Goal: Task Accomplishment & Management: Use online tool/utility

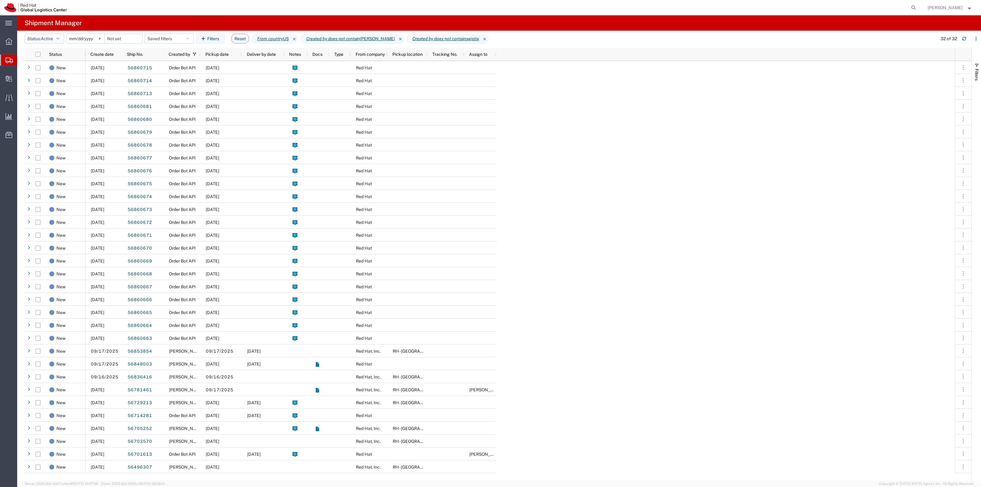
click at [41, 36] on button "Status: Active" at bounding box center [45, 39] width 40 height 10
click at [57, 71] on span "All" at bounding box center [60, 71] width 71 height 10
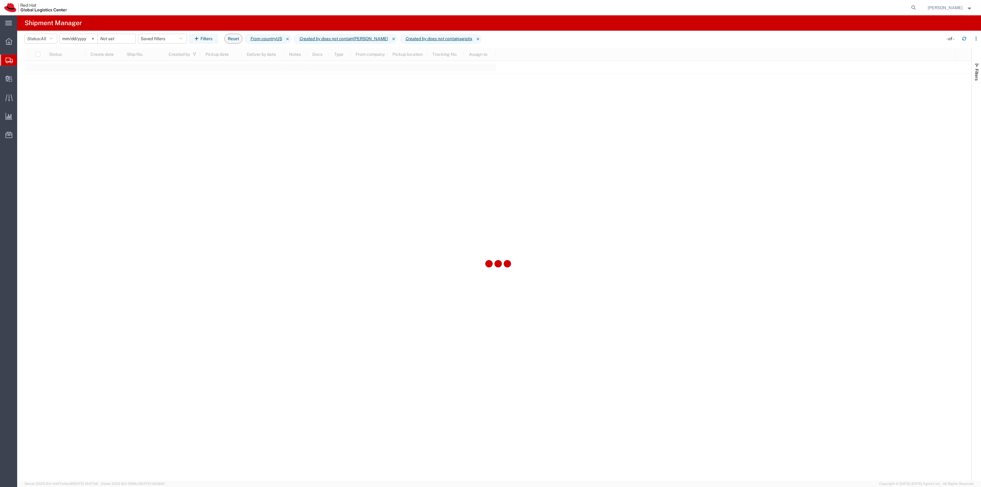
click at [88, 34] on div "2022-06-27" at bounding box center [78, 39] width 38 height 10
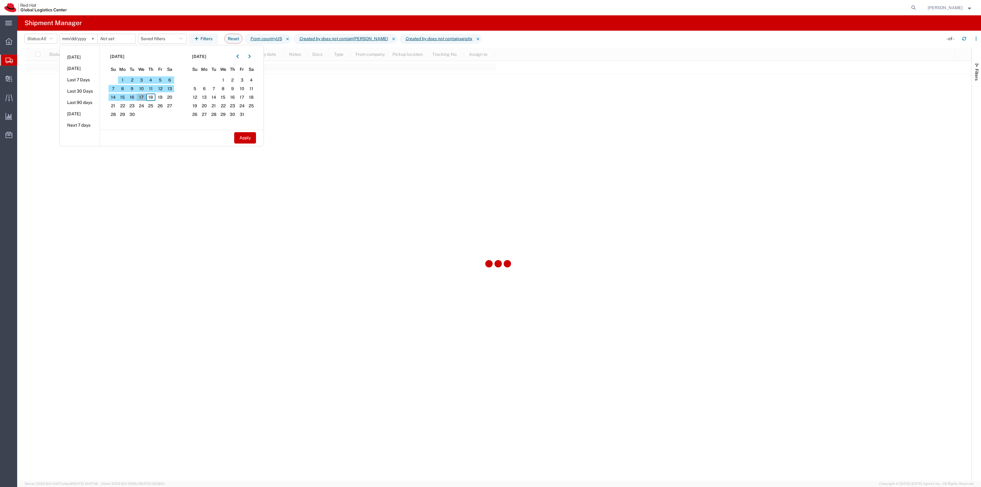
click at [146, 97] on span "17" at bounding box center [142, 97] width 10 height 7
click at [235, 140] on button "Apply" at bounding box center [245, 137] width 22 height 11
type input "2025-09-17"
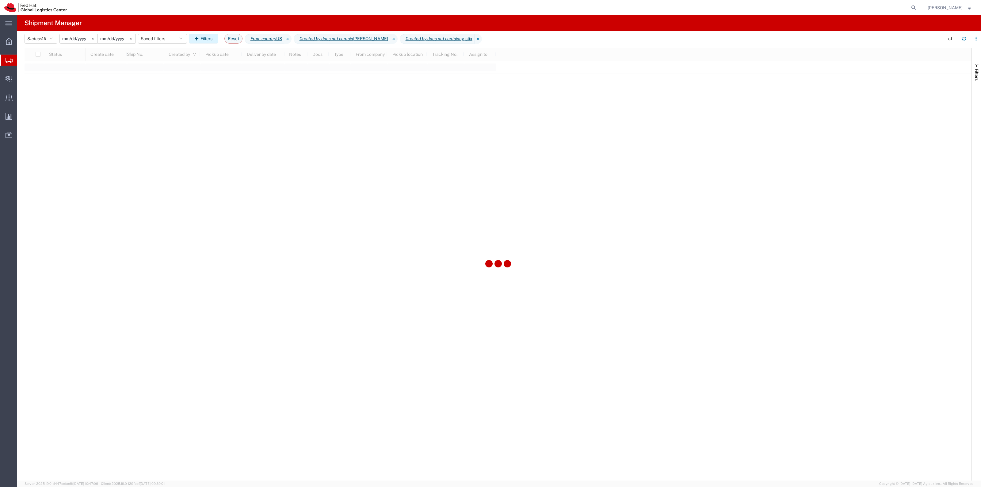
click at [212, 40] on button "Filters" at bounding box center [203, 39] width 29 height 10
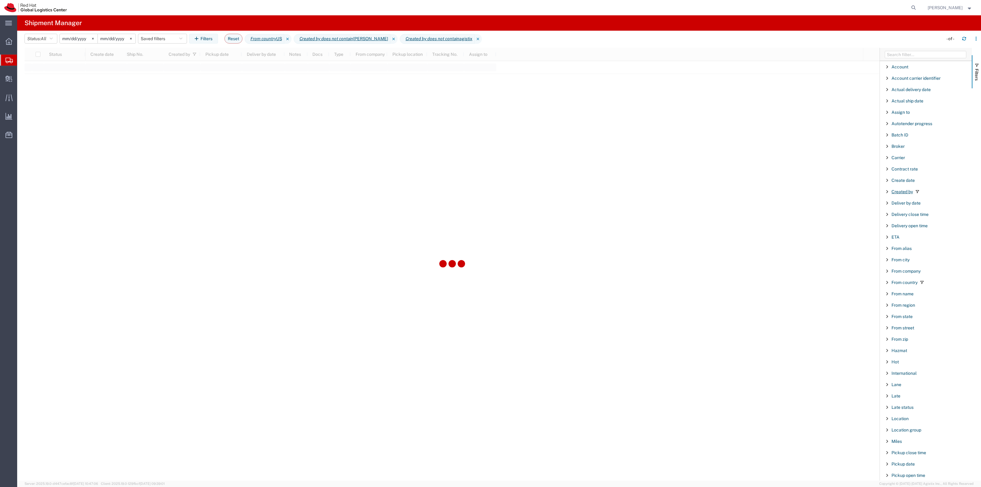
click at [894, 194] on span "Created by" at bounding box center [902, 191] width 21 height 5
type input "a"
type input "Kirk"
click at [951, 236] on button "Clear" at bounding box center [959, 234] width 18 height 10
click at [166, 32] on header "Status: All Active All Approved Booked Canceled Delivered Denied New On Hold Pe…" at bounding box center [503, 39] width 957 height 17
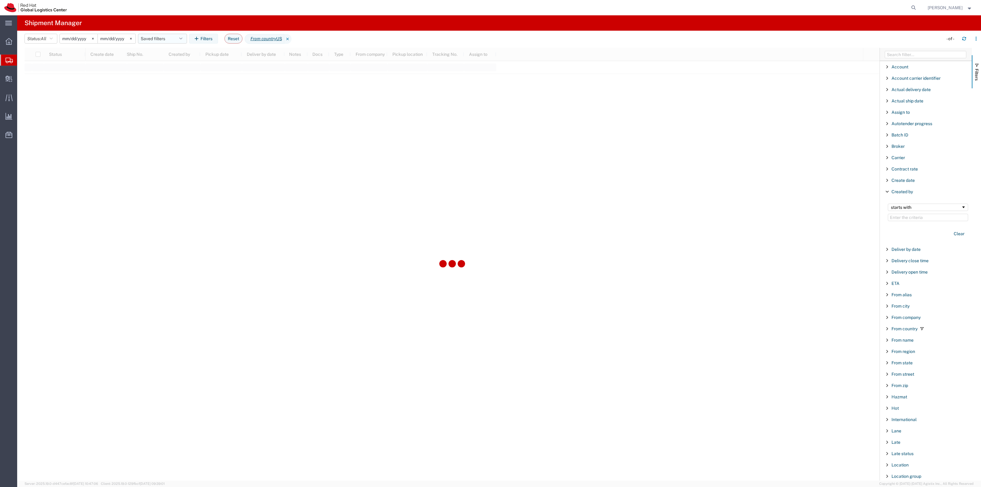
click at [166, 37] on button "Saved filters" at bounding box center [162, 39] width 49 height 10
click at [171, 65] on span "New filter save" at bounding box center [179, 65] width 80 height 11
type input "2022-06-27"
type input "agistix"
click at [893, 193] on span "Created by" at bounding box center [902, 191] width 21 height 5
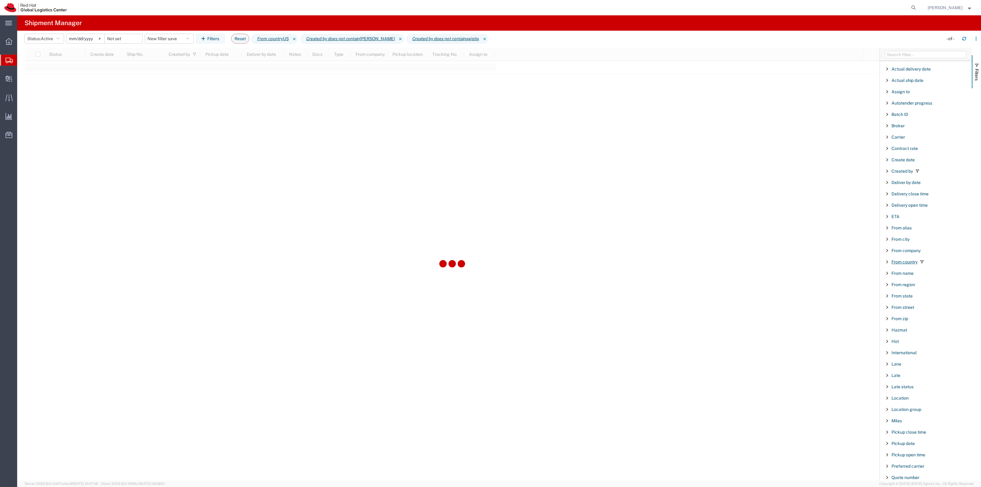
scroll to position [38, 0]
click at [911, 258] on span "From name" at bounding box center [903, 255] width 22 height 5
type input "Kirk"
click at [48, 40] on span "Active" at bounding box center [47, 38] width 12 height 5
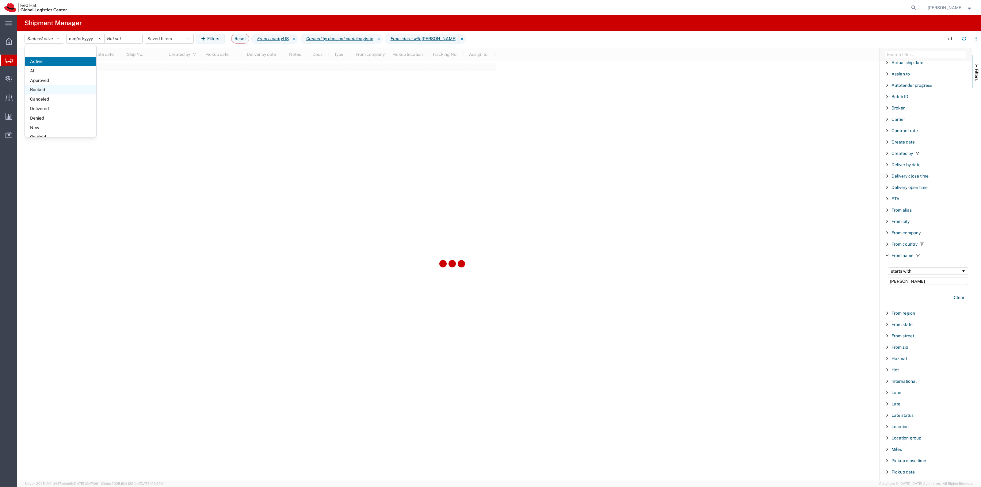
click at [38, 92] on span "Booked" at bounding box center [60, 90] width 71 height 10
click at [122, 41] on input "date" at bounding box center [126, 38] width 38 height 9
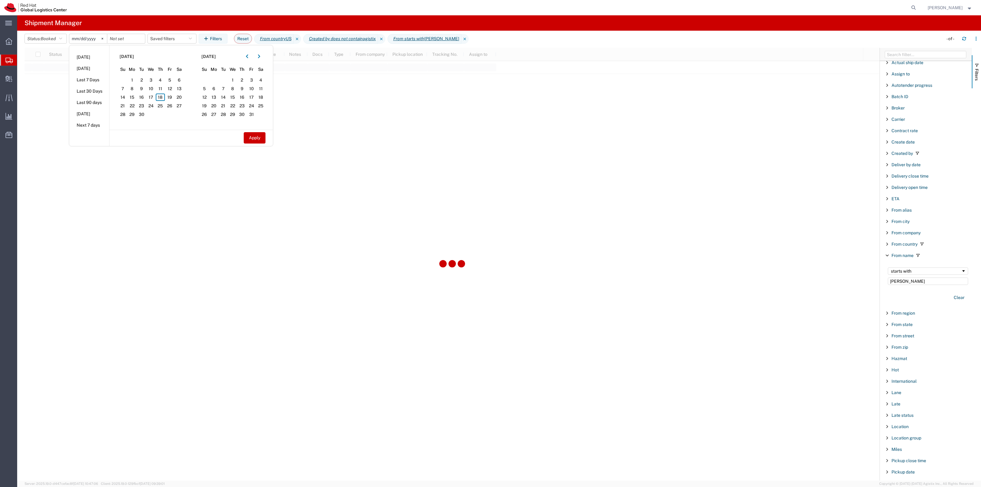
click at [83, 38] on input "2022-06-27" at bounding box center [88, 38] width 38 height 9
click at [149, 98] on span "17" at bounding box center [151, 97] width 10 height 7
click at [250, 139] on button "Apply" at bounding box center [255, 137] width 22 height 11
type input "2025-09-17"
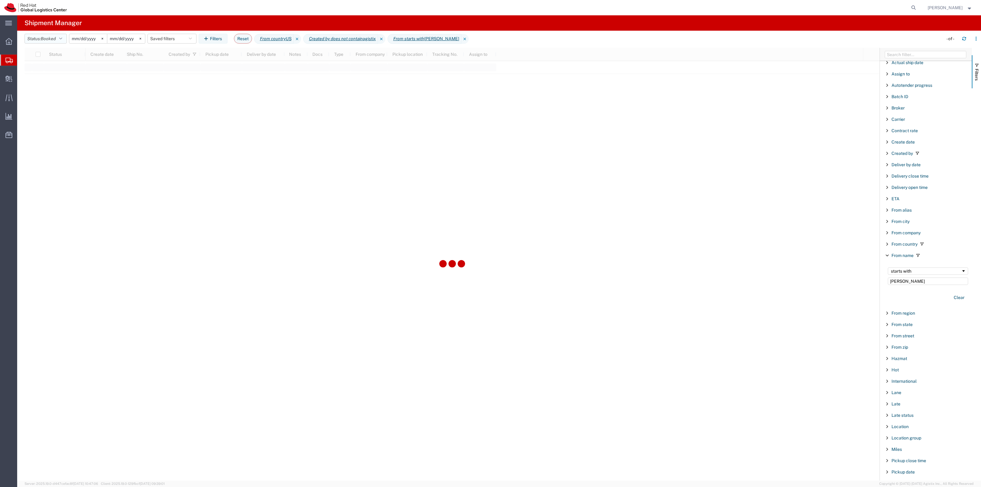
click at [53, 38] on span "Booked" at bounding box center [48, 38] width 15 height 5
click at [40, 73] on span "All" at bounding box center [60, 71] width 71 height 10
click at [950, 296] on button "Clear" at bounding box center [959, 297] width 18 height 10
click at [46, 37] on span "All" at bounding box center [44, 38] width 6 height 5
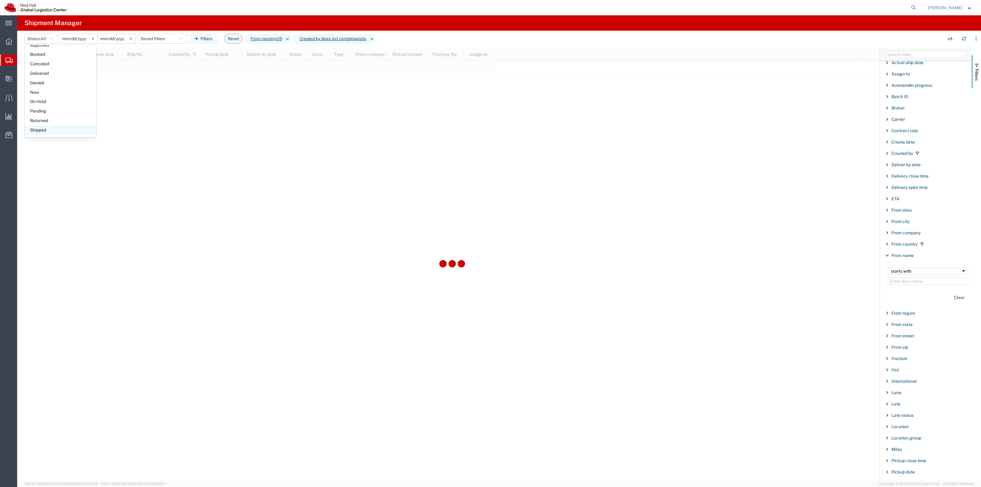
click at [51, 127] on span "Shipped" at bounding box center [60, 130] width 71 height 10
click at [62, 36] on button "Status: Shipped" at bounding box center [46, 39] width 43 height 10
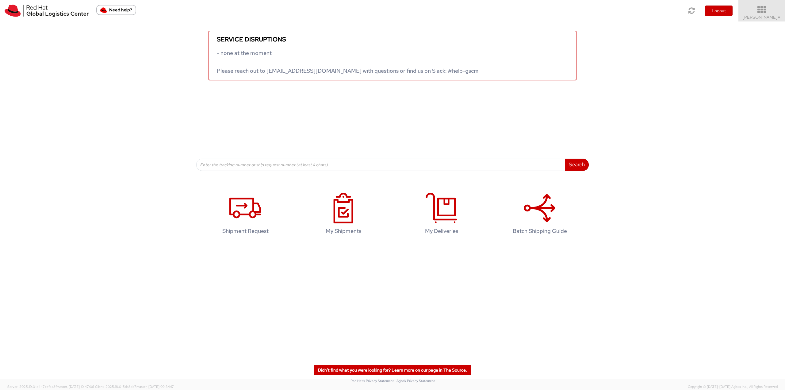
click at [765, 13] on icon at bounding box center [762, 10] width 54 height 9
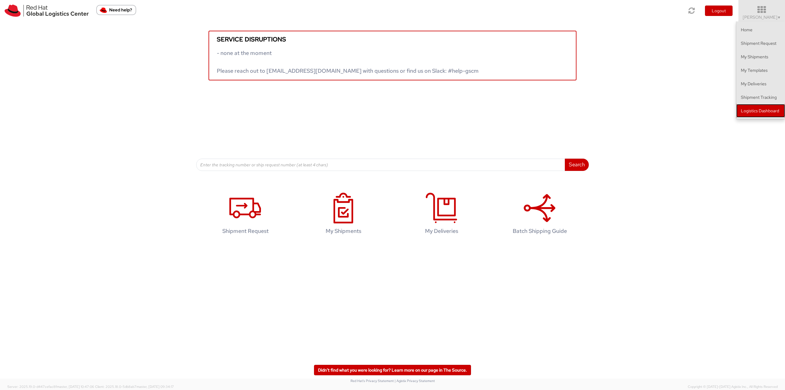
click at [753, 107] on link "Logistics Dashboard" at bounding box center [760, 110] width 49 height 13
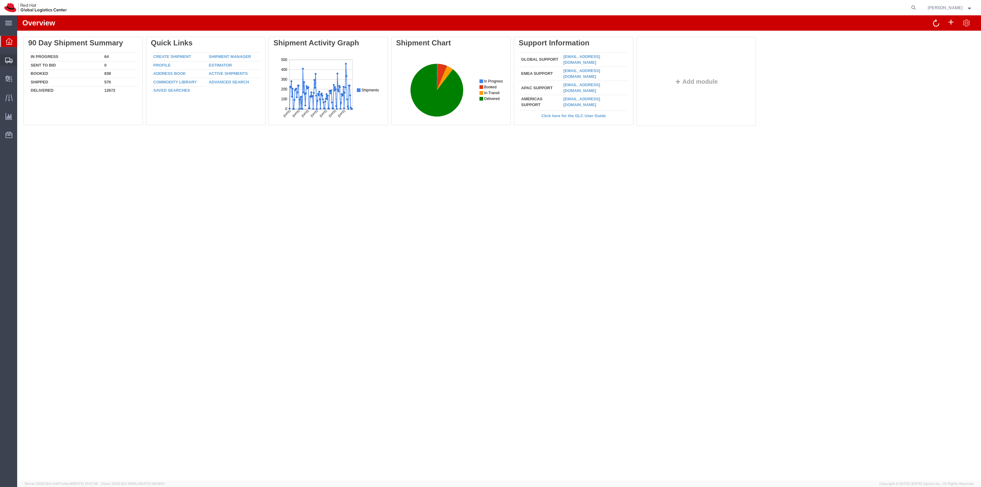
click at [0, 0] on span "Shipment Manager" at bounding box center [0, 0] width 0 height 0
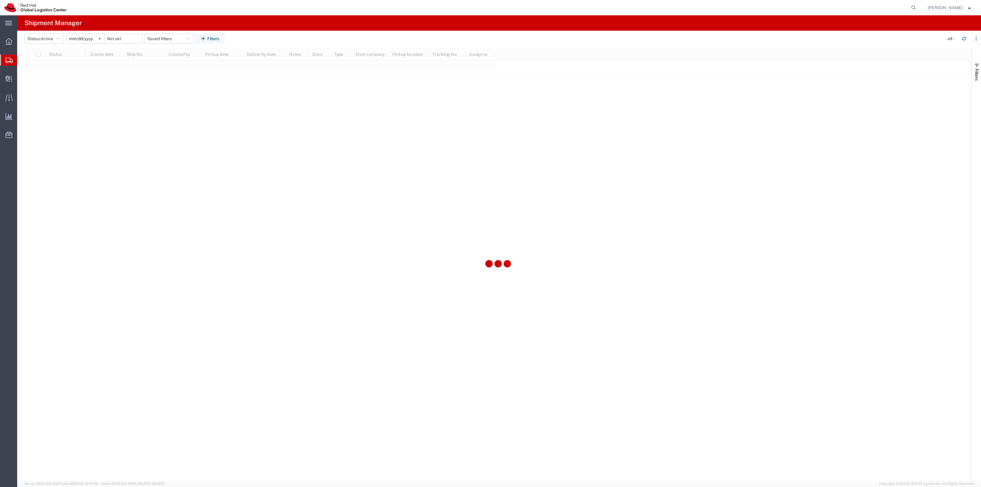
click at [68, 39] on agx-table-filter "Status: Active Active All Approved Booked Canceled Delivered Denied New On Hold…" at bounding box center [126, 39] width 202 height 10
click at [63, 38] on button "Status: Active" at bounding box center [45, 39] width 40 height 10
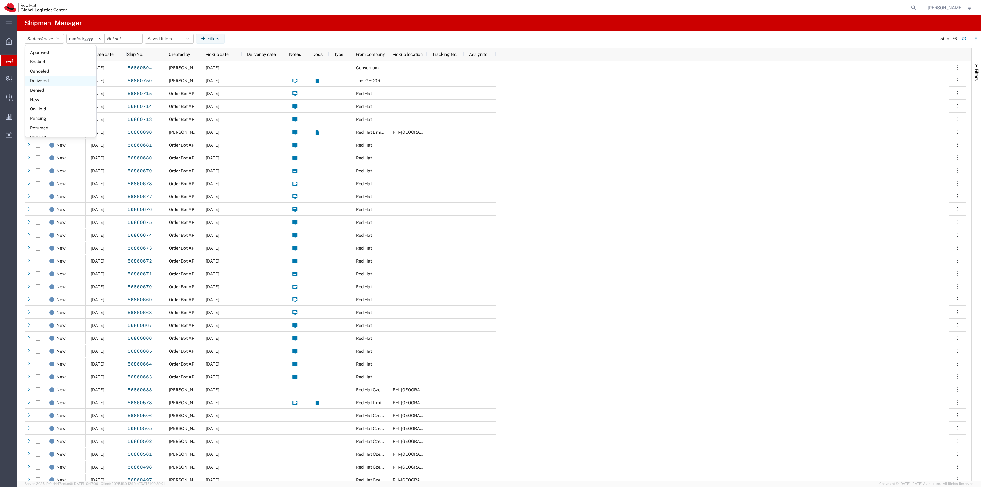
scroll to position [35, 0]
click at [49, 129] on span "Shipped" at bounding box center [60, 130] width 71 height 10
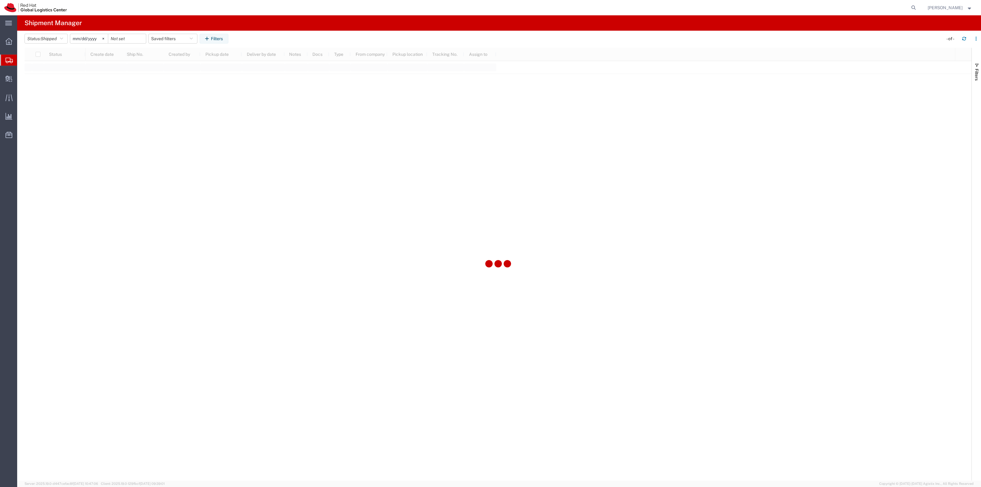
click at [88, 38] on input "2025-08-18" at bounding box center [89, 38] width 38 height 9
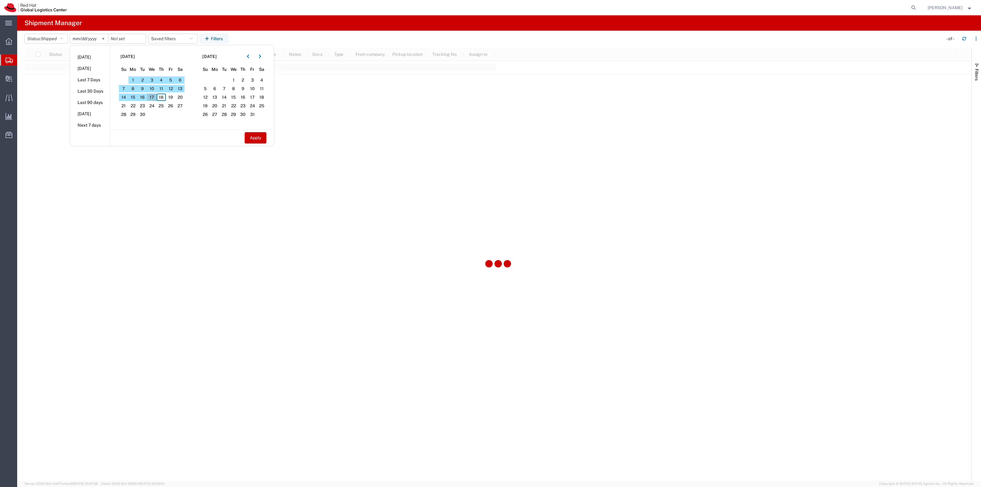
click at [155, 94] on span "17" at bounding box center [152, 97] width 10 height 7
click at [77, 69] on li "Yesterday" at bounding box center [90, 68] width 40 height 11
type input "2025-09-17"
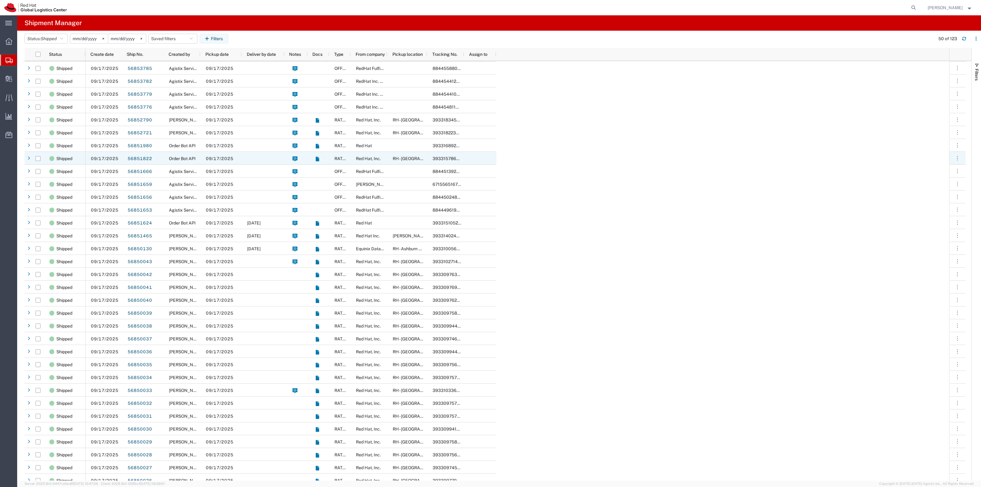
scroll to position [230, 0]
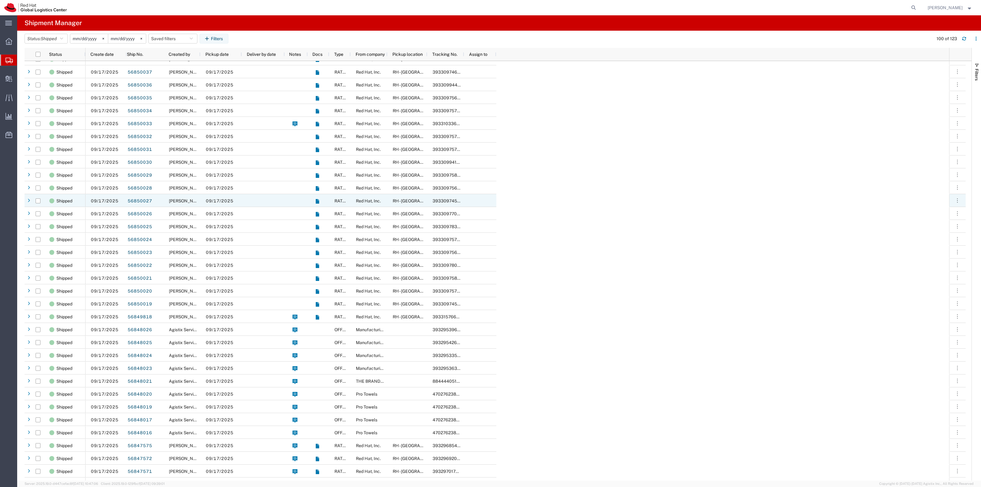
scroll to position [422, 0]
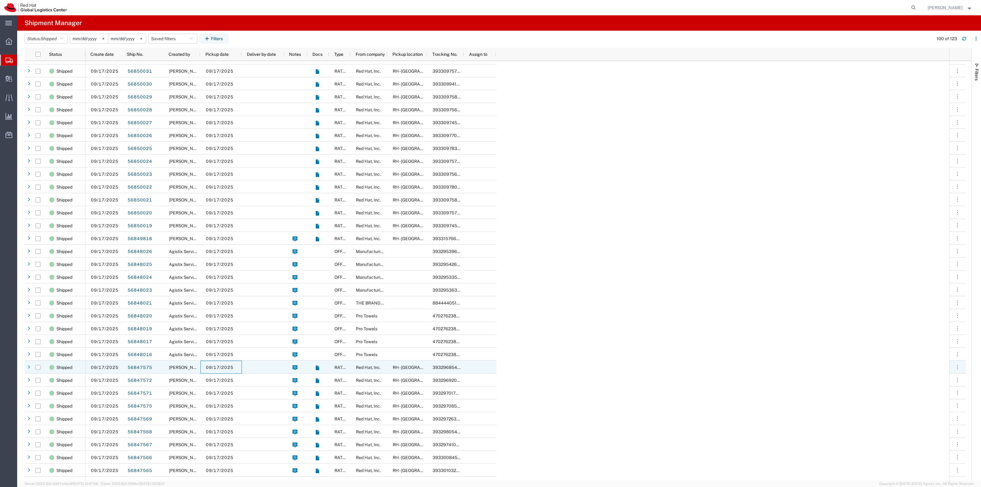
click at [239, 367] on div "09/17/2025" at bounding box center [221, 367] width 41 height 13
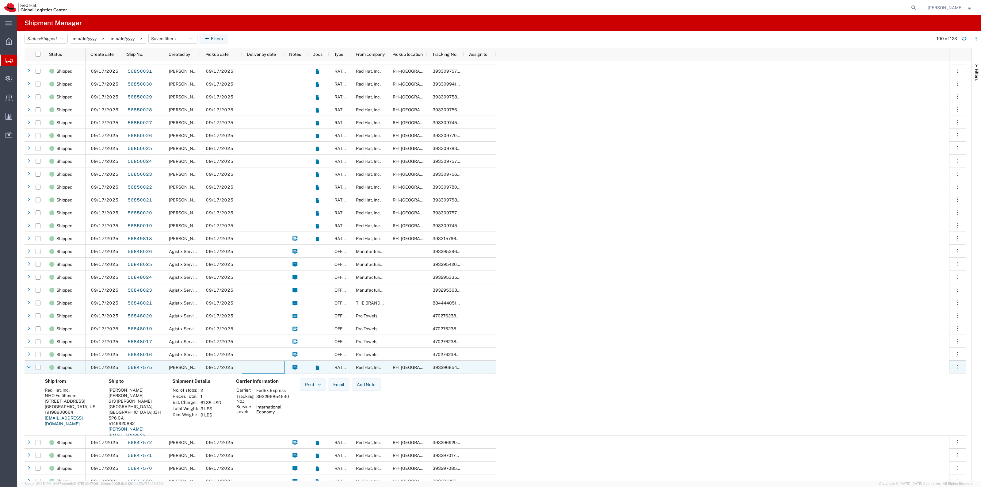
click at [255, 371] on div at bounding box center [263, 367] width 43 height 13
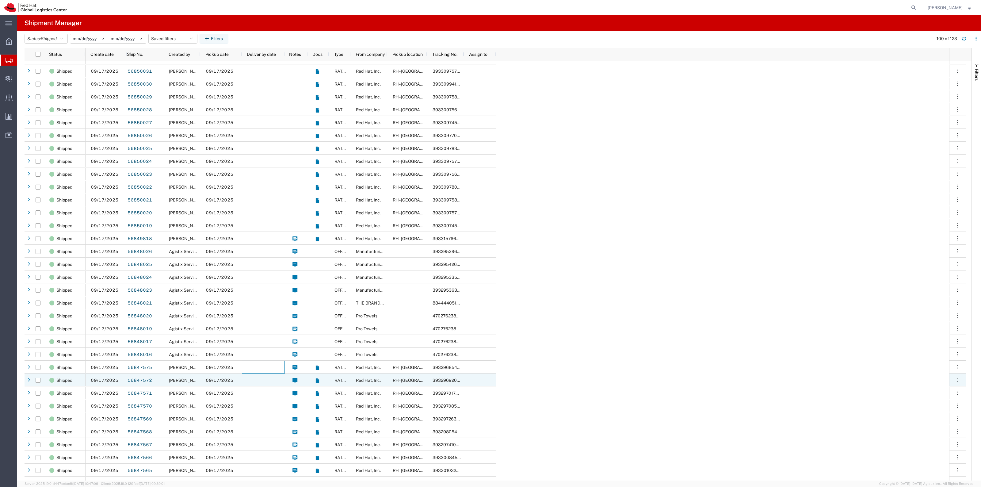
click at [250, 382] on div at bounding box center [263, 379] width 43 height 13
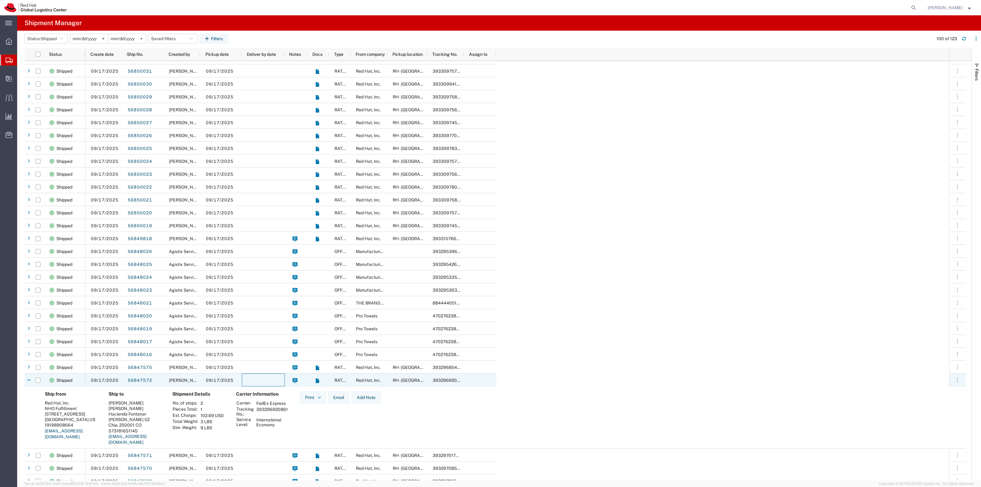
click at [250, 382] on div at bounding box center [263, 379] width 43 height 13
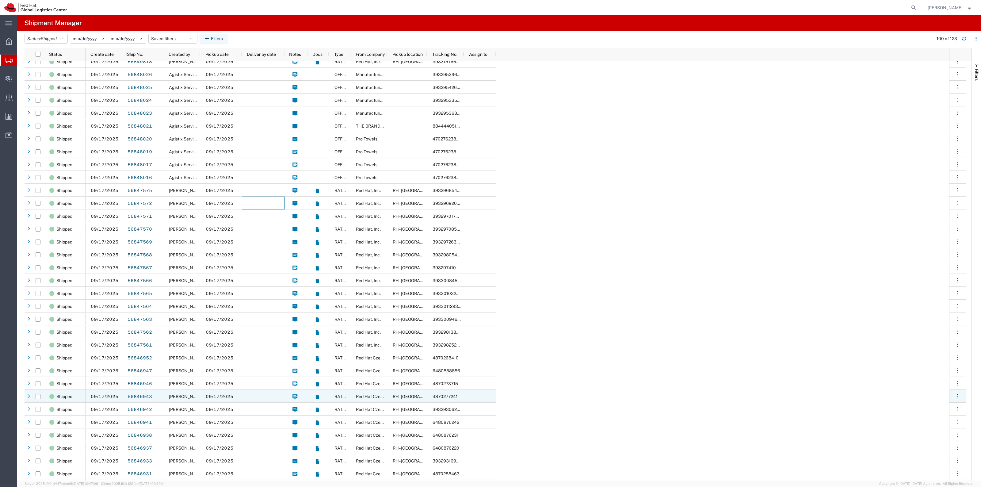
scroll to position [652, 0]
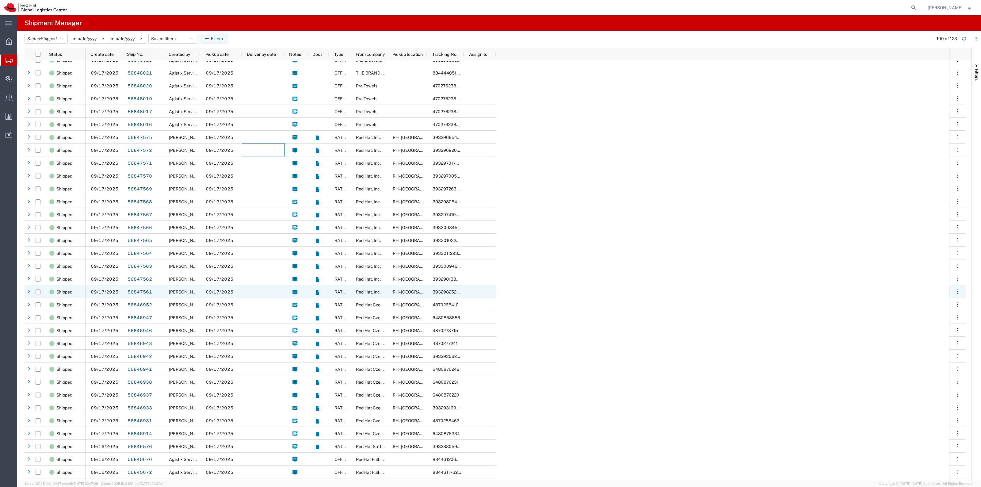
click at [266, 288] on div at bounding box center [263, 291] width 43 height 13
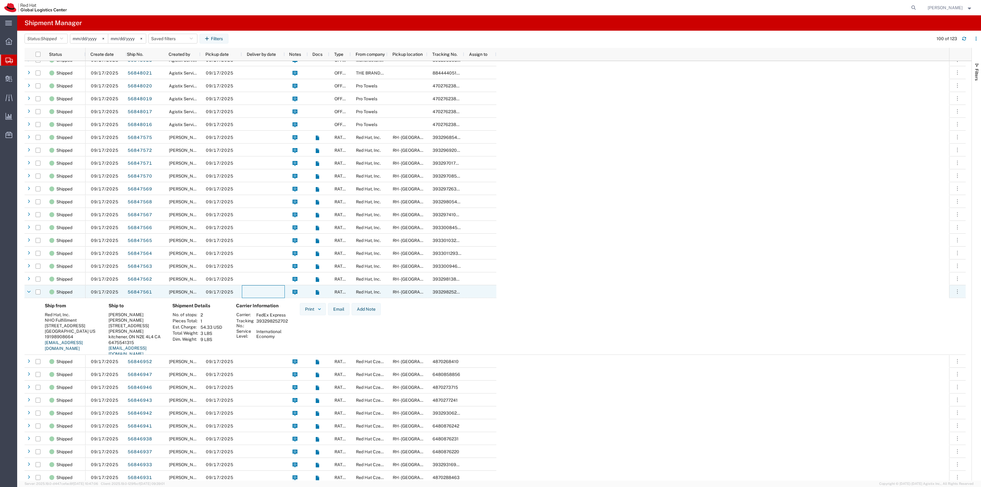
click at [266, 288] on div at bounding box center [263, 291] width 43 height 13
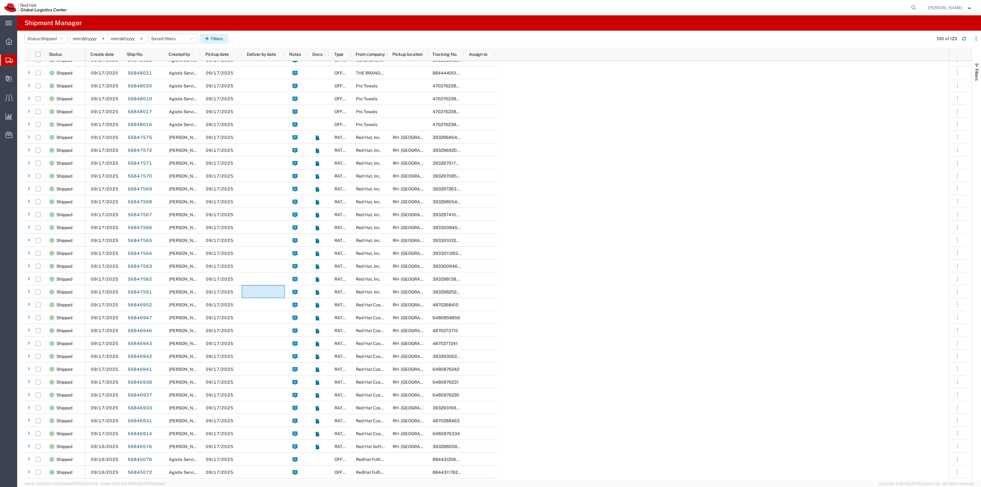
click at [227, 39] on button "Filters" at bounding box center [214, 39] width 29 height 10
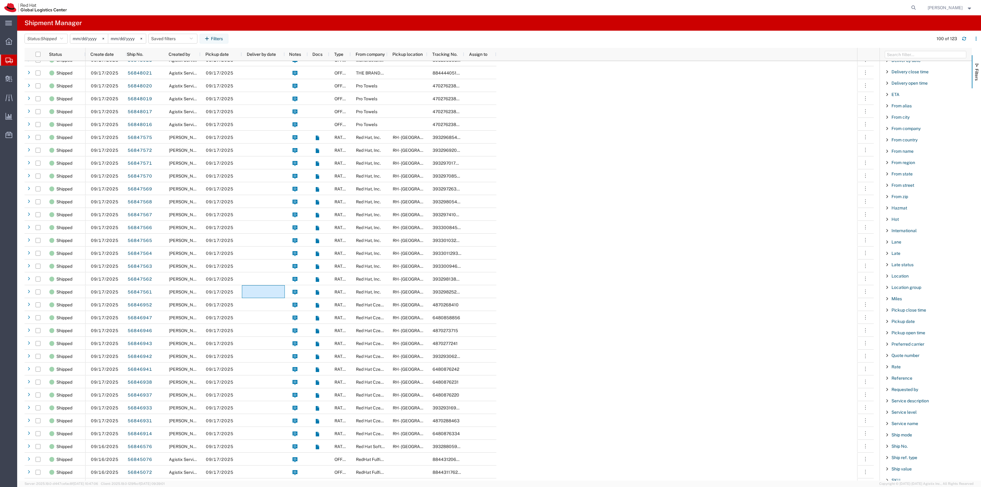
scroll to position [0, 0]
click at [912, 293] on span "From name" at bounding box center [903, 293] width 22 height 5
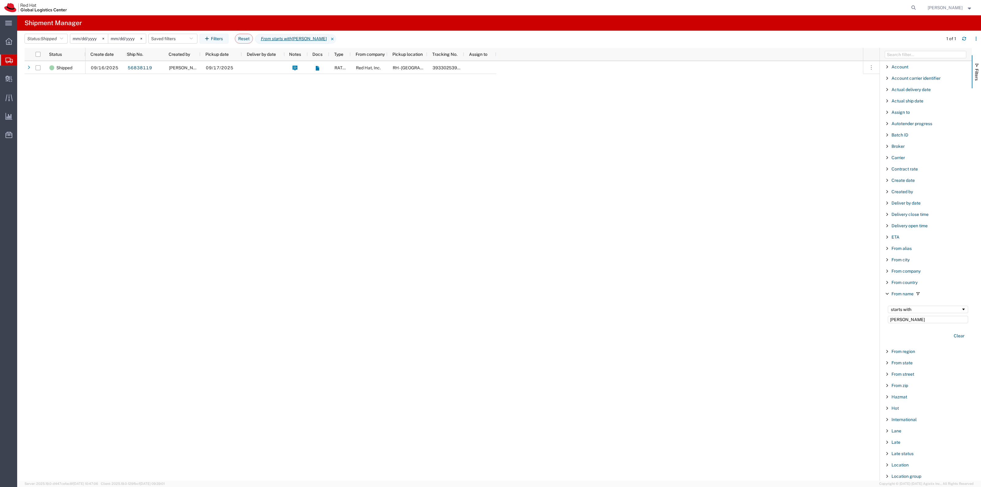
type input "Kara"
click at [237, 69] on div "09/17/2025" at bounding box center [221, 67] width 41 height 13
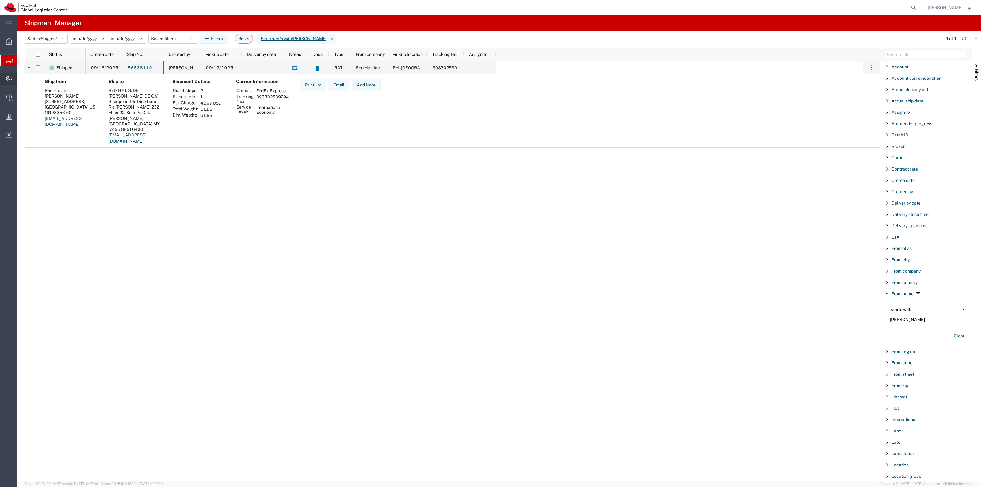
click at [0, 0] on span "Create Delivery" at bounding box center [0, 0] width 0 height 0
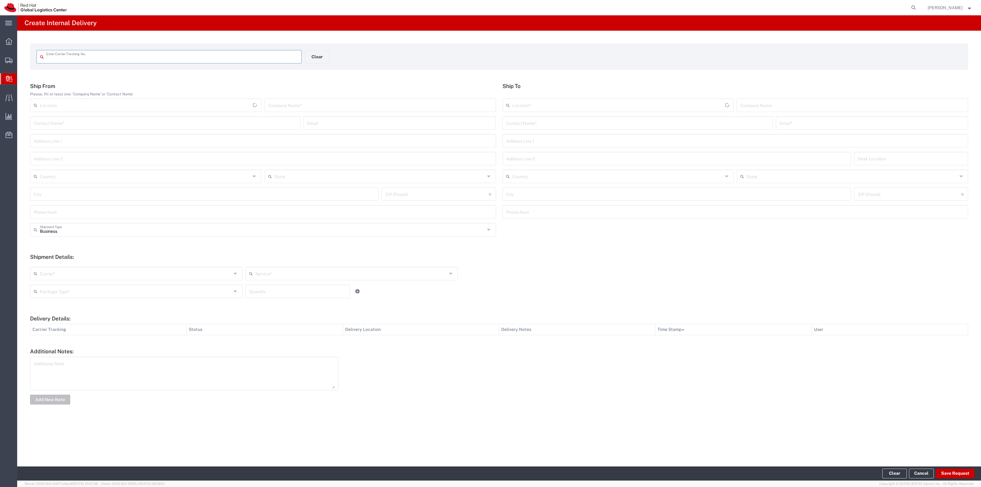
click at [167, 59] on input "text" at bounding box center [172, 56] width 252 height 11
type input "56732270"
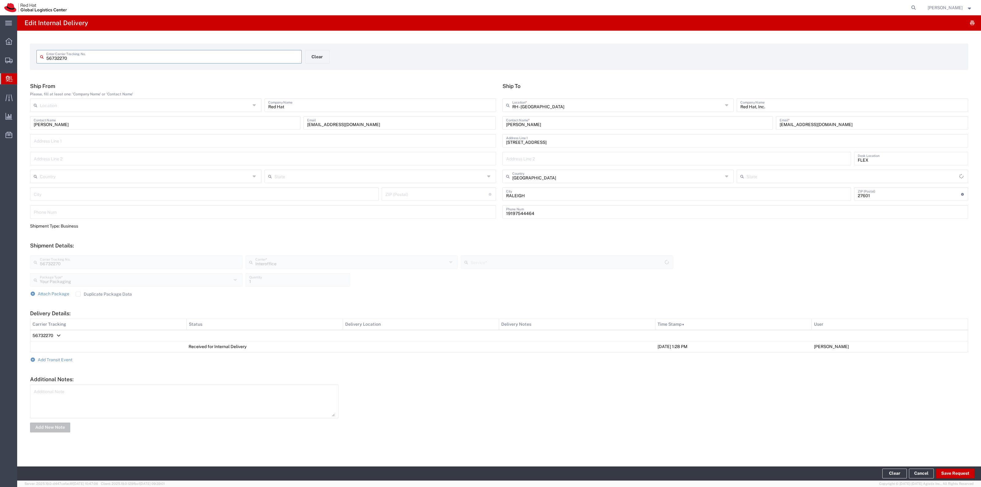
type input "[US_STATE]"
type input "IO_Ground"
click at [59, 363] on form "Ship From Please, fill at least one: 'Company Name' or 'Contact Name' Location …" at bounding box center [499, 258] width 938 height 350
click at [59, 361] on span "Add Transit Event" at bounding box center [55, 359] width 35 height 5
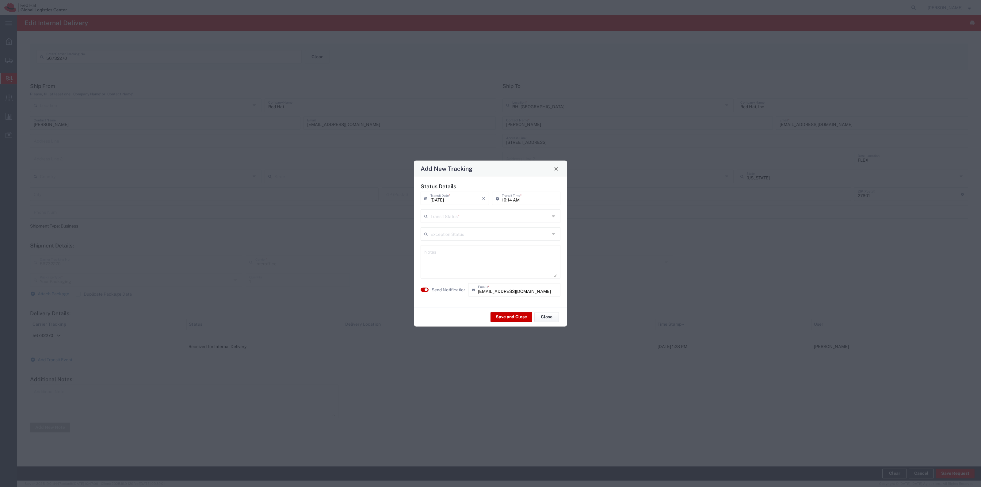
click at [513, 211] on input "text" at bounding box center [489, 215] width 119 height 11
drag, startPoint x: 497, startPoint y: 261, endPoint x: 502, endPoint y: 269, distance: 9.9
click at [496, 261] on span "Shipment On-Hold" at bounding box center [490, 260] width 139 height 10
type input "Shipment On-Hold"
click at [506, 315] on button "Save and Close" at bounding box center [512, 317] width 42 height 10
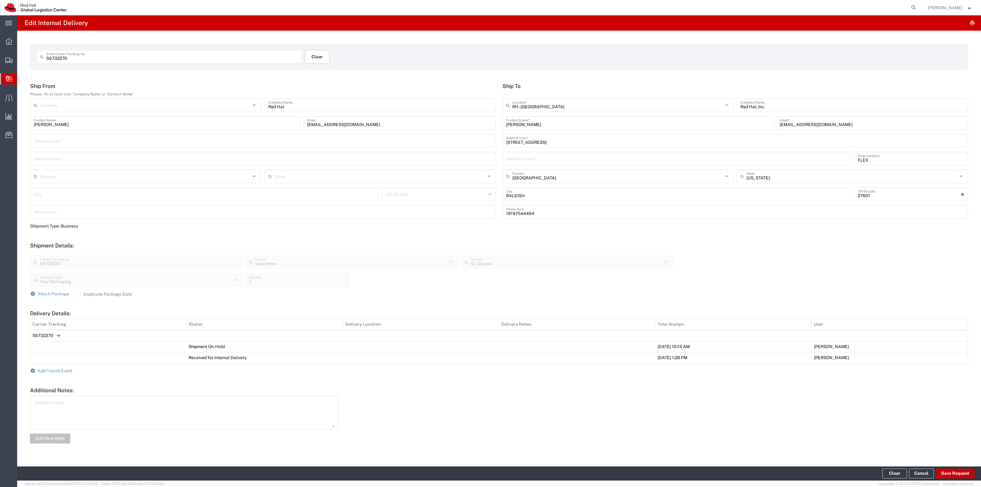
click at [318, 52] on button "Clear" at bounding box center [317, 56] width 25 height 13
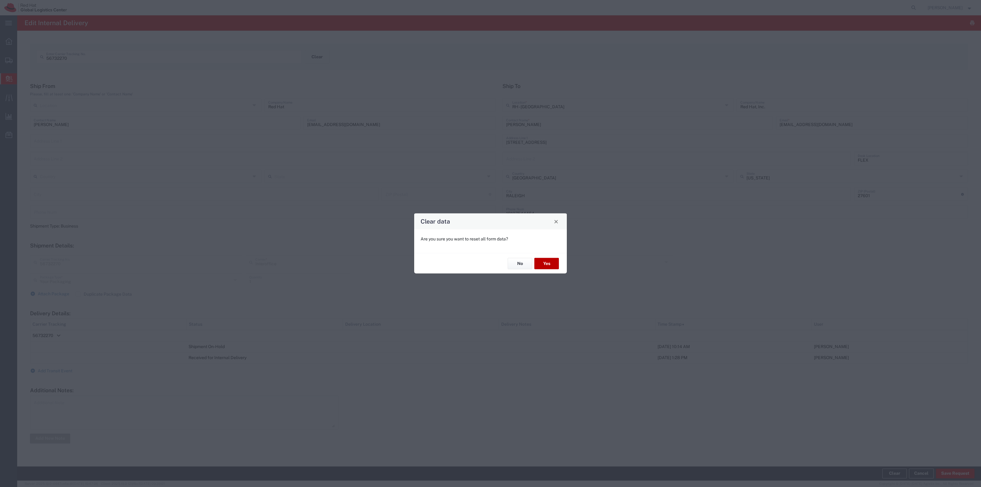
click at [558, 264] on button "Yes" at bounding box center [546, 263] width 25 height 11
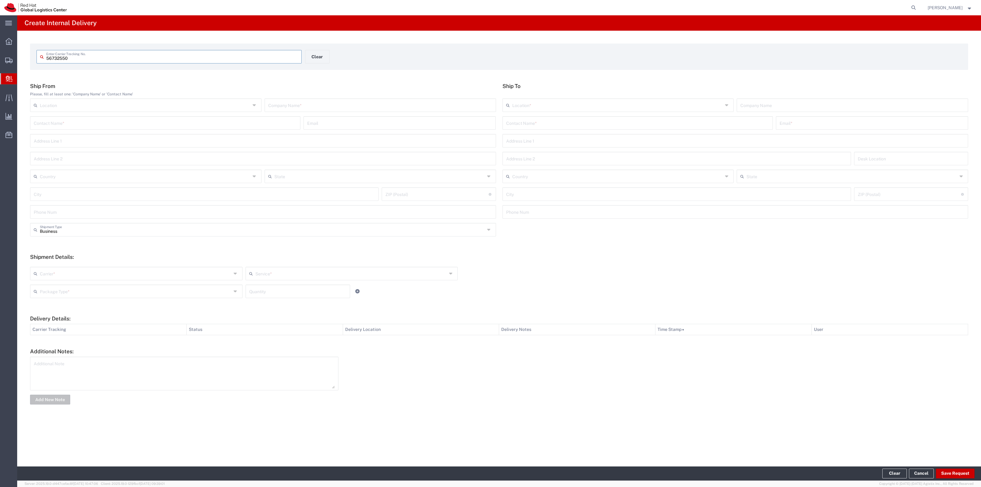
type input "56732550"
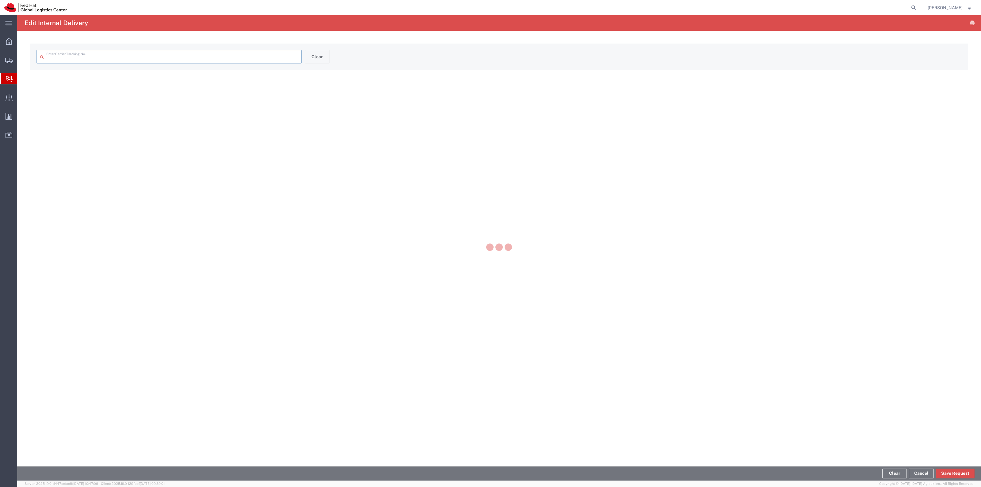
type input "56732550"
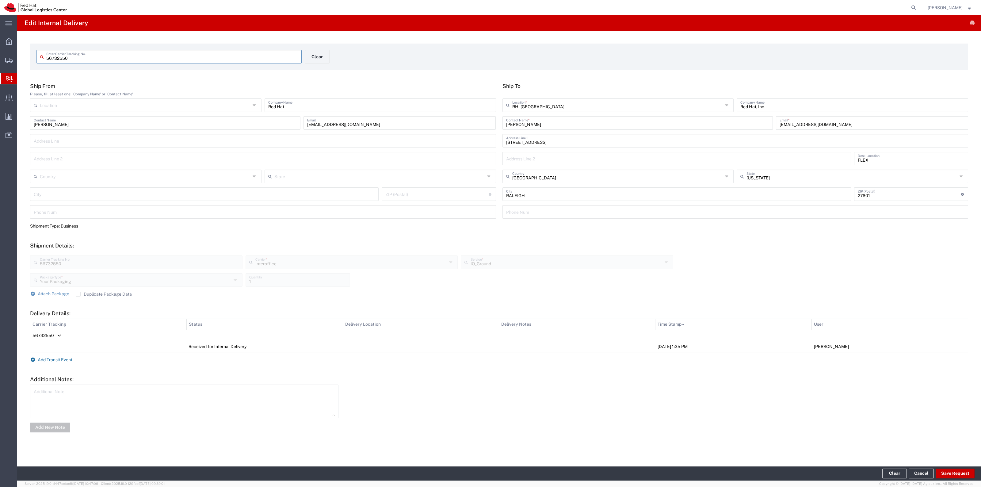
click at [60, 361] on span "Add Transit Event" at bounding box center [55, 359] width 35 height 5
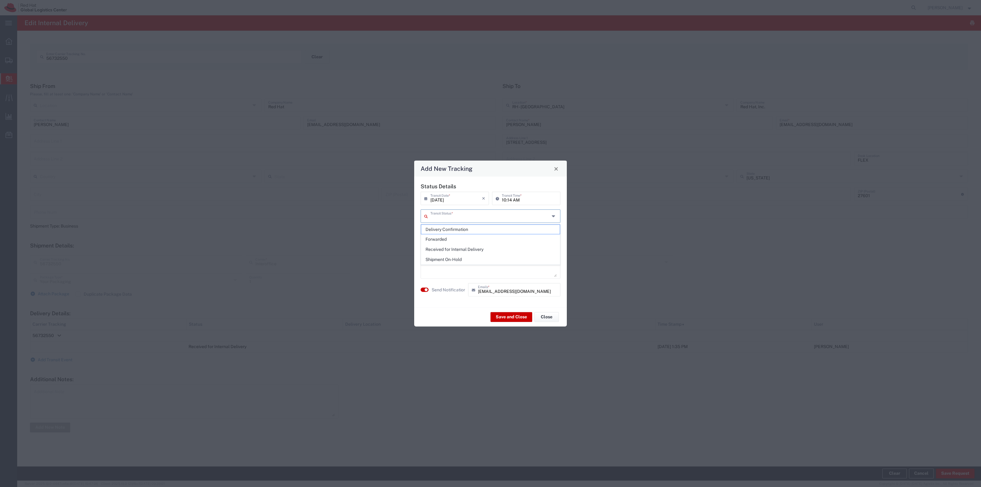
click at [457, 218] on input "text" at bounding box center [489, 215] width 119 height 11
click at [456, 262] on span "Shipment On-Hold" at bounding box center [490, 260] width 139 height 10
type input "Shipment On-Hold"
click at [505, 322] on div "Save and Close Close" at bounding box center [490, 316] width 153 height 19
click at [507, 318] on button "Save and Close" at bounding box center [512, 317] width 42 height 10
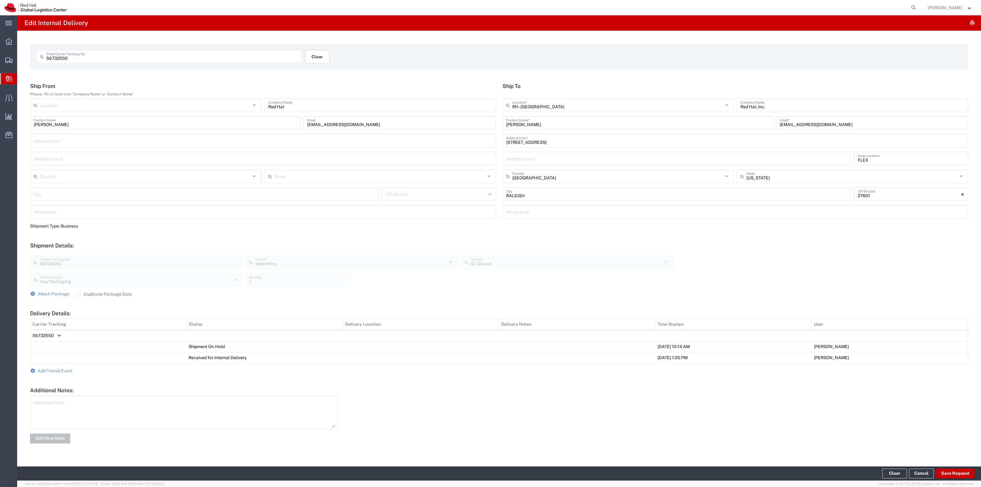
click at [327, 62] on button "Clear" at bounding box center [317, 56] width 25 height 13
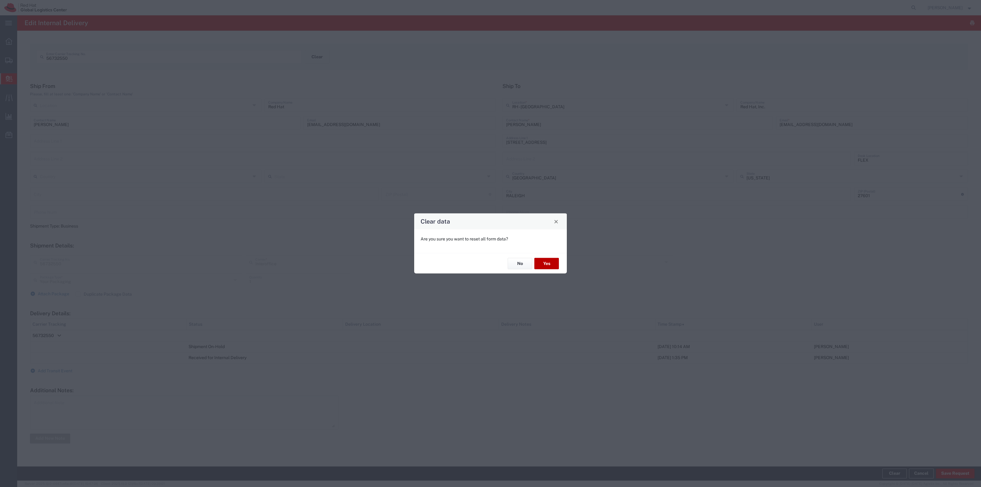
click at [540, 261] on button "Yes" at bounding box center [546, 263] width 25 height 11
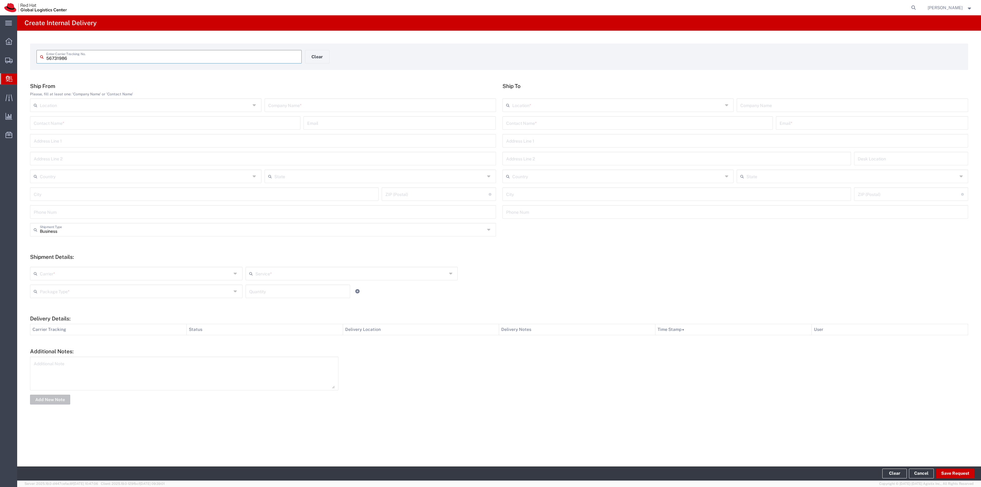
type input "56731986"
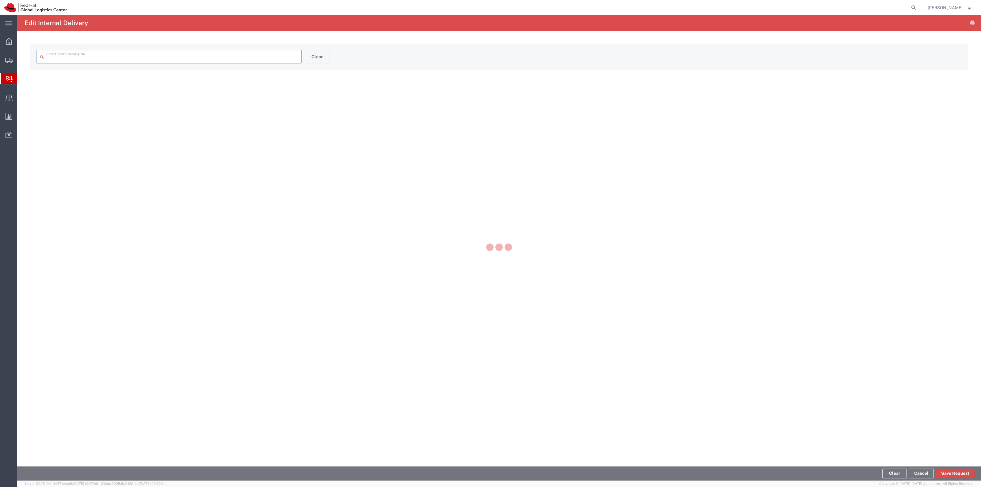
type input "56731986"
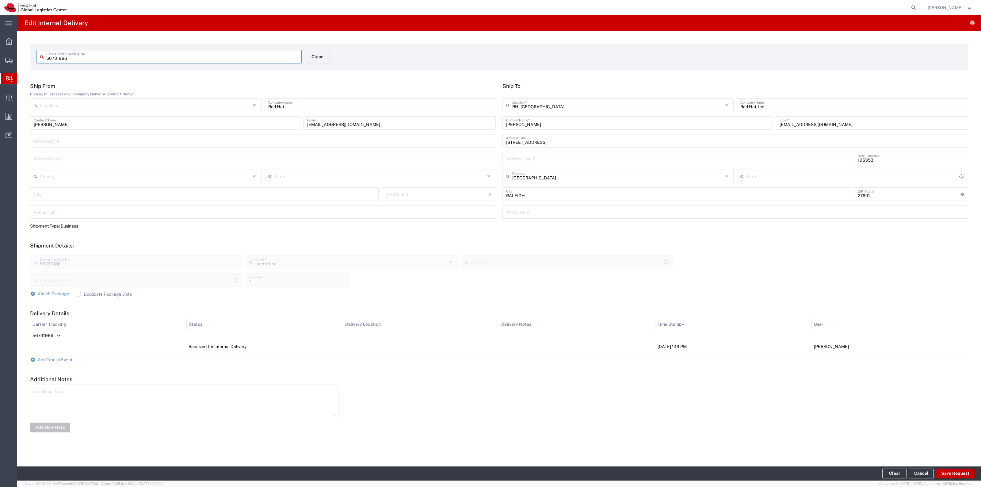
type input "[US_STATE]"
type input "Your Packaging"
type input "IO_Ground"
click at [69, 360] on span "Add Transit Event" at bounding box center [55, 359] width 35 height 5
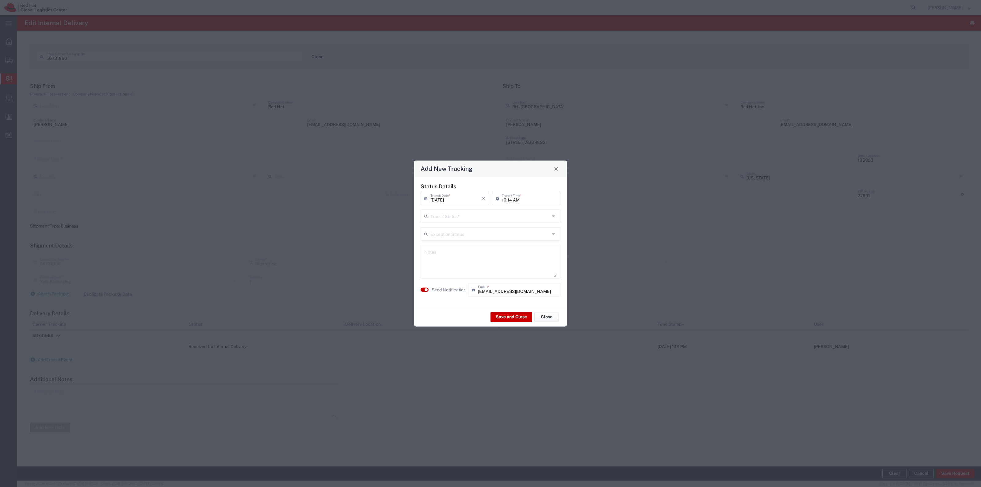
click at [439, 220] on input "text" at bounding box center [489, 215] width 119 height 11
click at [456, 231] on span "Delivery Confirmation" at bounding box center [490, 230] width 139 height 10
type input "Delivery Confirmation"
click at [438, 285] on agx-switch-control "Send Notification" at bounding box center [443, 289] width 48 height 13
click at [438, 287] on label "Send Notification" at bounding box center [449, 289] width 34 height 6
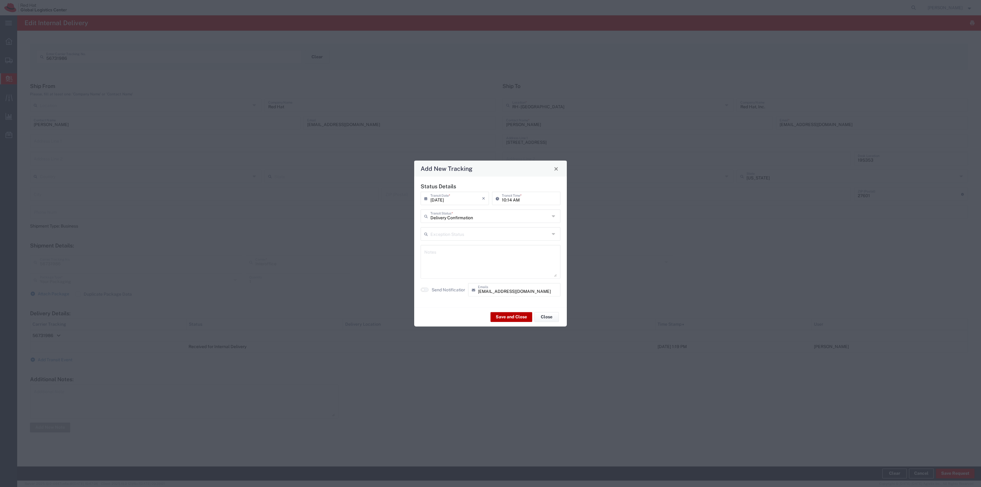
click at [513, 313] on button "Save and Close" at bounding box center [512, 317] width 42 height 10
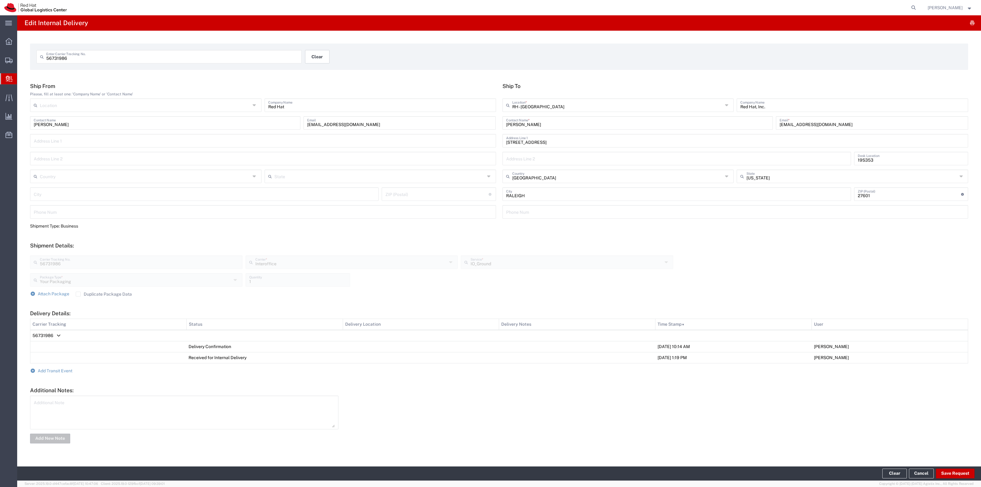
click at [323, 51] on button "Clear" at bounding box center [317, 56] width 25 height 13
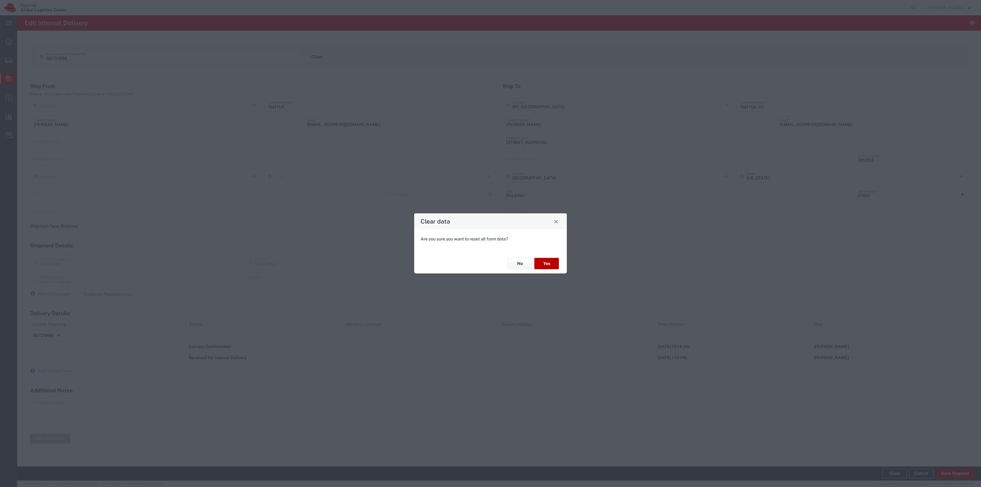
click at [549, 262] on button "Yes" at bounding box center [546, 263] width 25 height 11
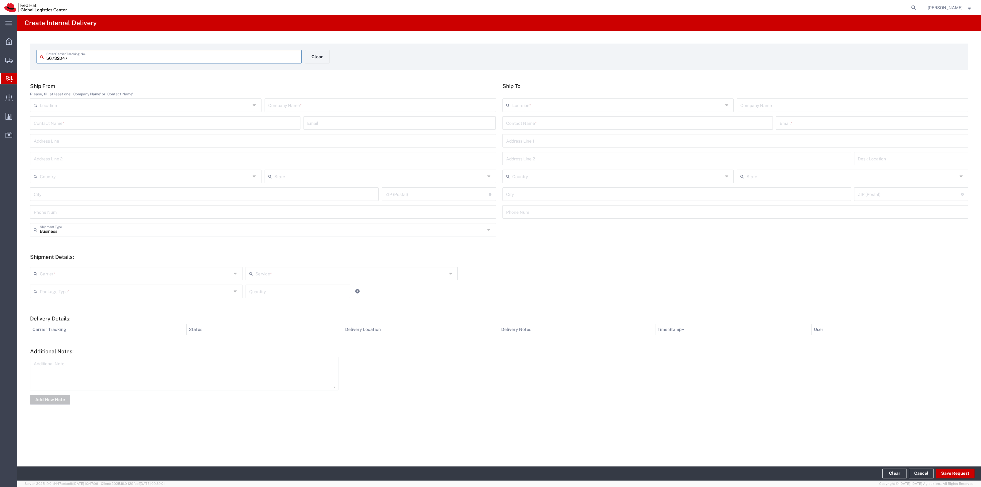
type input "56732047"
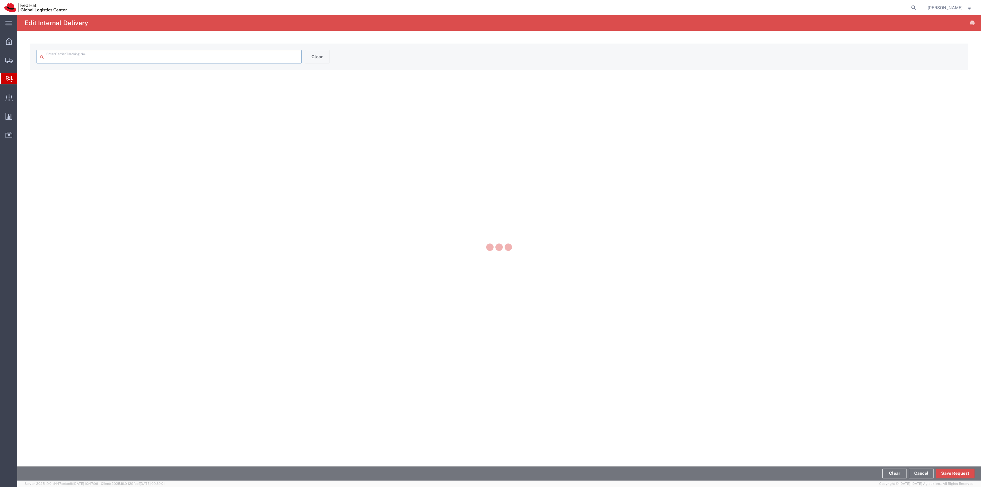
type input "56732047"
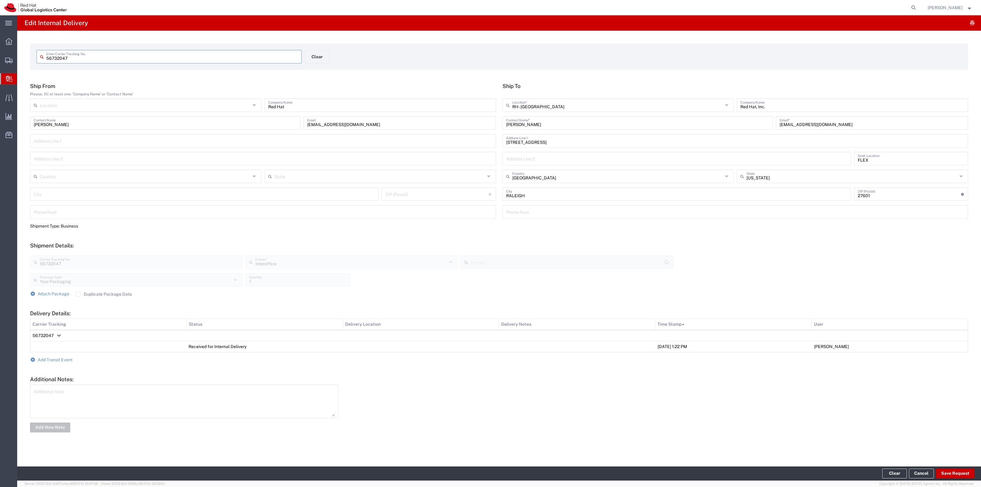
type input "IO_Ground"
click at [56, 361] on span "Add Transit Event" at bounding box center [55, 359] width 35 height 5
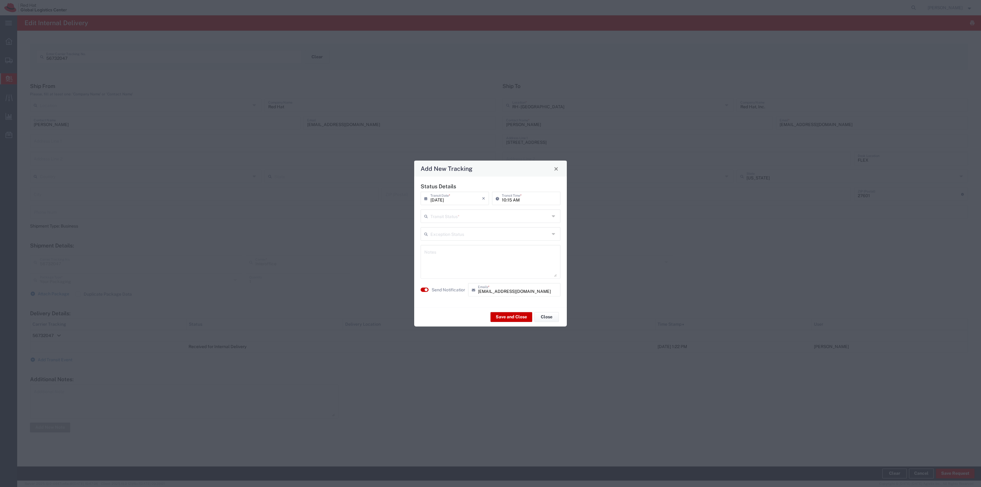
click at [438, 221] on div "Transit Status *" at bounding box center [491, 215] width 140 height 13
click at [446, 258] on span "Shipment On-Hold" at bounding box center [490, 260] width 139 height 10
type input "Shipment On-Hold"
click at [502, 321] on button "Save and Close" at bounding box center [512, 317] width 42 height 10
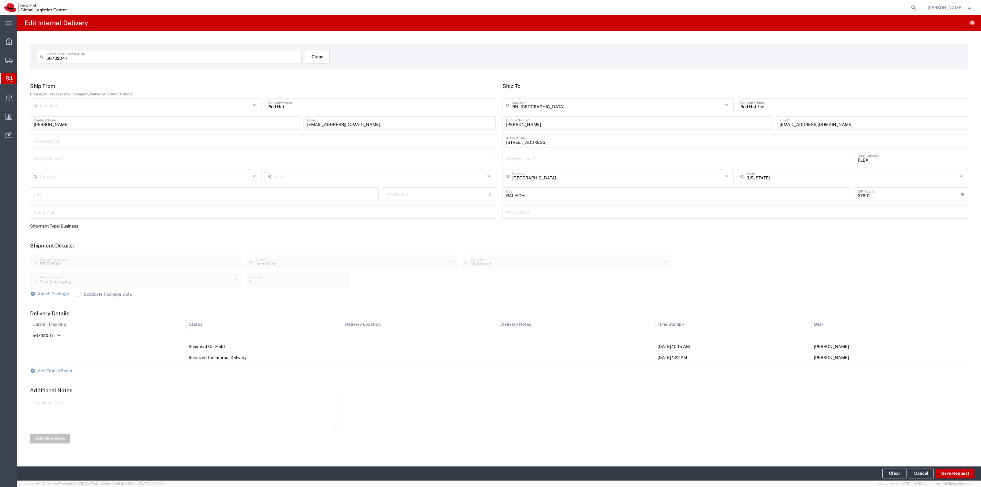
click at [326, 54] on button "Clear" at bounding box center [317, 56] width 25 height 13
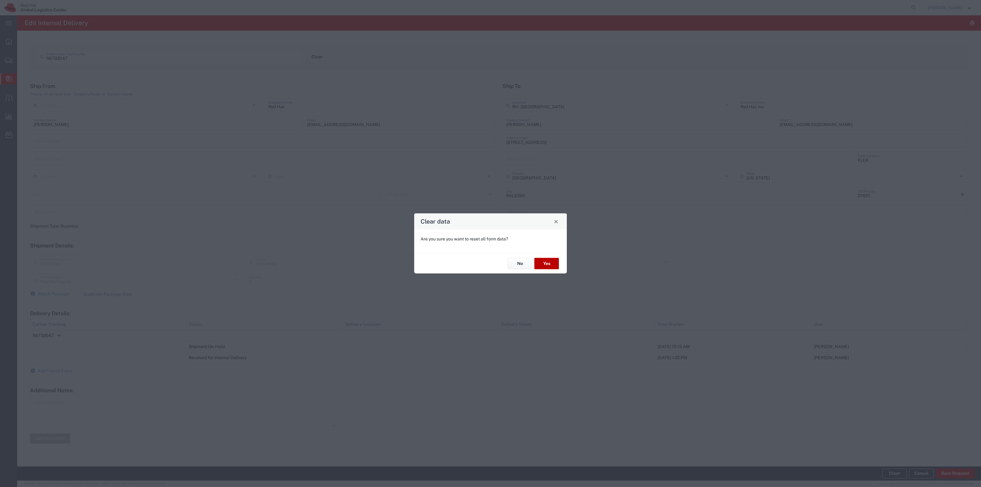
click at [542, 258] on button "Yes" at bounding box center [546, 263] width 25 height 11
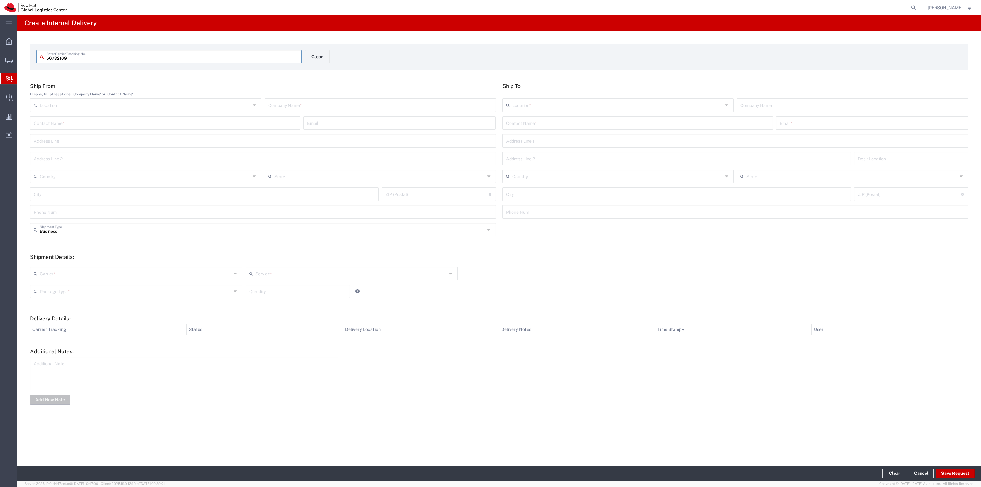
type input "56732109"
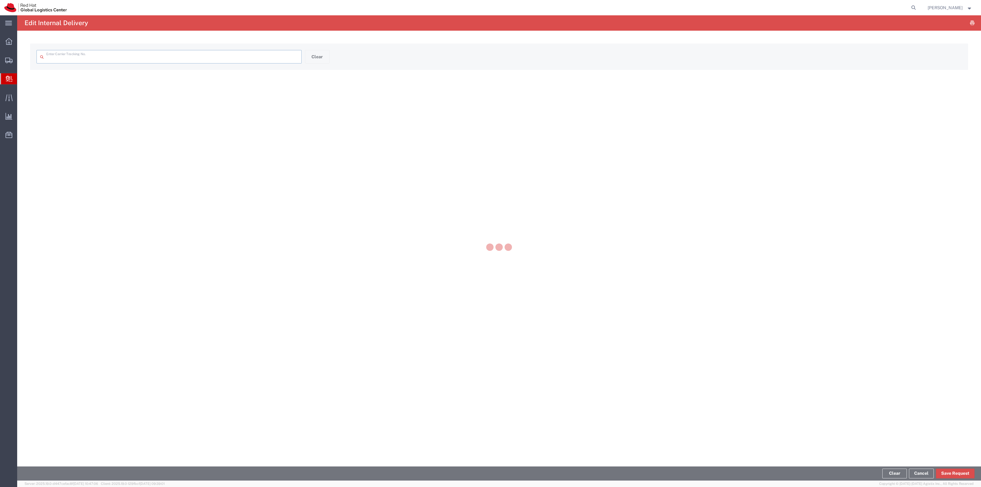
type input "56732109"
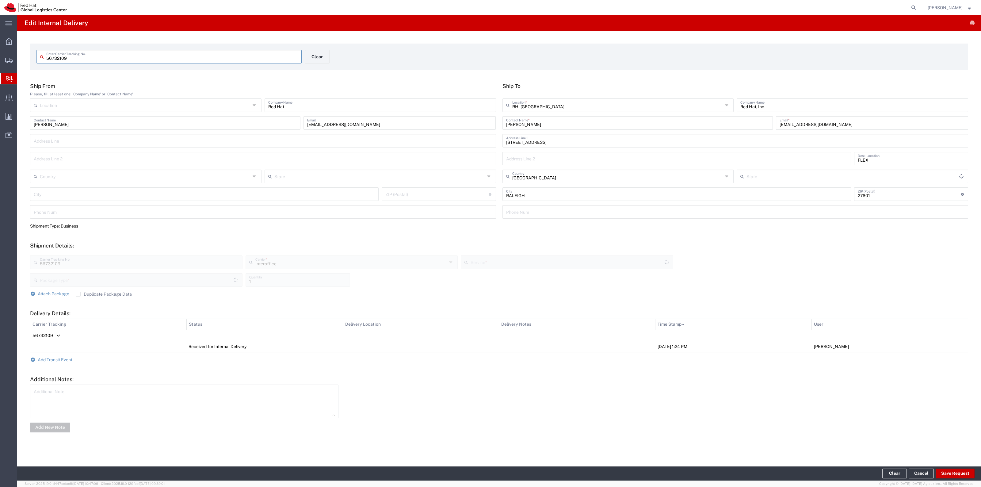
type input "[US_STATE]"
type input "Your Packaging"
type input "IO_Ground"
click at [68, 357] on span "Add Transit Event" at bounding box center [55, 359] width 35 height 5
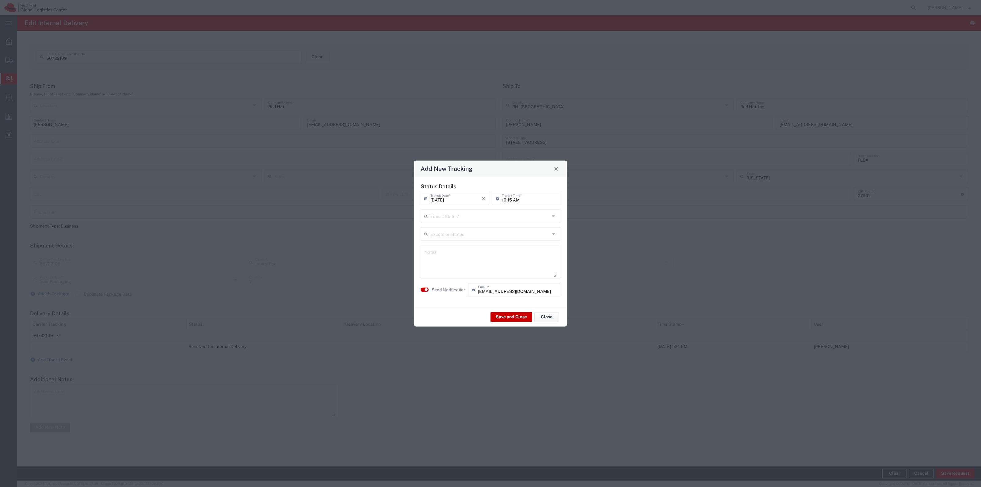
click at [441, 220] on input "text" at bounding box center [489, 215] width 119 height 11
click at [442, 258] on span "Shipment On-Hold" at bounding box center [490, 260] width 139 height 10
type input "Shipment On-Hold"
click at [503, 315] on button "Save and Close" at bounding box center [512, 317] width 42 height 10
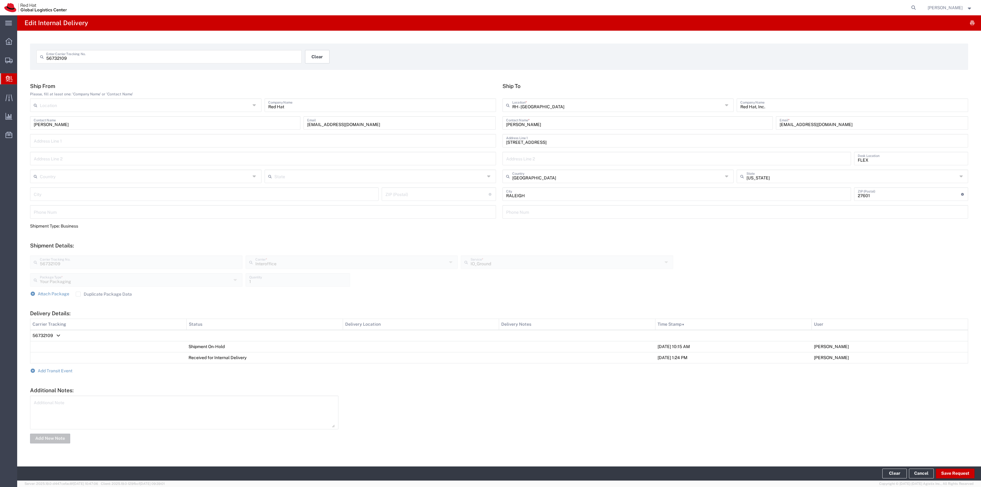
click at [321, 54] on button "Clear" at bounding box center [317, 56] width 25 height 13
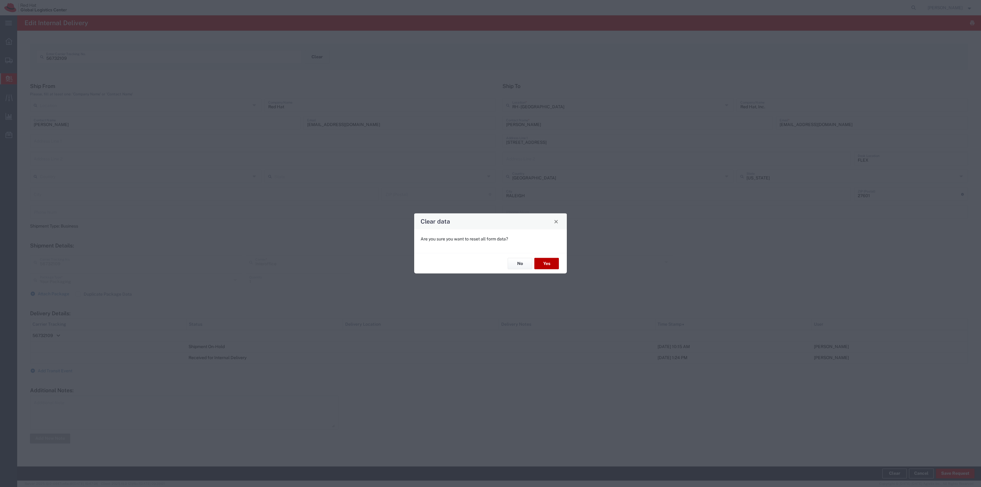
drag, startPoint x: 534, startPoint y: 260, endPoint x: 540, endPoint y: 262, distance: 6.1
click at [534, 260] on div "No Yes" at bounding box center [490, 263] width 153 height 21
click at [541, 262] on button "Yes" at bounding box center [546, 263] width 25 height 11
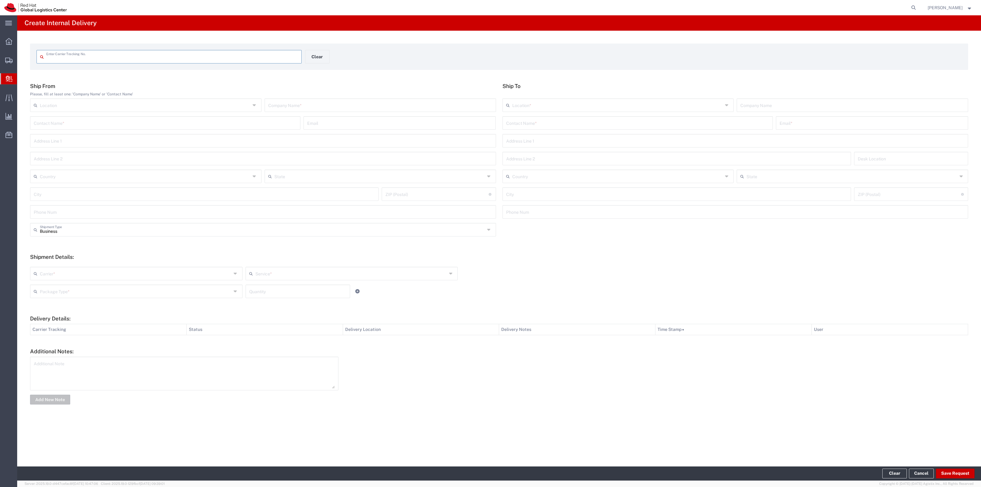
click at [275, 52] on input "text" at bounding box center [172, 56] width 252 height 11
type input "56732149"
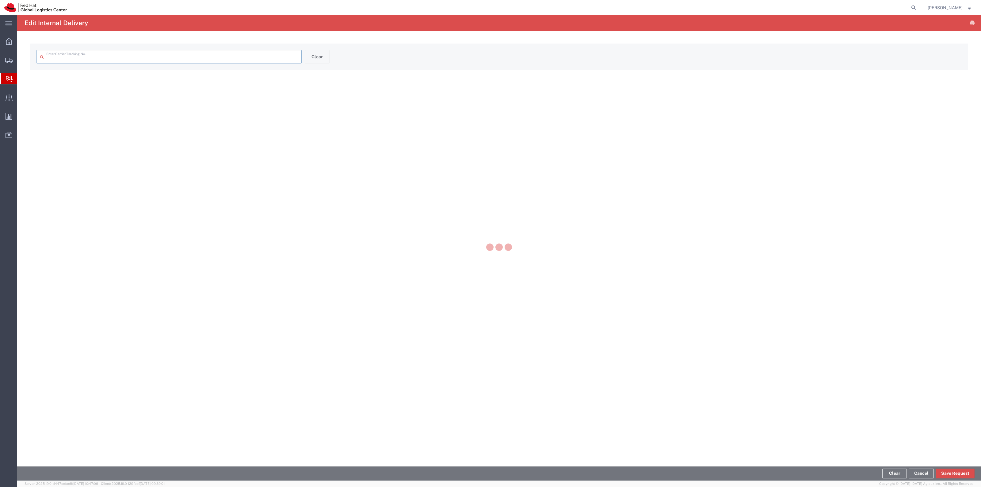
type input "56732149"
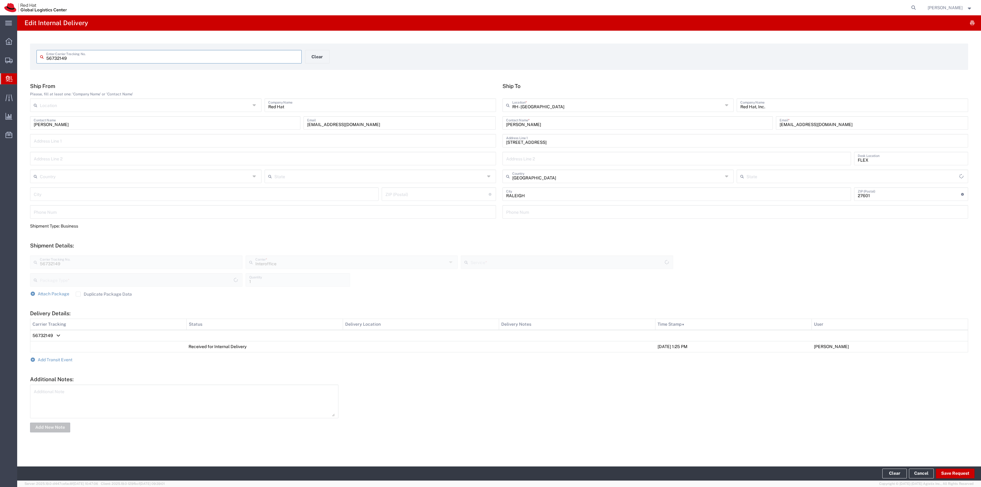
type input "[US_STATE]"
type input "Your Packaging"
type input "IO_Ground"
click at [65, 360] on span "Add Transit Event" at bounding box center [55, 359] width 35 height 5
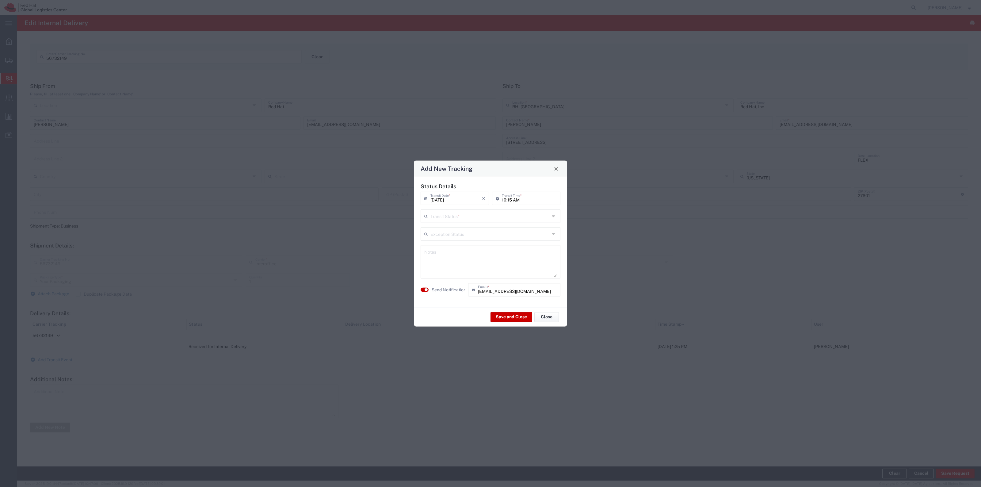
click at [480, 221] on input "text" at bounding box center [489, 215] width 119 height 11
click at [468, 263] on span "Shipment On-Hold" at bounding box center [490, 260] width 139 height 10
type input "Shipment On-Hold"
click at [499, 312] on div "Save and Close Close" at bounding box center [490, 316] width 153 height 19
click at [512, 321] on button "Save and Close" at bounding box center [512, 317] width 42 height 10
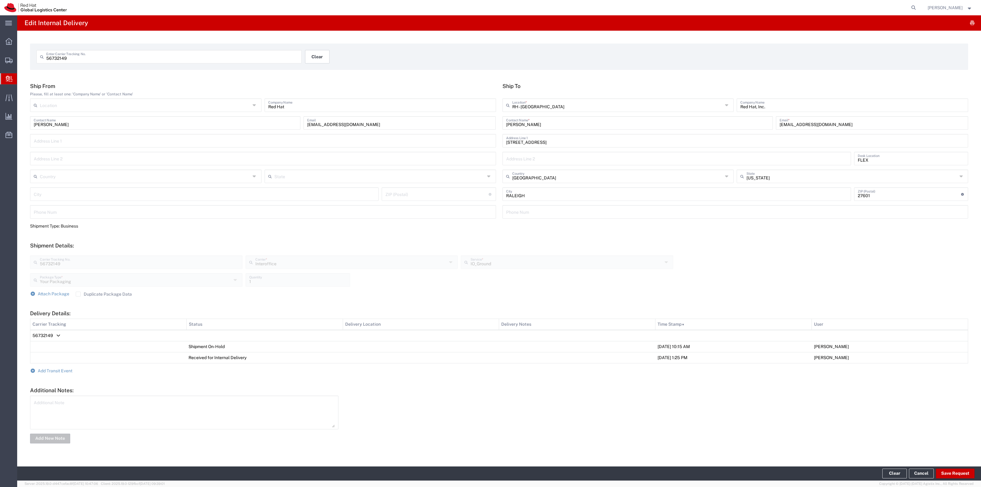
click at [326, 62] on button "Clear" at bounding box center [317, 56] width 25 height 13
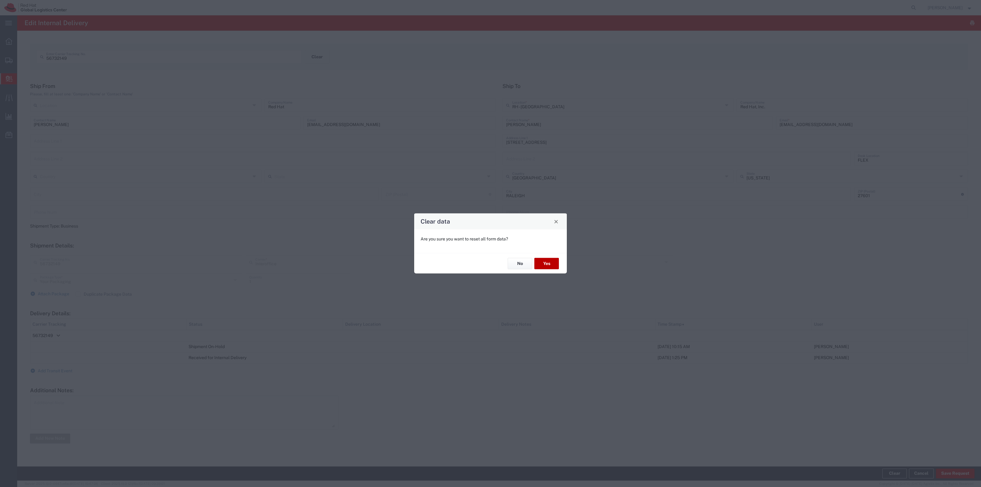
click at [552, 264] on button "Yes" at bounding box center [546, 263] width 25 height 11
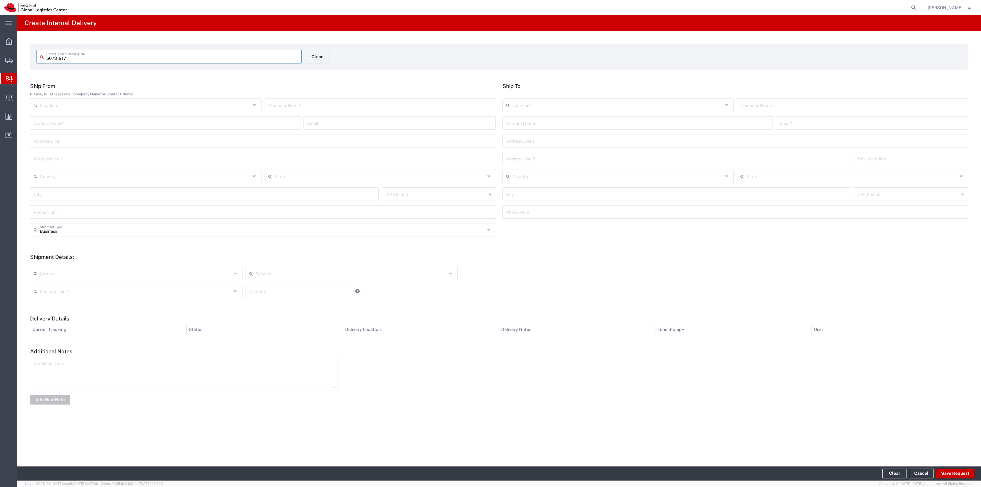
type input "56731917"
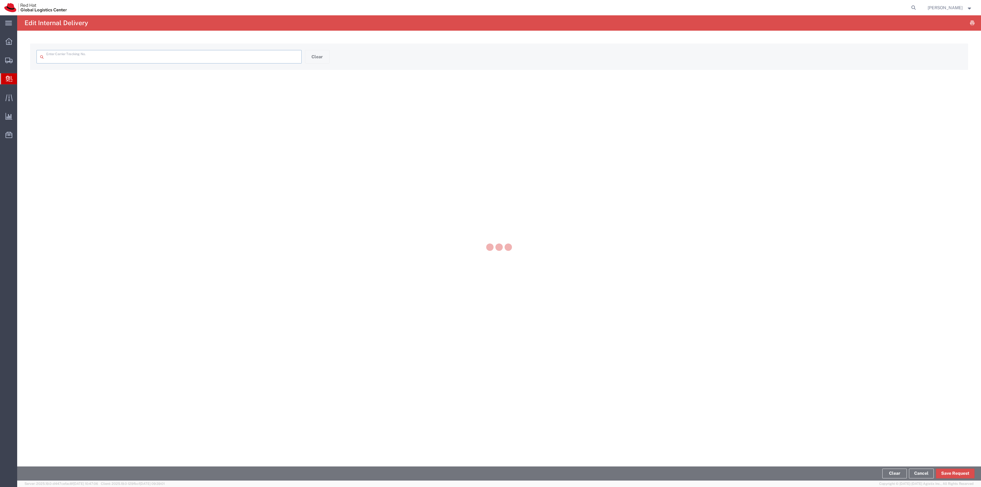
type input "56731917"
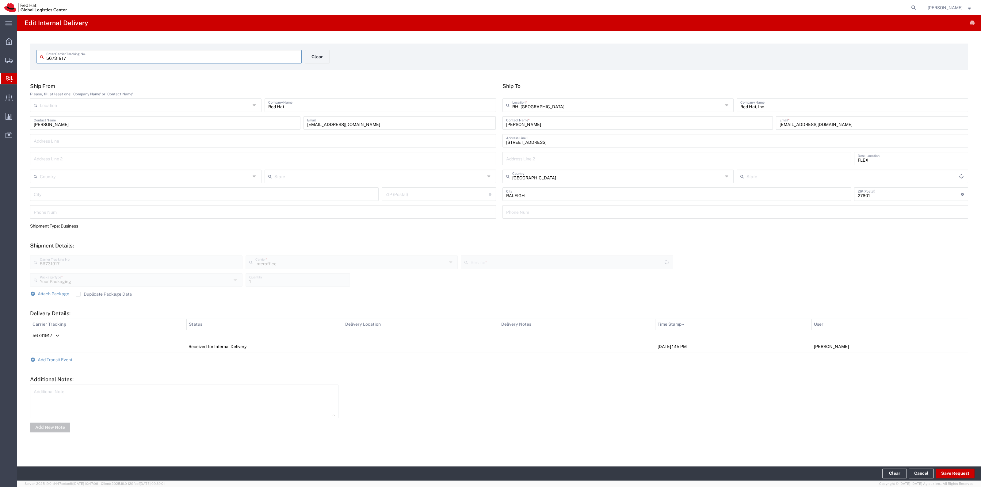
type input "IO_Ground"
type input "[US_STATE]"
click at [67, 359] on span "Add Transit Event" at bounding box center [55, 359] width 35 height 5
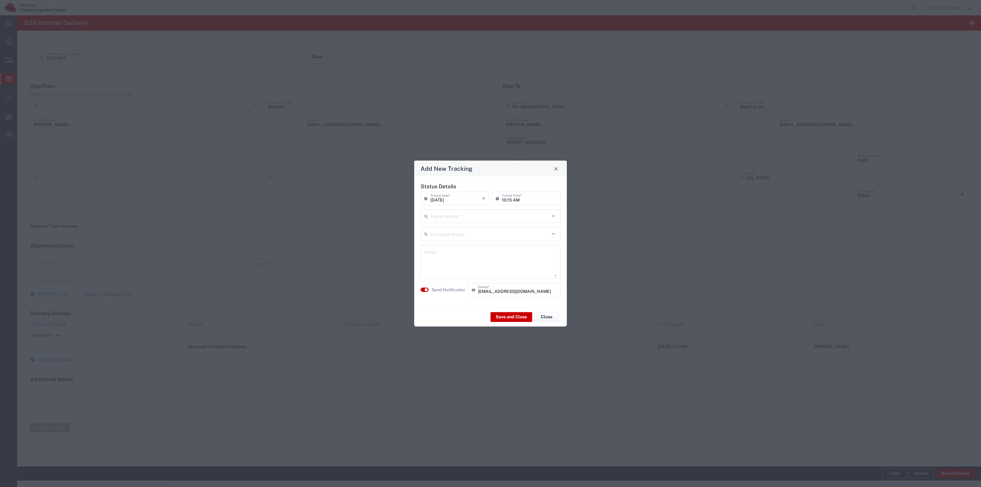
click at [461, 212] on input "text" at bounding box center [489, 215] width 119 height 11
click at [452, 257] on span "Shipment On-Hold" at bounding box center [490, 260] width 139 height 10
type input "Shipment On-Hold"
click at [513, 313] on button "Save and Close" at bounding box center [512, 317] width 42 height 10
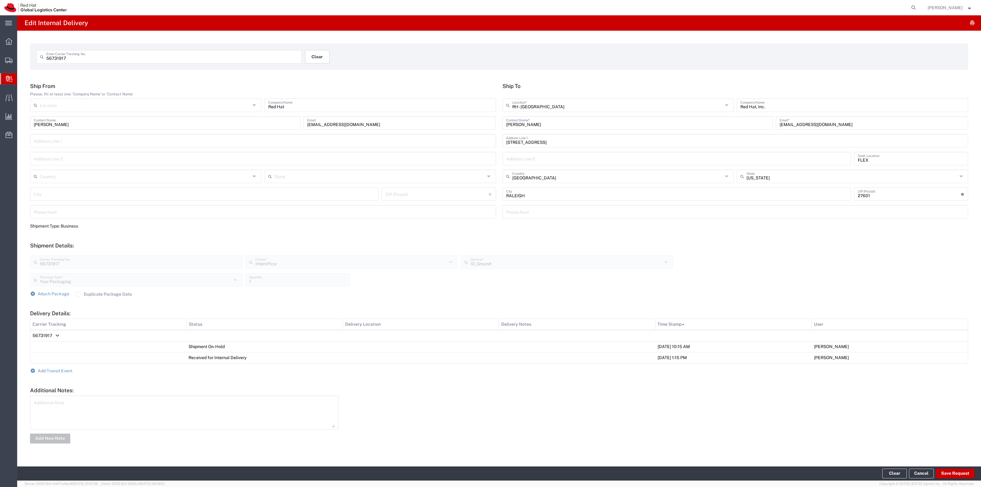
click at [318, 60] on button "Clear" at bounding box center [317, 56] width 25 height 13
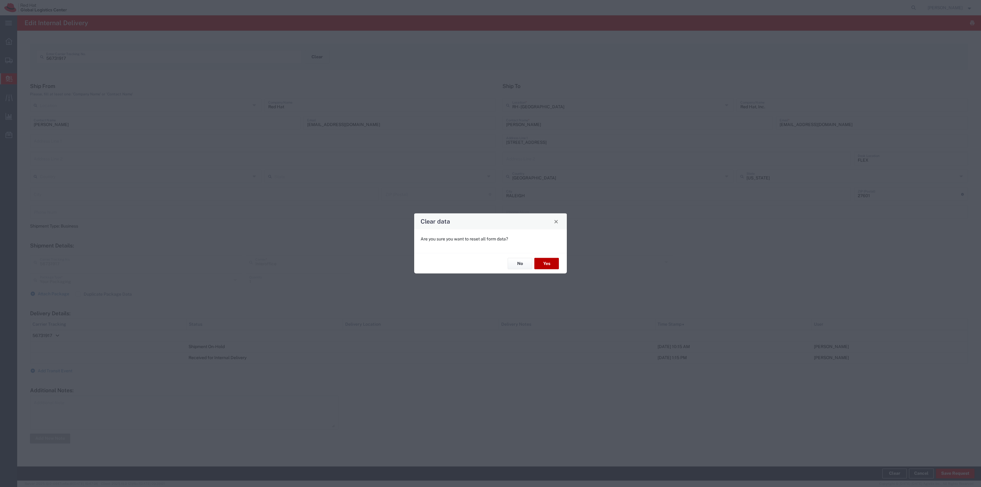
click at [550, 258] on button "Yes" at bounding box center [546, 263] width 25 height 11
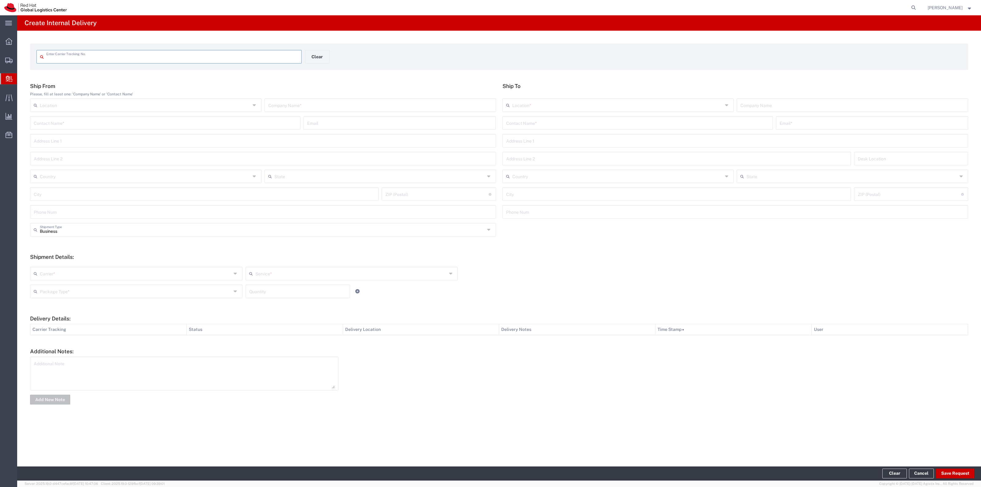
click at [293, 59] on input "text" at bounding box center [172, 56] width 252 height 11
type input "56733040"
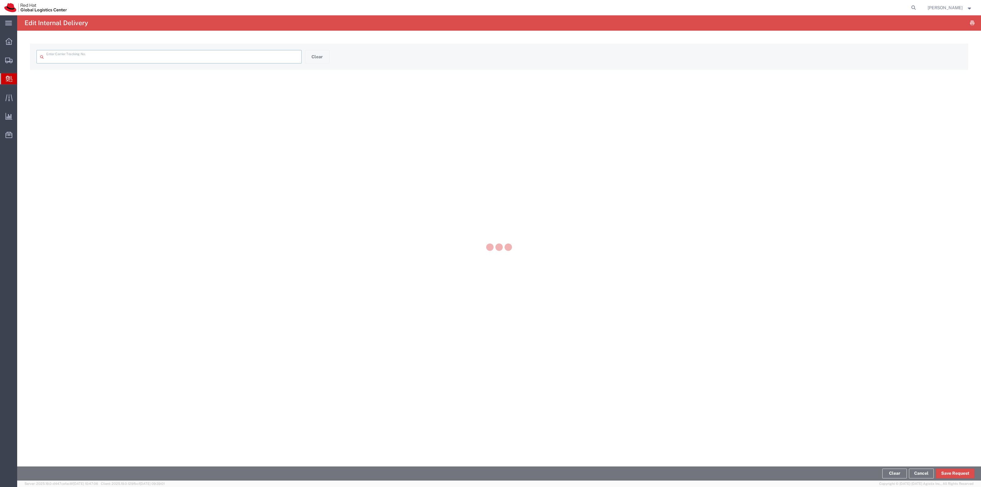
type input "56733040"
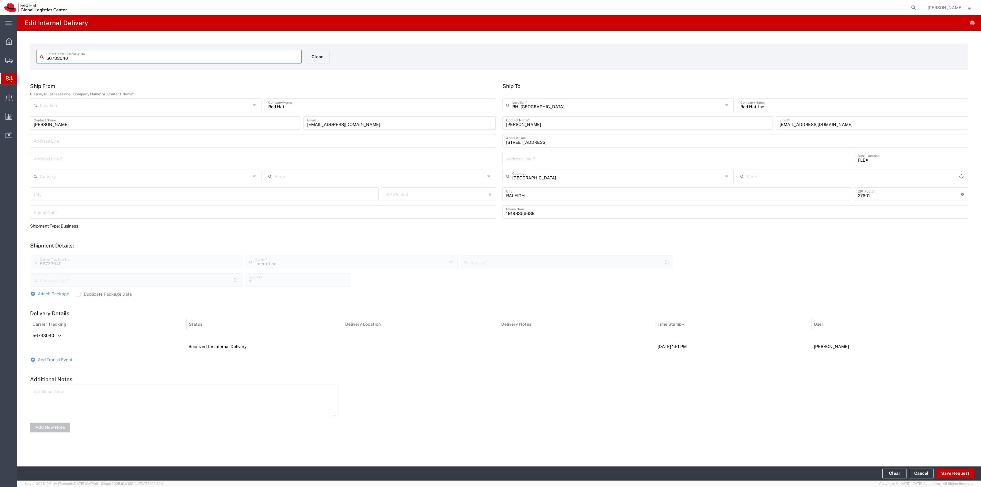
type input "[US_STATE]"
type input "Your Packaging"
type input "IO_Ground"
click at [41, 362] on form "Ship From Please, fill at least one: 'Company Name' or 'Contact Name' Location …" at bounding box center [499, 258] width 938 height 350
click at [44, 360] on span "Add Transit Event" at bounding box center [55, 359] width 35 height 5
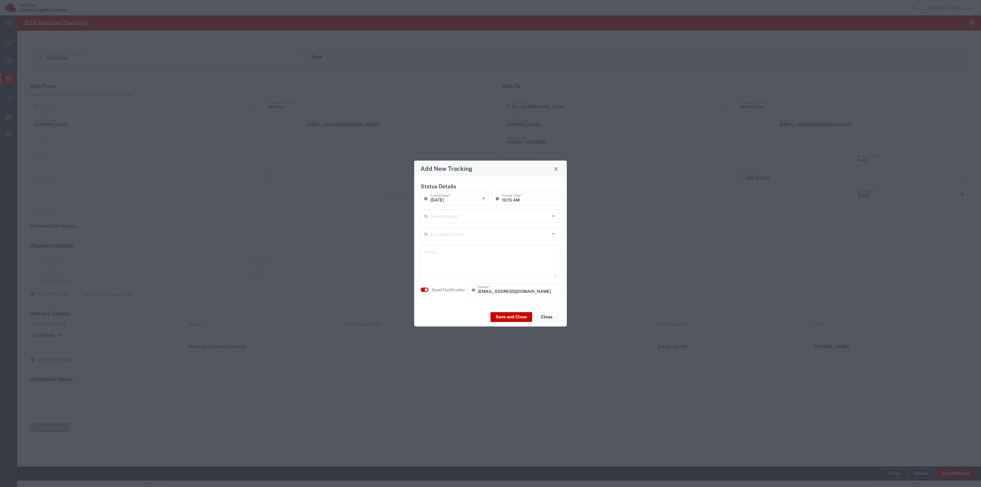
click at [462, 216] on input "text" at bounding box center [489, 215] width 119 height 11
click at [454, 257] on span "Shipment On-Hold" at bounding box center [490, 260] width 139 height 10
type input "Shipment On-Hold"
click at [497, 314] on button "Save and Close" at bounding box center [512, 317] width 42 height 10
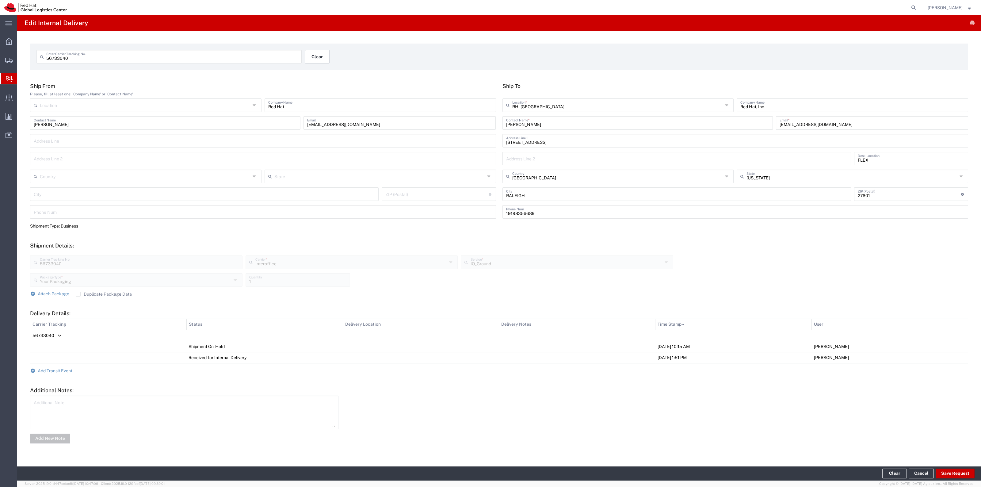
drag, startPoint x: 333, startPoint y: 62, endPoint x: 325, endPoint y: 59, distance: 8.1
click at [333, 62] on div "56733040 Enter Carrier Tracking No. Clear" at bounding box center [305, 59] width 544 height 18
click at [324, 58] on button "Clear" at bounding box center [317, 56] width 25 height 13
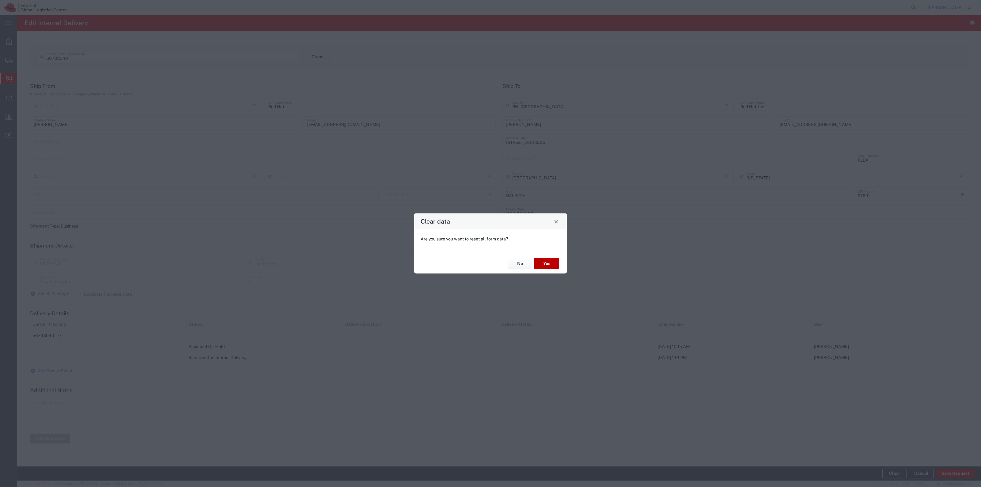
click at [555, 261] on button "Yes" at bounding box center [546, 263] width 25 height 11
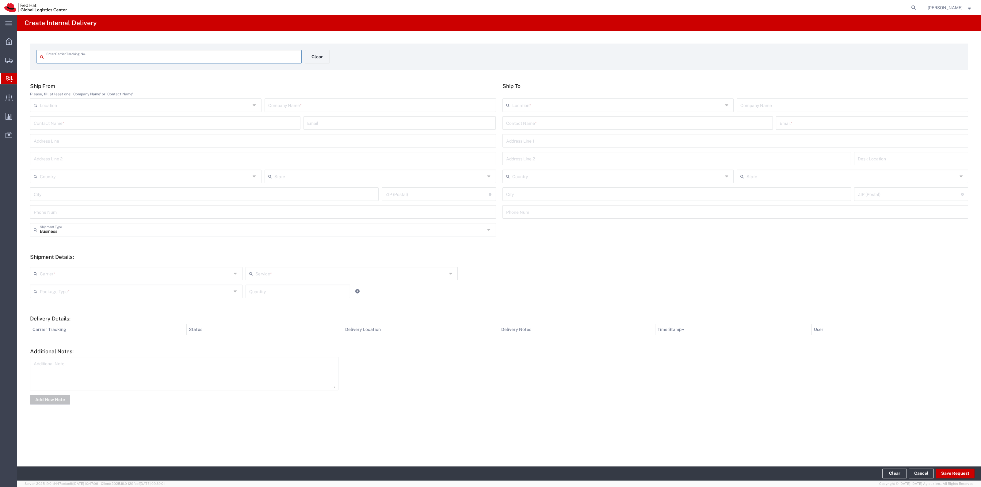
click at [262, 58] on input "text" at bounding box center [172, 56] width 252 height 11
type input "56731853"
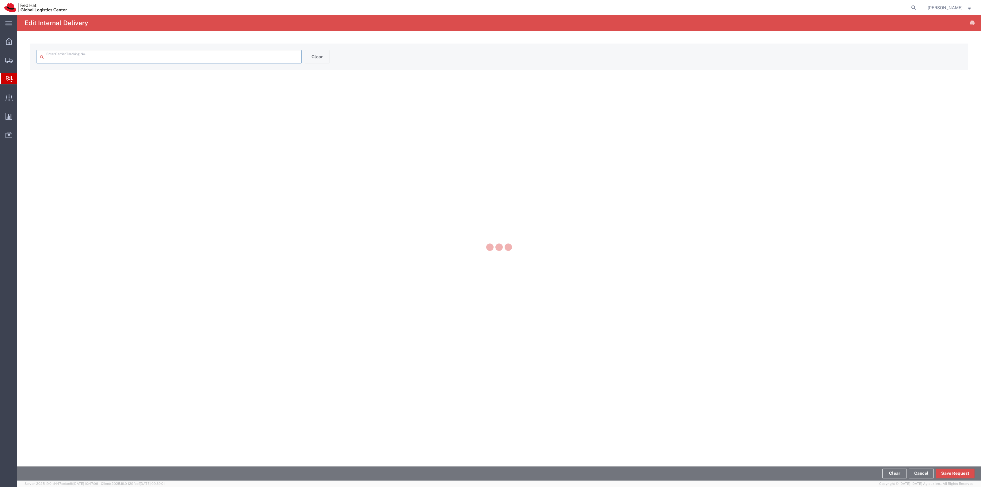
type input "56731853"
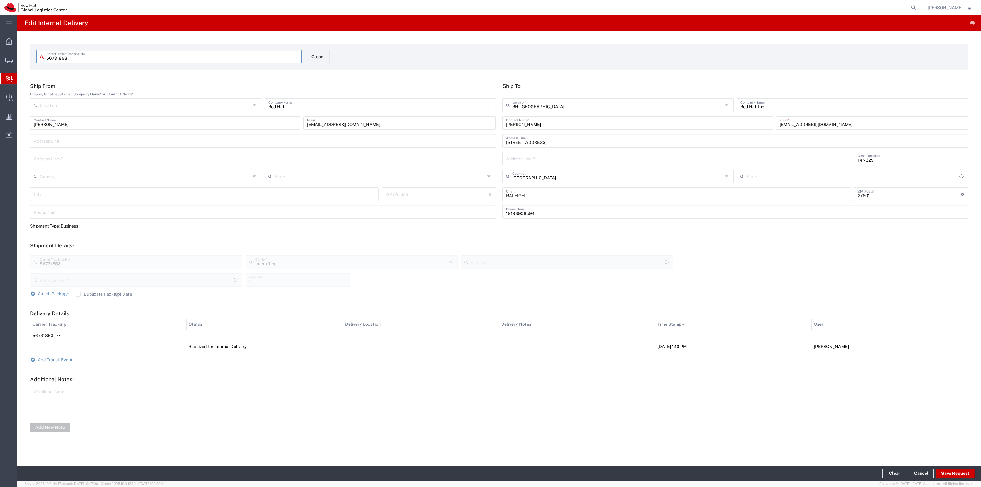
type input "[US_STATE]"
type input "Your Packaging"
type input "IO_Ground"
click at [44, 359] on span "Add Transit Event" at bounding box center [55, 359] width 35 height 5
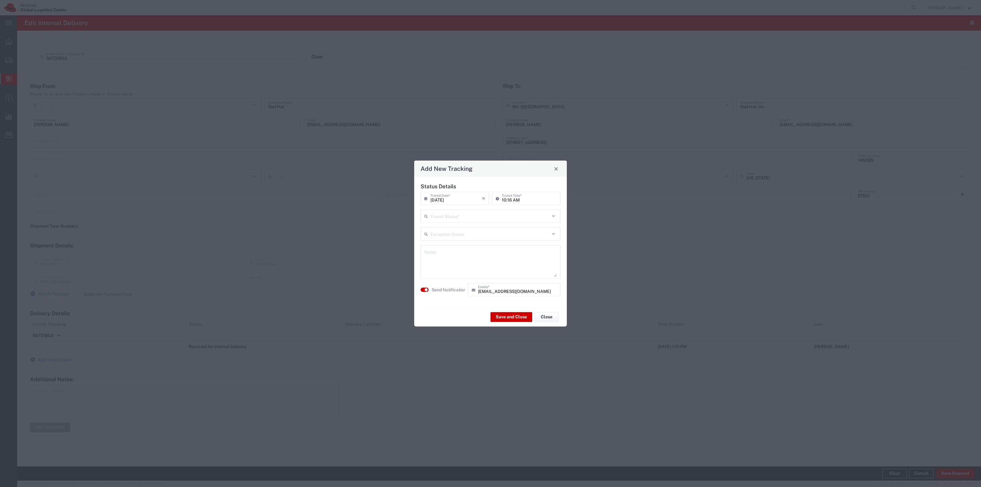
click at [468, 212] on input "text" at bounding box center [489, 215] width 119 height 11
click at [462, 260] on span "Shipment On-Hold" at bounding box center [490, 260] width 139 height 10
type input "Shipment On-Hold"
click at [507, 325] on div "Save and Close Close" at bounding box center [490, 316] width 153 height 19
click at [507, 320] on button "Save and Close" at bounding box center [512, 317] width 42 height 10
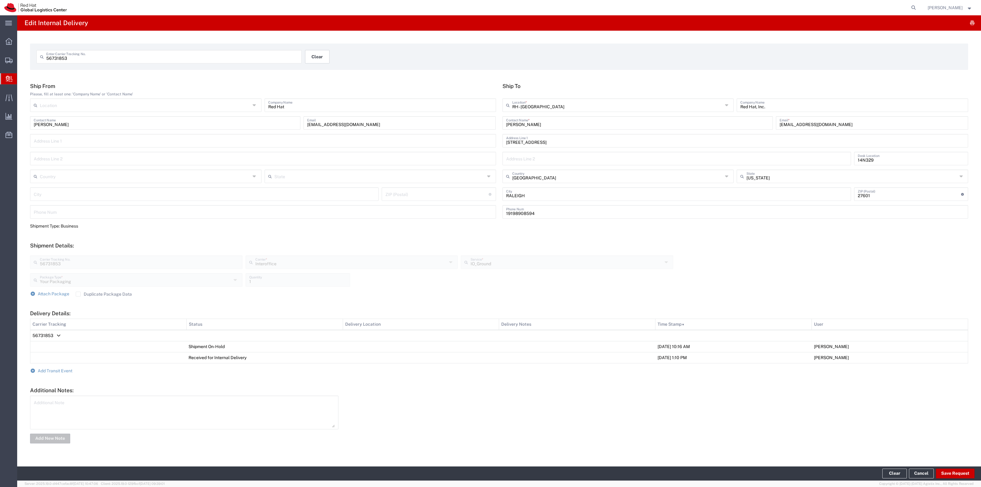
click at [320, 53] on button "Clear" at bounding box center [317, 56] width 25 height 13
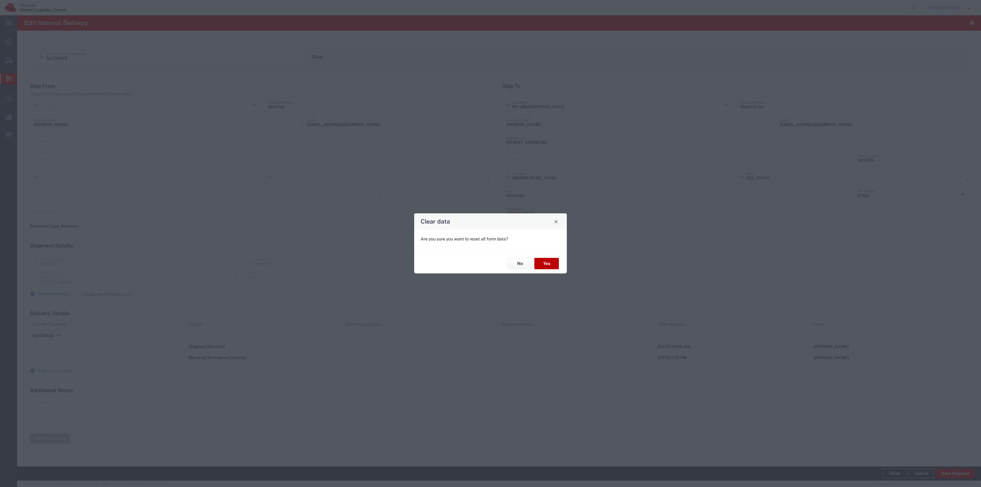
click at [555, 263] on button "Yes" at bounding box center [546, 263] width 25 height 11
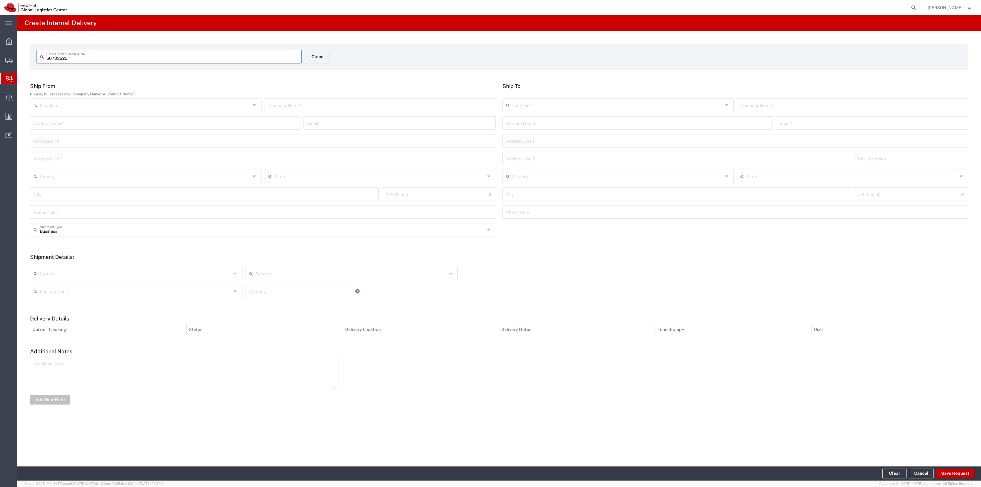
type input "56733225"
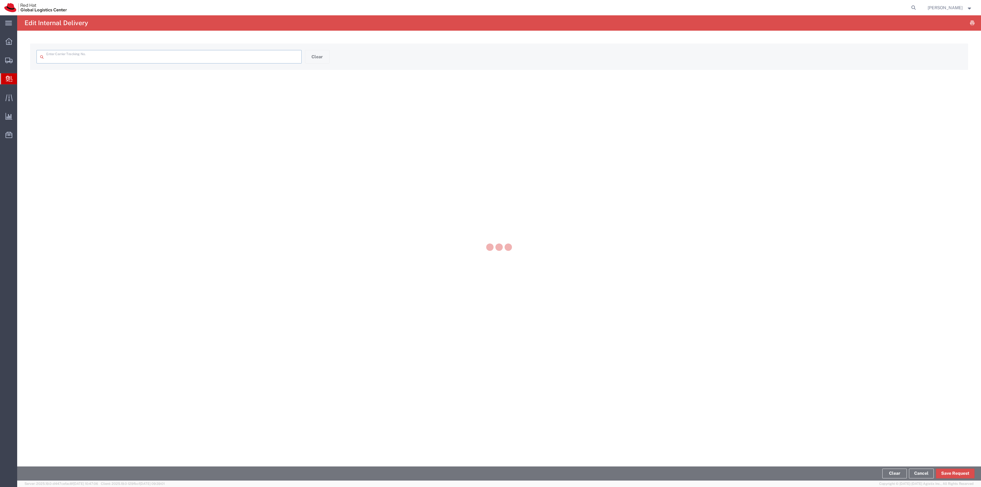
type input "56733225"
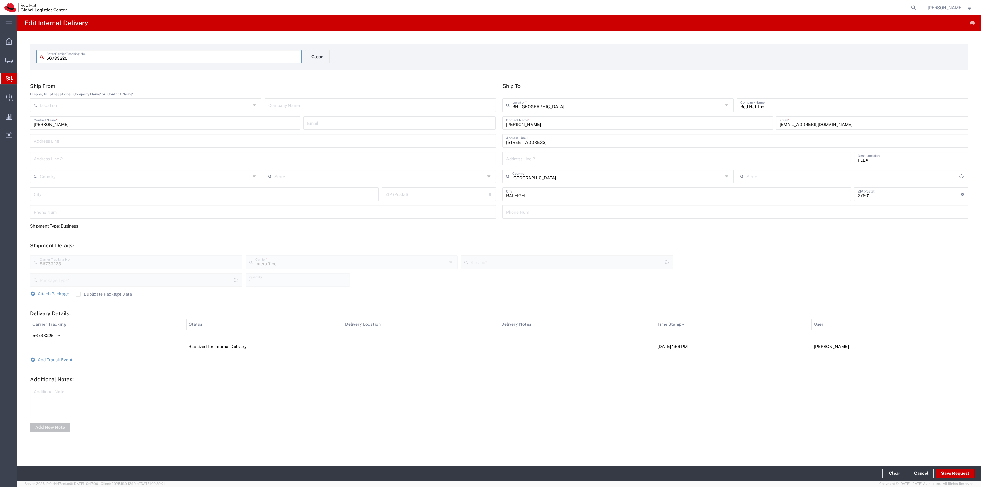
type input "[US_STATE]"
type input "Your Packaging"
type input "IO_Ground"
click at [65, 358] on span "Add Transit Event" at bounding box center [55, 359] width 35 height 5
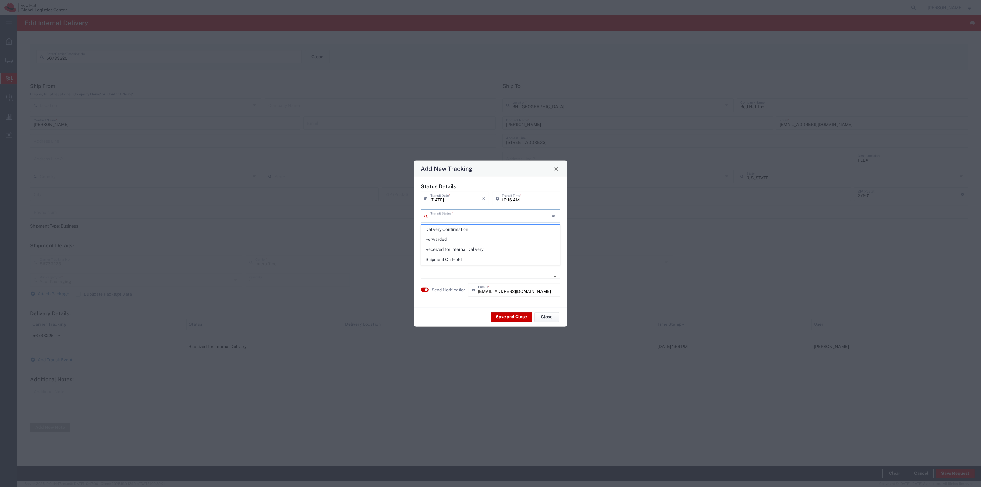
click at [462, 219] on input "text" at bounding box center [489, 215] width 119 height 11
drag, startPoint x: 451, startPoint y: 258, endPoint x: 476, endPoint y: 281, distance: 34.5
click at [451, 258] on span "Shipment On-Hold" at bounding box center [490, 260] width 139 height 10
type input "Shipment On-Hold"
click at [506, 315] on button "Save and Close" at bounding box center [512, 317] width 42 height 10
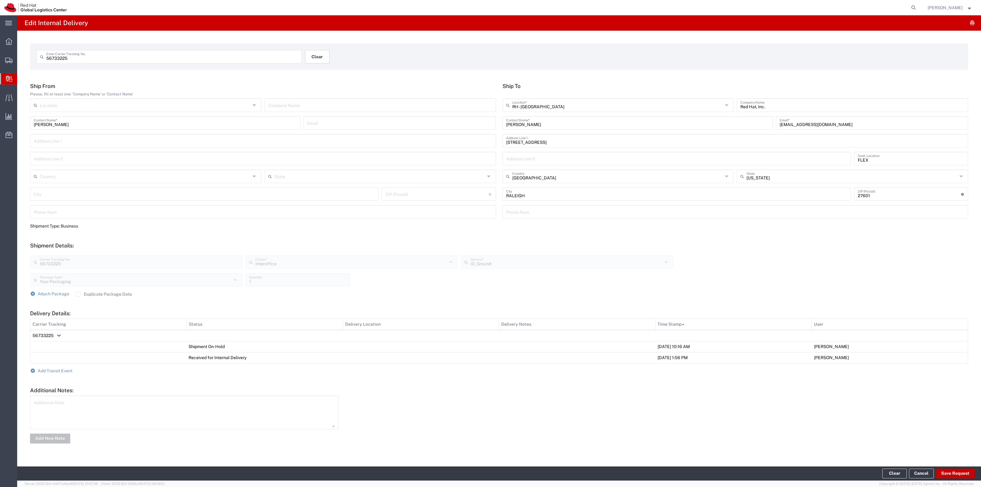
click at [327, 59] on button "Clear" at bounding box center [317, 56] width 25 height 13
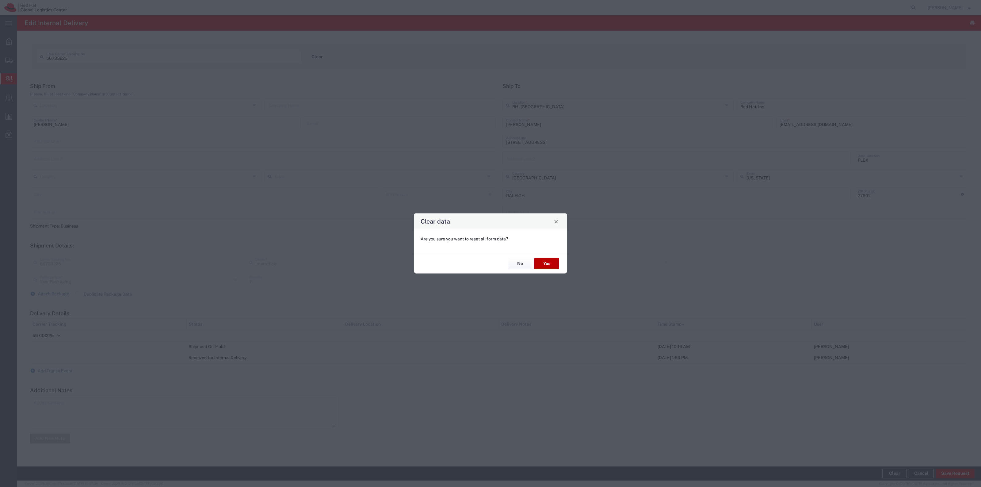
drag, startPoint x: 541, startPoint y: 260, endPoint x: 544, endPoint y: 262, distance: 3.3
click at [544, 262] on div "No Yes" at bounding box center [490, 263] width 153 height 21
click at [545, 263] on button "Yes" at bounding box center [546, 263] width 25 height 11
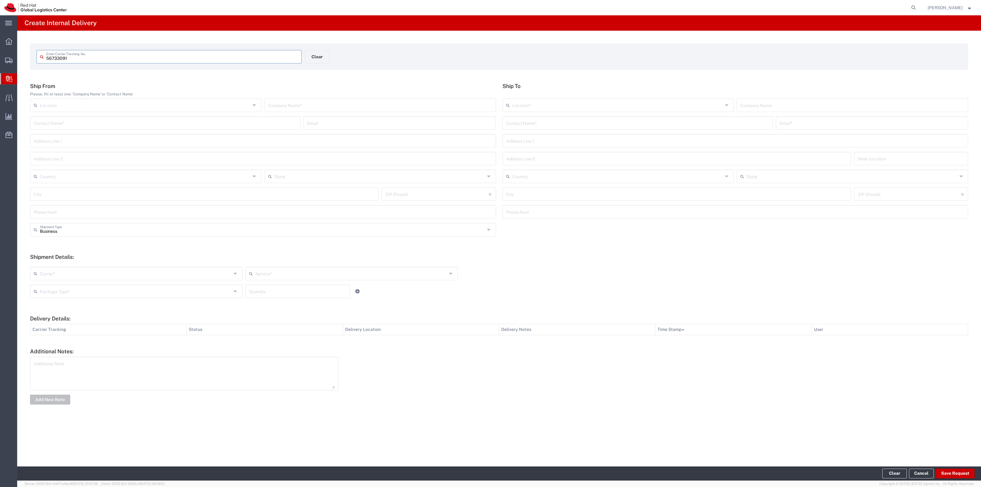
type input "56733091"
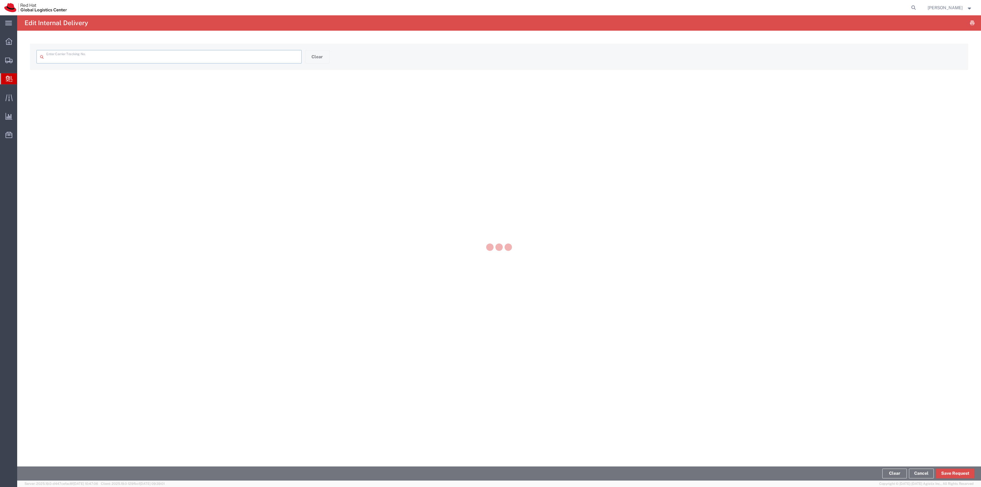
type input "56733091"
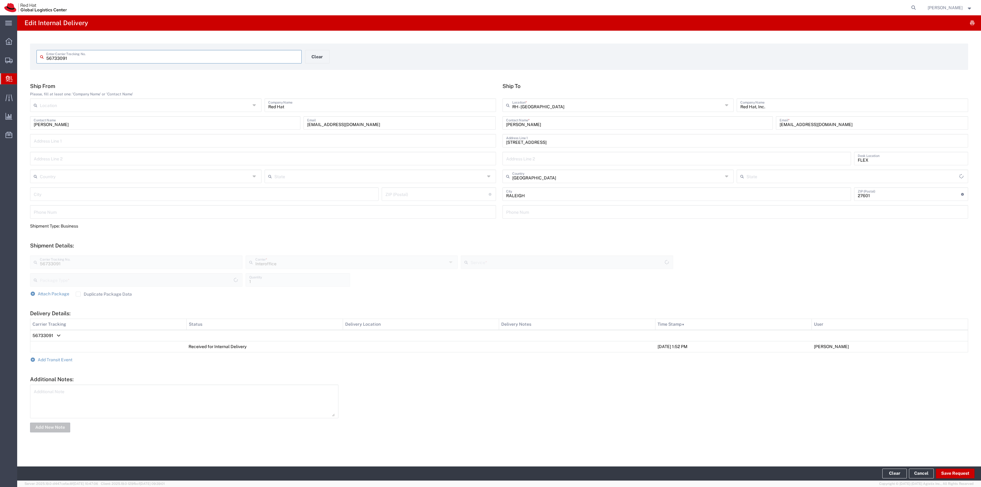
type input "[US_STATE]"
type input "Your Packaging"
type input "IO_Ground"
click at [67, 361] on span "Add Transit Event" at bounding box center [55, 359] width 35 height 5
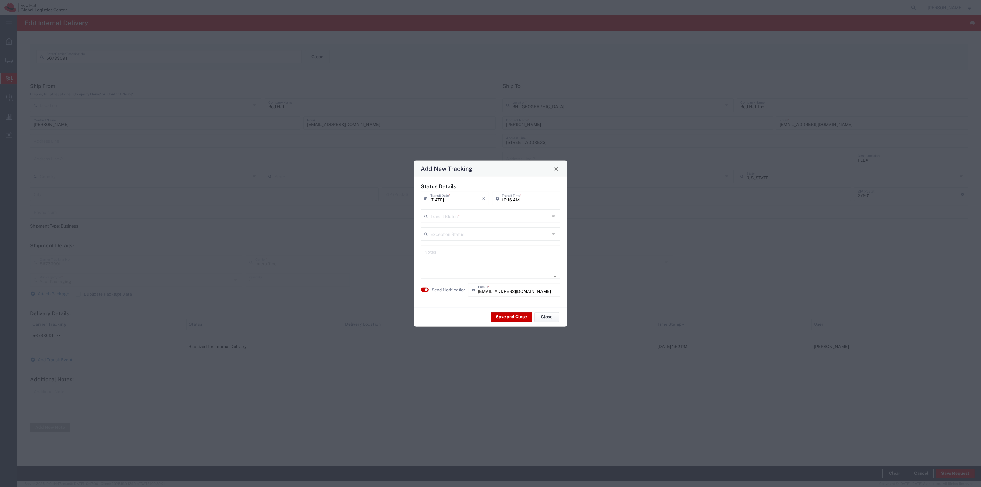
drag, startPoint x: 471, startPoint y: 216, endPoint x: 469, endPoint y: 225, distance: 9.3
click at [471, 216] on input "text" at bounding box center [489, 215] width 119 height 11
click at [459, 259] on span "Shipment On-Hold" at bounding box center [490, 260] width 139 height 10
type input "Shipment On-Hold"
click at [507, 318] on button "Save and Close" at bounding box center [512, 317] width 42 height 10
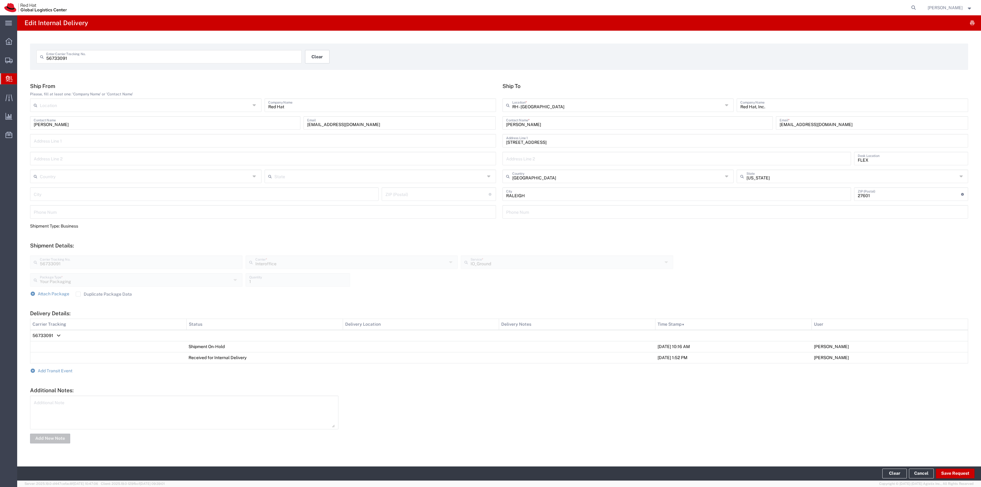
click at [320, 52] on button "Clear" at bounding box center [317, 56] width 25 height 13
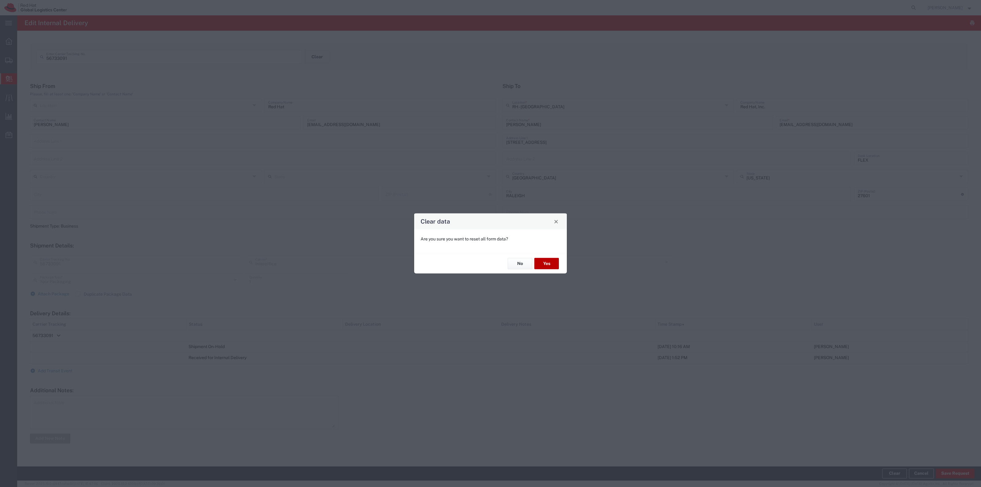
click at [552, 260] on button "Yes" at bounding box center [546, 263] width 25 height 11
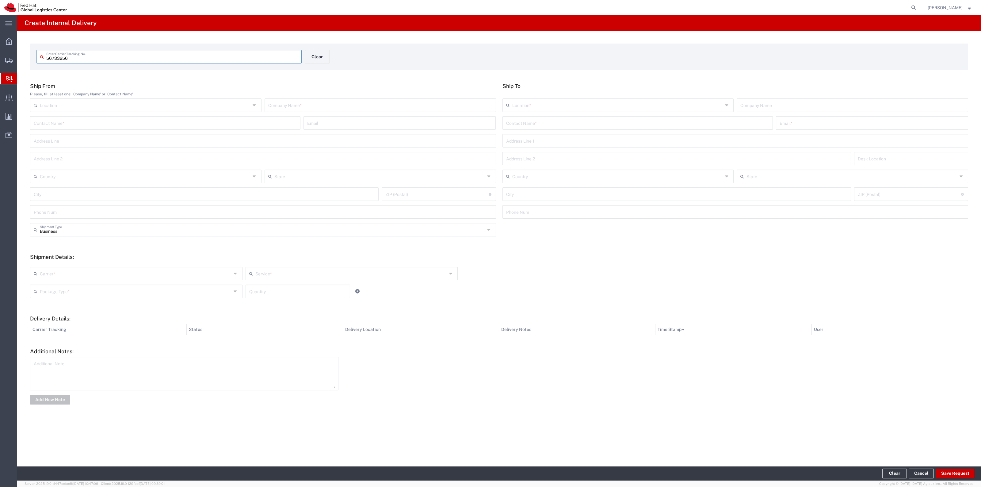
type input "56733256"
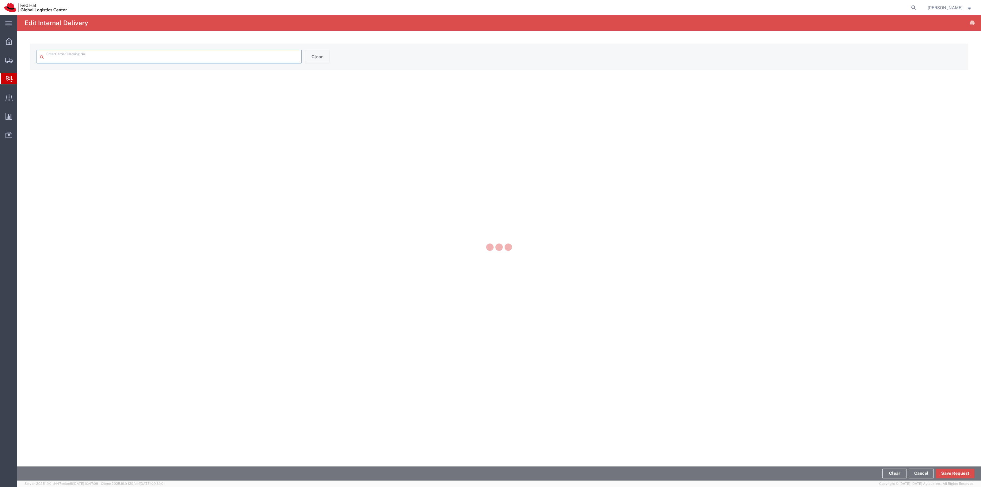
type input "56733256"
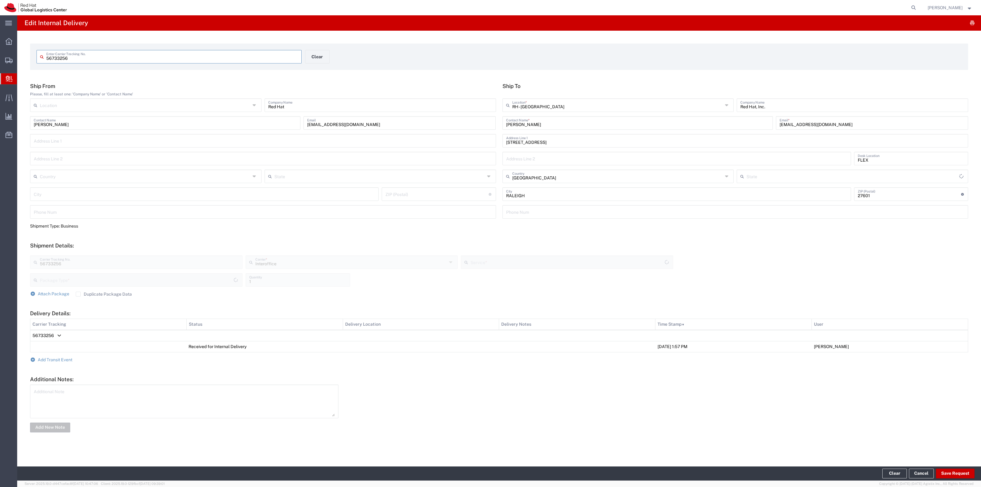
type input "[US_STATE]"
type input "IO_Ground"
type input "Your Packaging"
click at [69, 357] on span "Add Transit Event" at bounding box center [55, 359] width 35 height 5
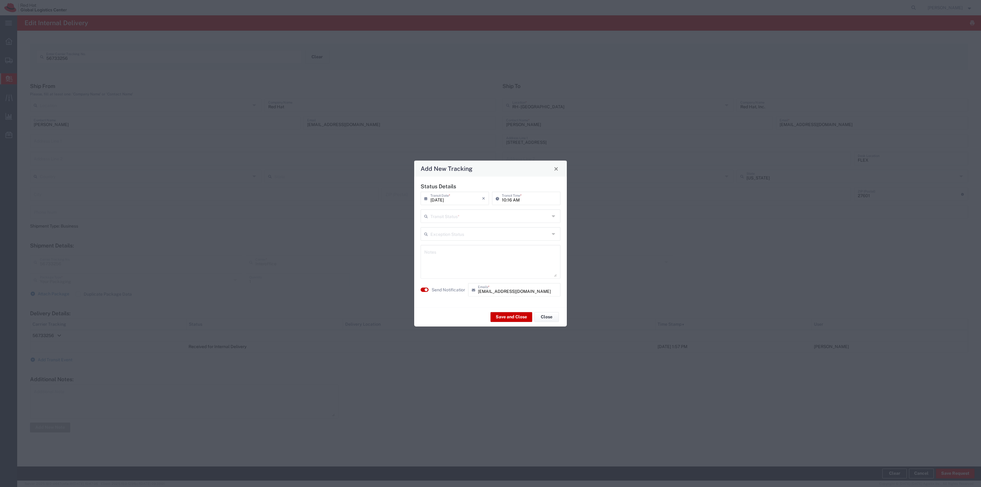
click at [437, 220] on input "text" at bounding box center [489, 215] width 119 height 11
click at [439, 254] on span "Received for Internal Delivery" at bounding box center [490, 250] width 139 height 10
click at [438, 219] on input "Received for Internal Delivery" at bounding box center [489, 215] width 119 height 11
click at [445, 262] on span "Shipment On-Hold" at bounding box center [490, 260] width 139 height 10
type input "Shipment On-Hold"
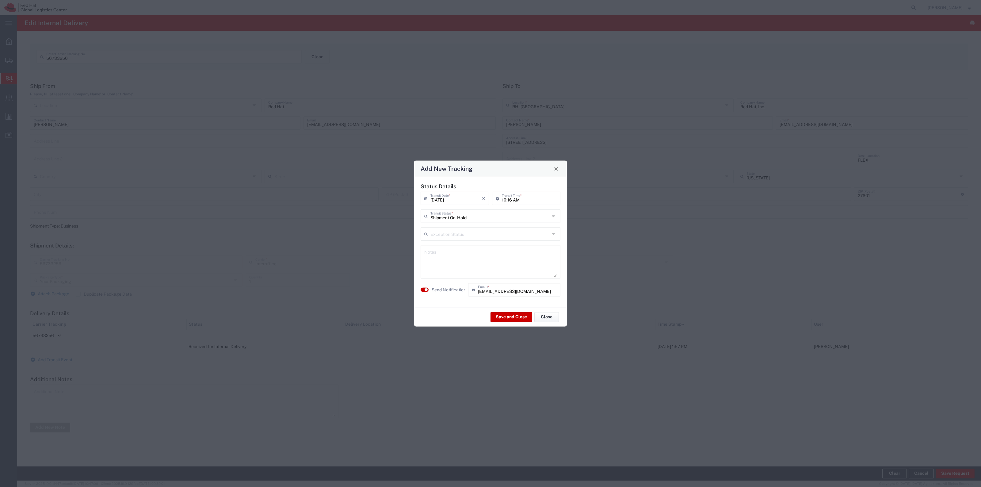
click at [517, 323] on div "Save and Close Close" at bounding box center [490, 316] width 153 height 19
click at [518, 320] on button "Save and Close" at bounding box center [512, 317] width 42 height 10
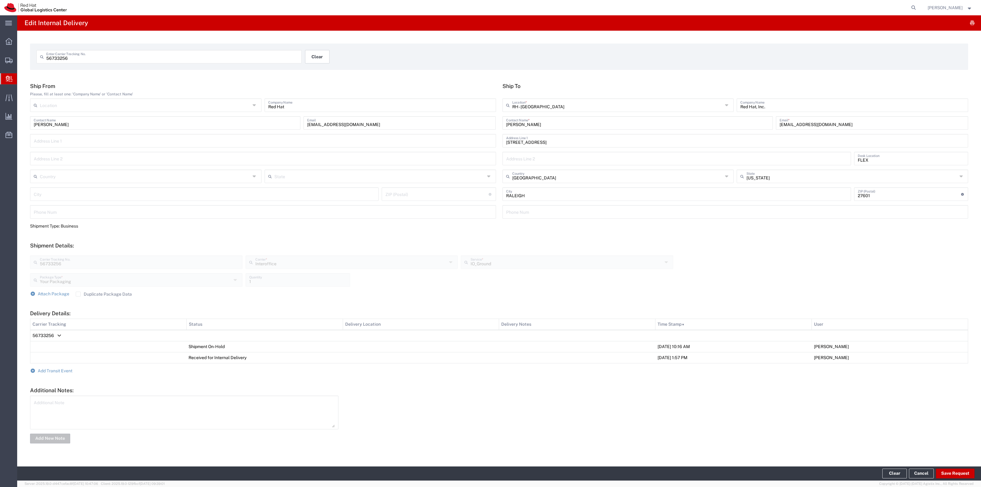
click at [320, 59] on button "Clear" at bounding box center [317, 56] width 25 height 13
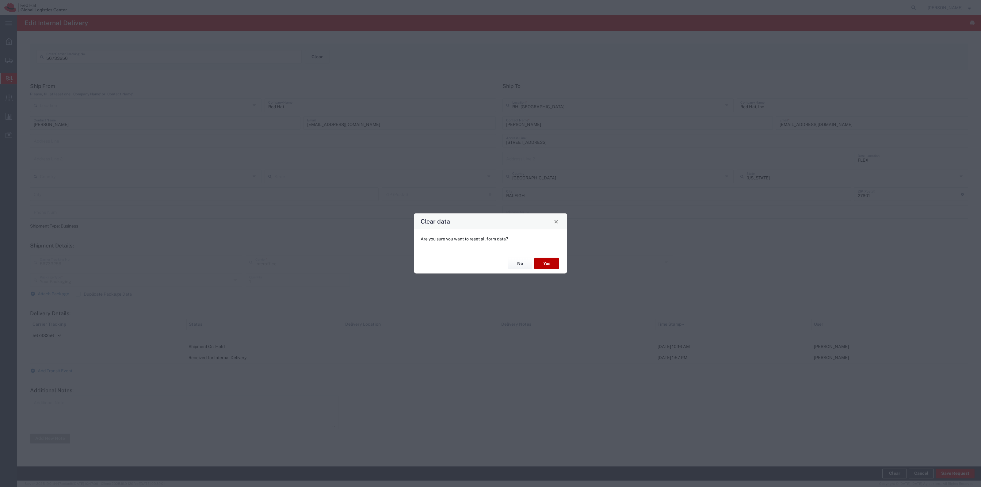
click at [546, 268] on button "Yes" at bounding box center [546, 263] width 25 height 11
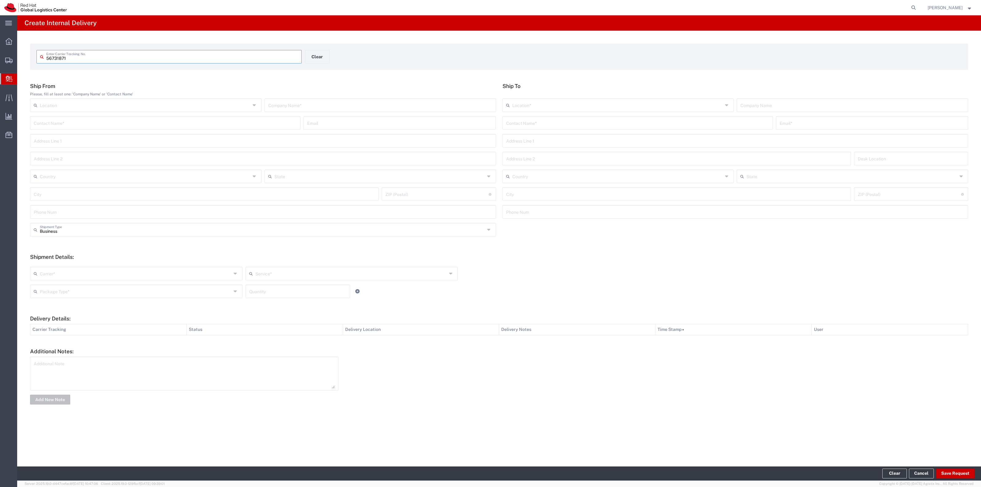
type input "56731871"
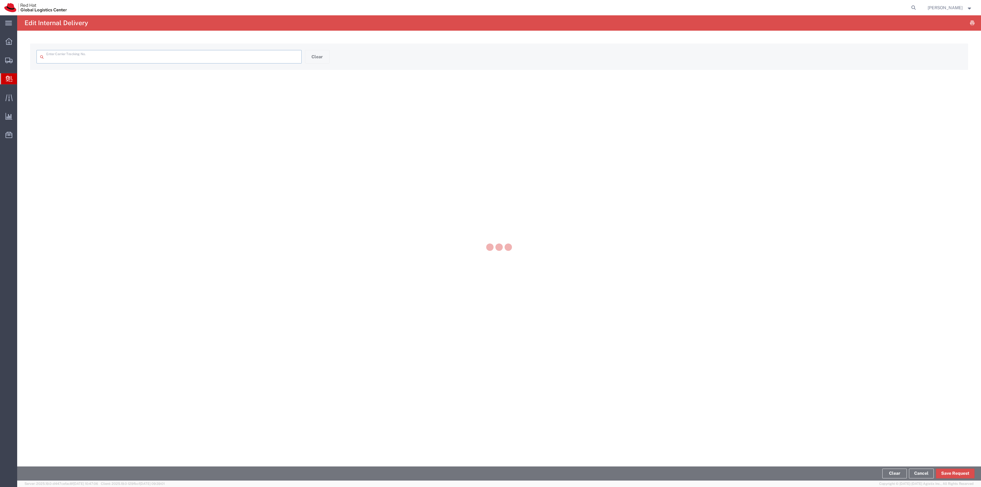
type input "56731871"
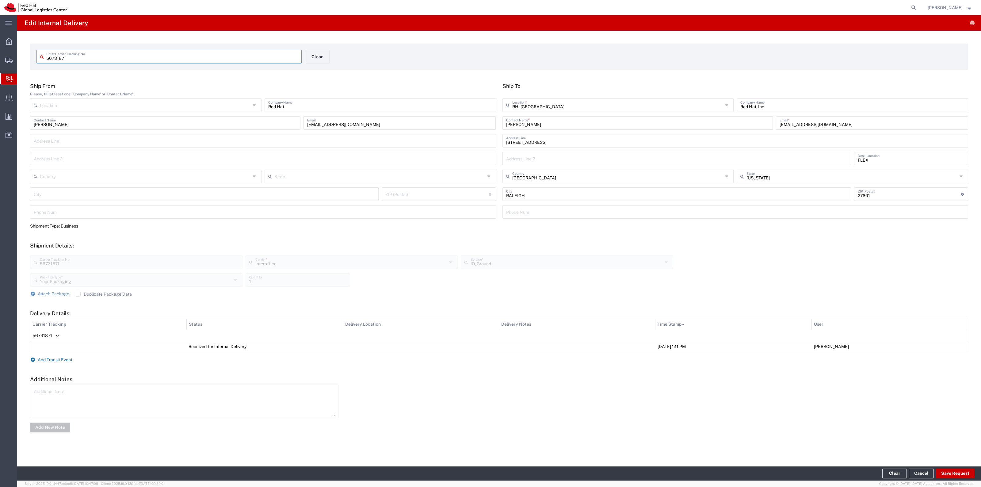
click at [60, 357] on span "Add Transit Event" at bounding box center [55, 359] width 35 height 5
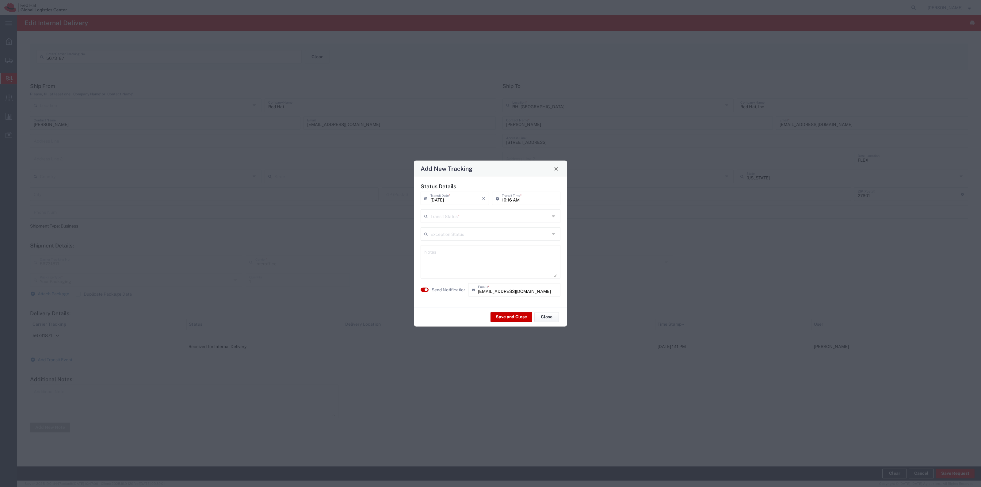
click at [462, 216] on input "text" at bounding box center [489, 215] width 119 height 11
click at [457, 255] on li "Shipment On-Hold" at bounding box center [490, 259] width 139 height 10
type input "Shipment On-Hold"
click at [508, 321] on button "Save and Close" at bounding box center [512, 317] width 42 height 10
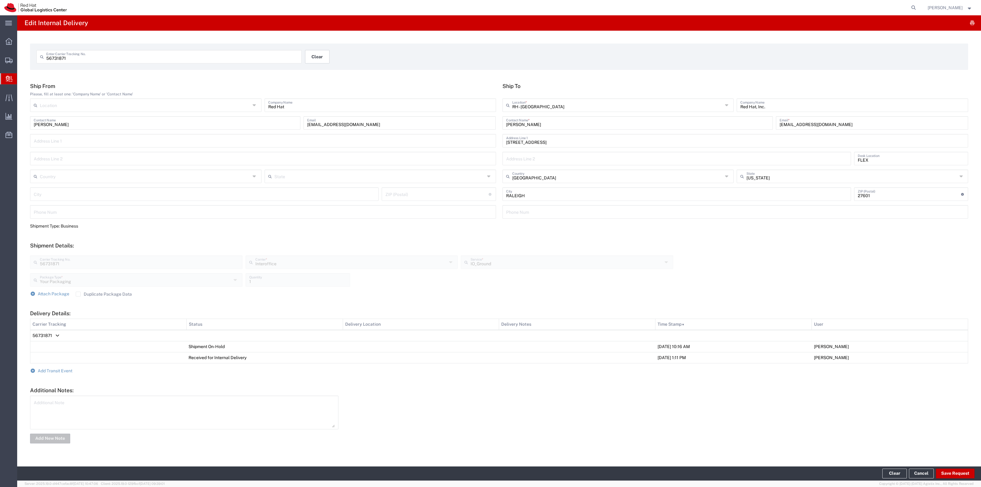
click at [321, 54] on button "Clear" at bounding box center [317, 56] width 25 height 13
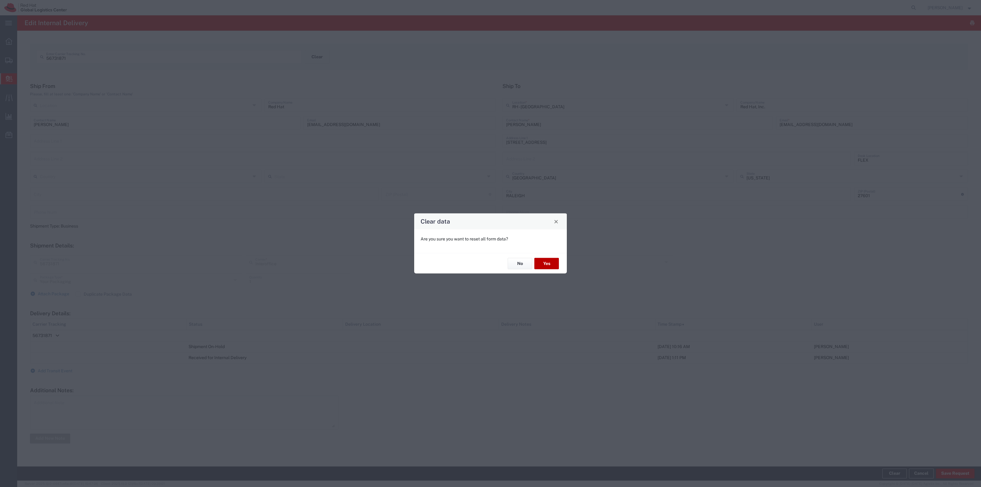
click at [543, 261] on button "Yes" at bounding box center [546, 263] width 25 height 11
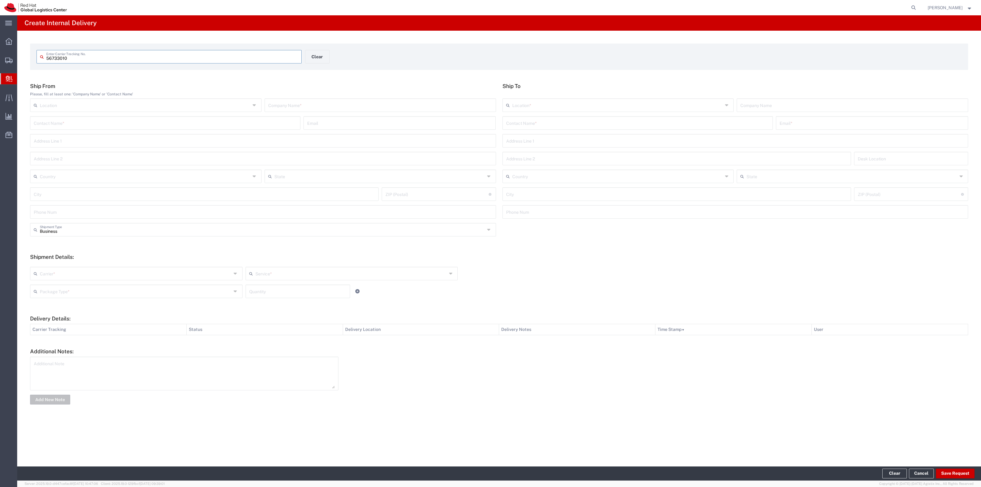
type input "56733010"
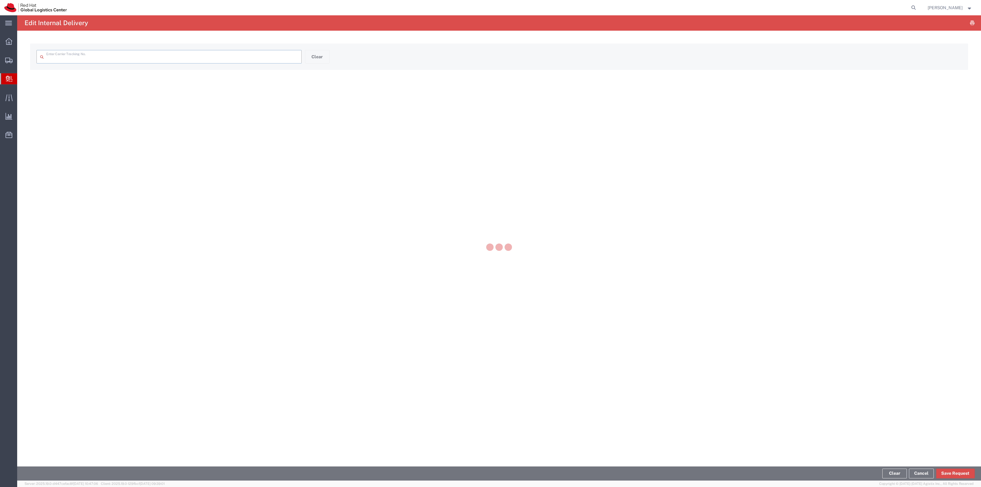
type input "56733010"
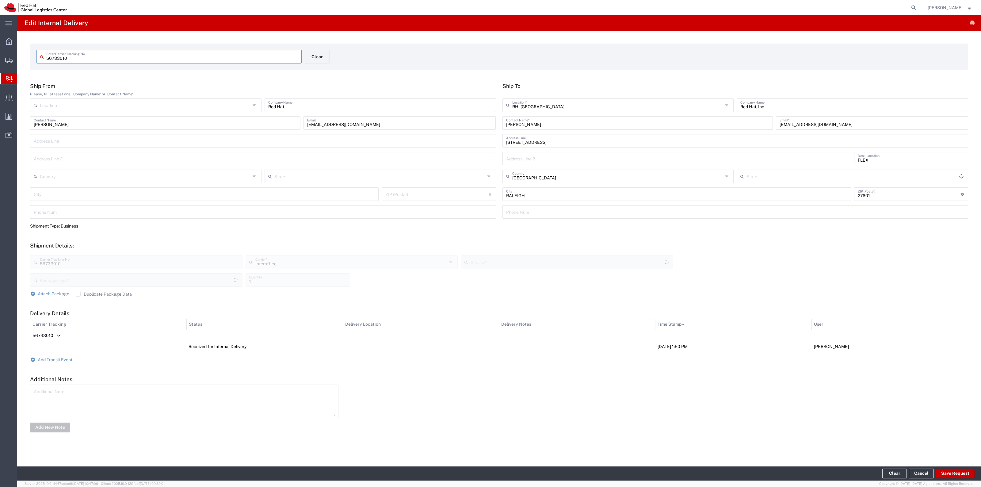
type input "[US_STATE]"
type input "Your Packaging"
type input "IO_Ground"
click at [48, 362] on form "Ship From Please, fill at least one: 'Company Name' or 'Contact Name' Location …" at bounding box center [499, 258] width 938 height 350
click at [65, 359] on span "Add Transit Event" at bounding box center [55, 359] width 35 height 5
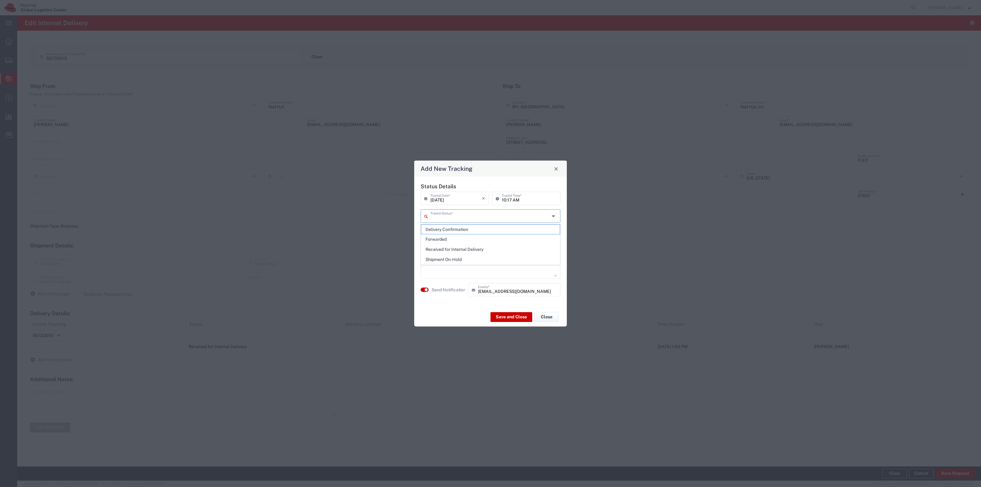
click at [448, 215] on input "text" at bounding box center [489, 215] width 119 height 11
click at [447, 257] on span "Shipment On-Hold" at bounding box center [490, 260] width 139 height 10
type input "Shipment On-Hold"
click at [513, 315] on button "Save and Close" at bounding box center [512, 317] width 42 height 10
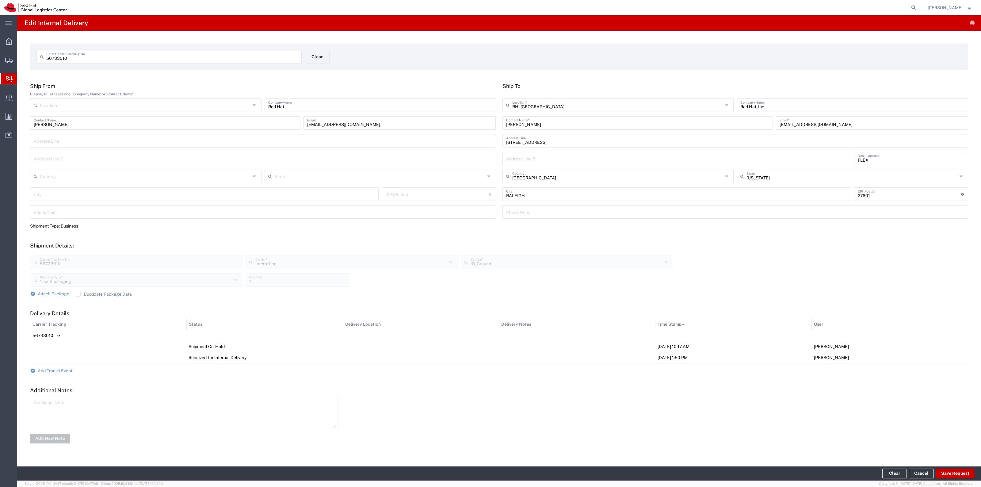
click at [300, 58] on div "56733010 Enter Carrier Tracking No." at bounding box center [168, 56] width 265 height 13
click at [305, 56] on button "Clear" at bounding box center [317, 56] width 25 height 13
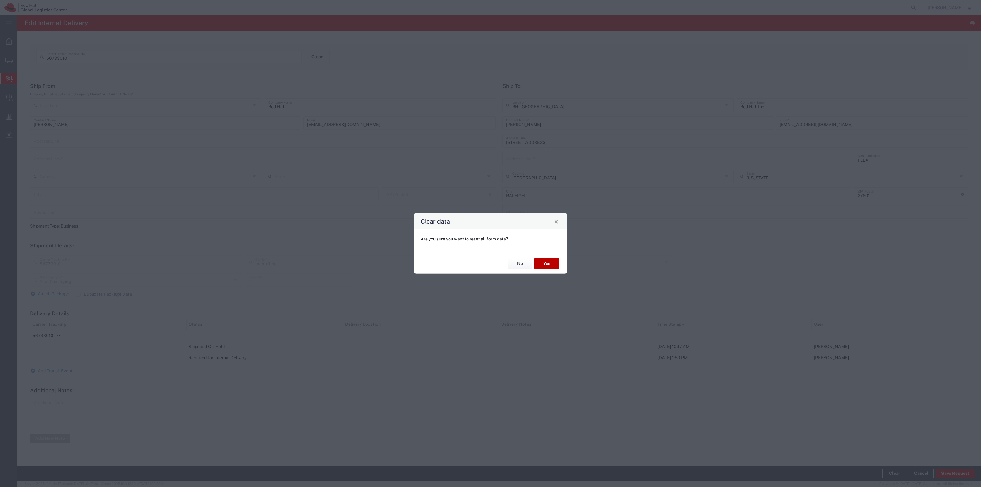
click at [544, 259] on button "Yes" at bounding box center [546, 263] width 25 height 11
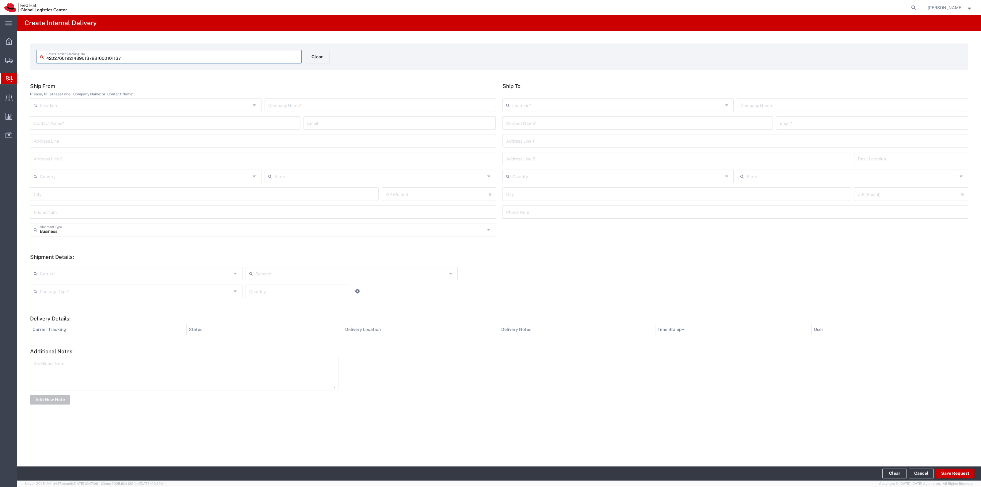
type input "14890137881600101137"
click at [563, 130] on input "text" at bounding box center [637, 127] width 263 height 11
type input "HR Mail"
click at [804, 122] on input "text" at bounding box center [872, 127] width 185 height 11
type input "rlomax@redhat.com"
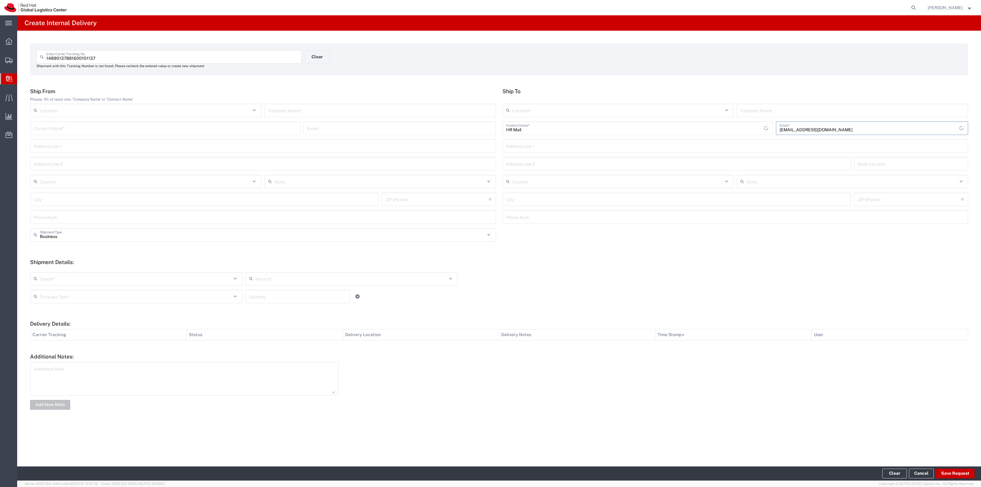
click at [684, 111] on input "text" at bounding box center [617, 110] width 211 height 11
click at [586, 135] on span "RH - [GEOGRAPHIC_DATA]" at bounding box center [618, 134] width 230 height 10
type input "RH - [GEOGRAPHIC_DATA]"
type input "Red Hat, Inc."
type input "[STREET_ADDRESS]"
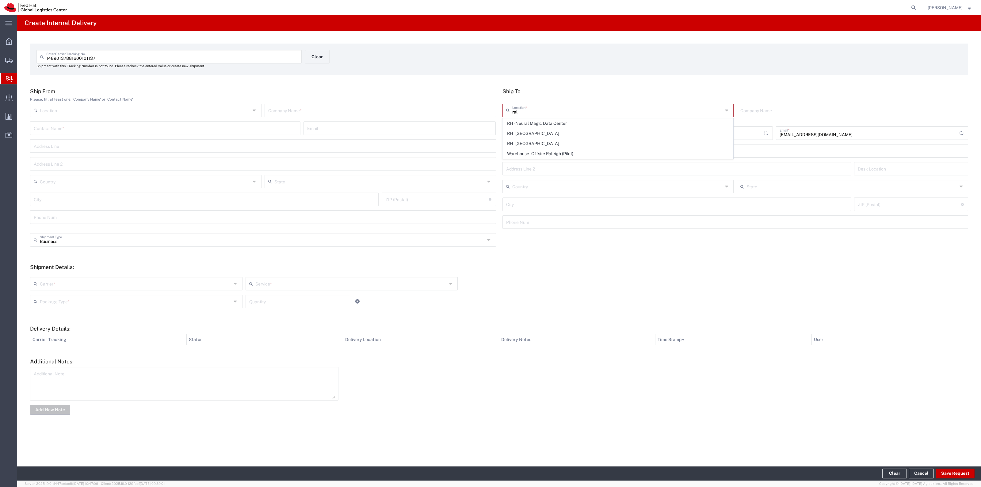
type input "[GEOGRAPHIC_DATA]"
type input "RALEIGH"
type input "27601"
type input "919-754-4950"
type input "[US_STATE]"
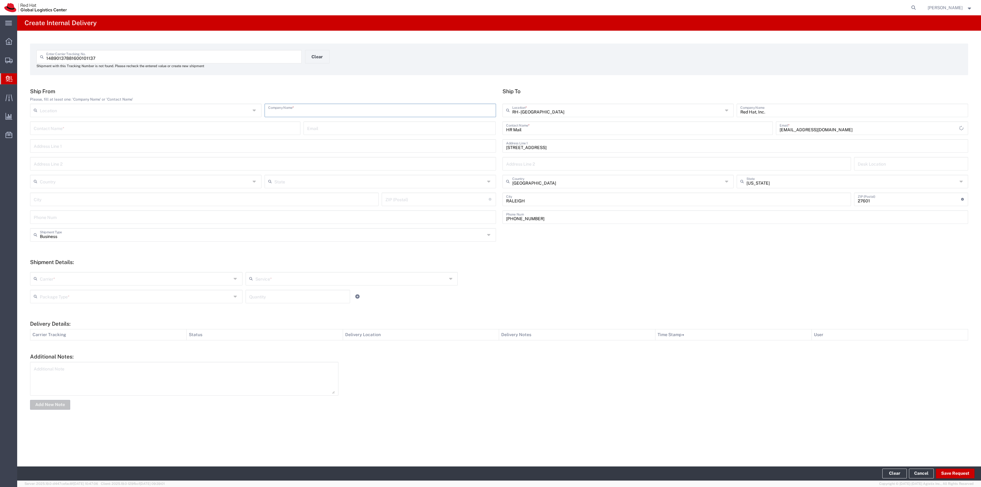
click at [462, 111] on input "text" at bounding box center [380, 110] width 224 height 11
type input "USPS"
click at [121, 281] on input "text" at bounding box center [136, 278] width 192 height 11
click at [111, 330] on span "Interoffice" at bounding box center [136, 332] width 211 height 10
drag, startPoint x: 220, startPoint y: 287, endPoint x: 220, endPoint y: 282, distance: 4.9
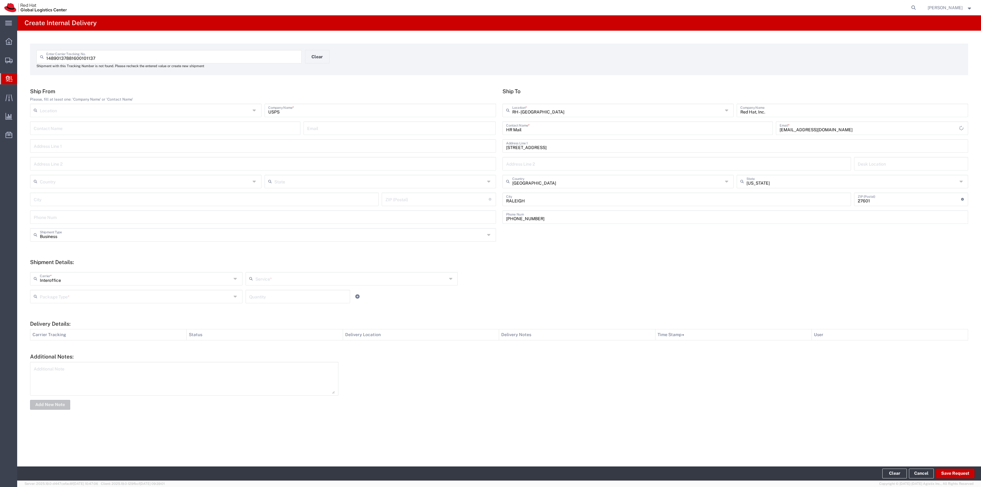
click at [220, 283] on div "Interoffice Carrier * Amazon Logistics DHL FedEx Express FedEx Freight Interoff…" at bounding box center [352, 281] width 646 height 18
click at [220, 282] on input "Interoffice" at bounding box center [136, 278] width 192 height 11
click at [140, 367] on span "UPS" at bounding box center [136, 362] width 211 height 10
click at [132, 278] on input "UPS" at bounding box center [136, 278] width 192 height 11
click at [81, 377] on span "USPS" at bounding box center [136, 372] width 211 height 10
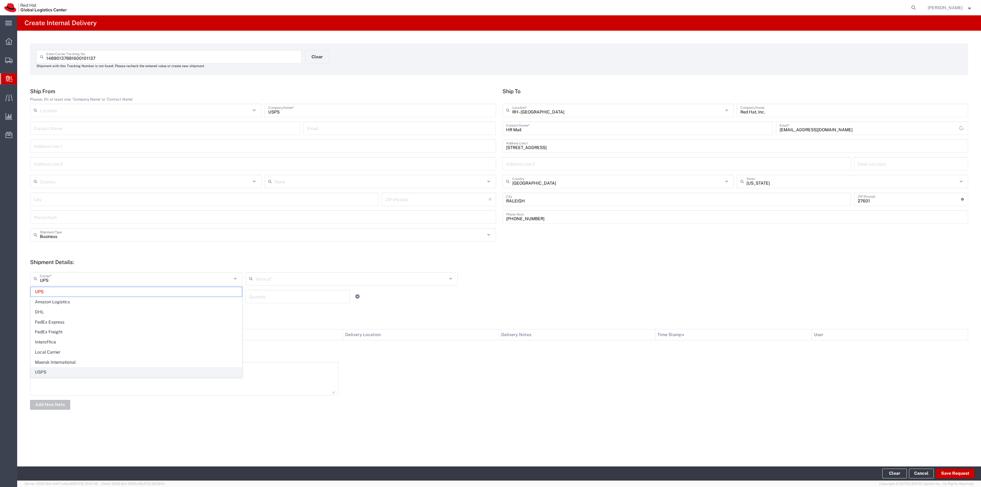
type input "USPS"
drag, startPoint x: 291, startPoint y: 290, endPoint x: 296, endPoint y: 280, distance: 11.7
click at [292, 289] on agx-internal-delivery-shipment "USPS Carrier * UPS Amazon Logistics DHL FedEx Express FedEx Freight Interoffice…" at bounding box center [381, 290] width 709 height 36
click at [299, 273] on input "text" at bounding box center [351, 278] width 192 height 11
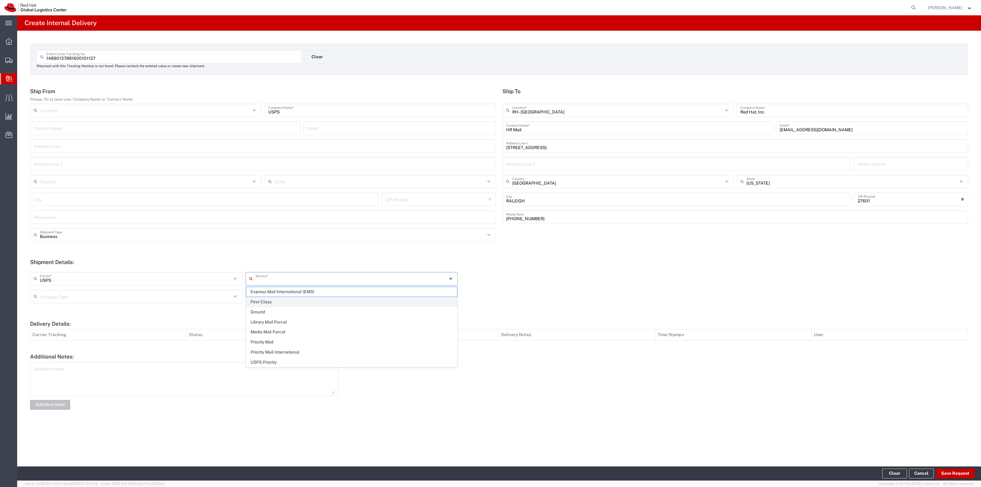
click at [284, 303] on span "First-Class" at bounding box center [351, 302] width 211 height 10
type input "First-Class"
click at [235, 296] on icon at bounding box center [236, 297] width 5 height 10
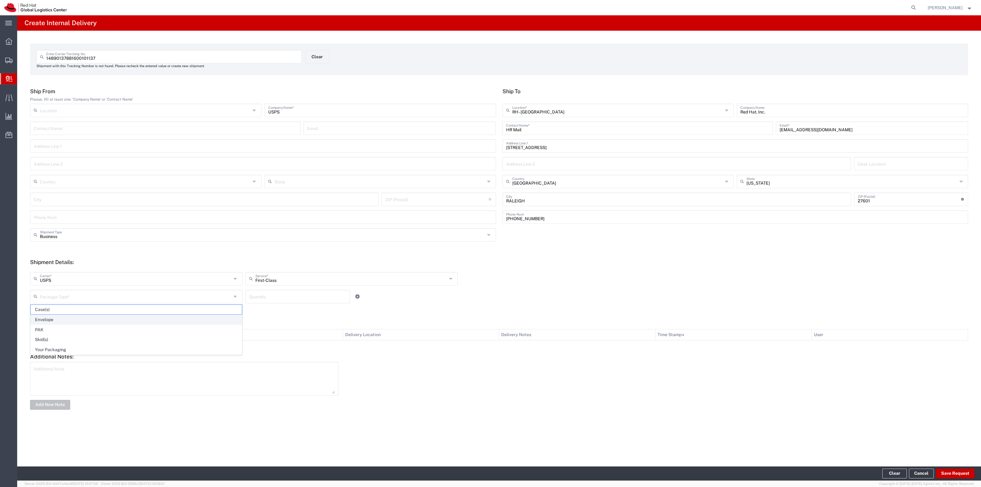
click at [165, 321] on span "Envelope" at bounding box center [136, 320] width 211 height 10
type input "Envelope"
click at [264, 299] on input "number" at bounding box center [297, 296] width 97 height 11
type input "1"
click at [955, 464] on div "Create Internal Delivery 14890137881600101137 Enter Carrier Tracking No. Shipme…" at bounding box center [499, 240] width 964 height 451
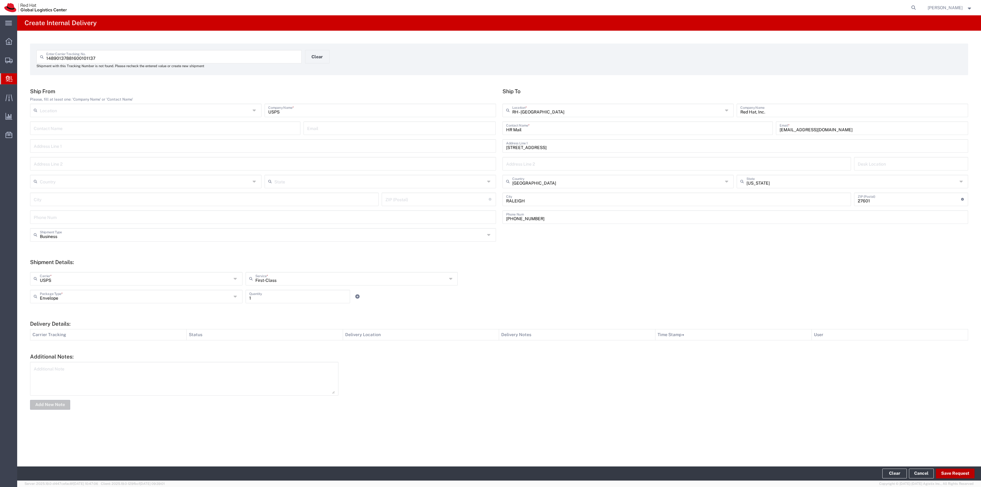
click at [955, 471] on button "Save Request" at bounding box center [955, 473] width 39 height 10
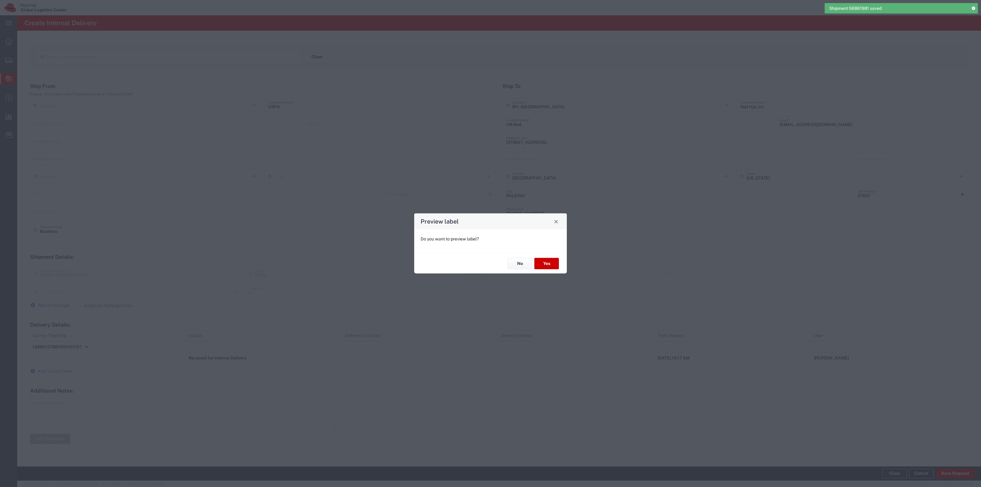
type input "First-Class"
type input "Envelope"
click at [525, 267] on button "No" at bounding box center [520, 263] width 25 height 11
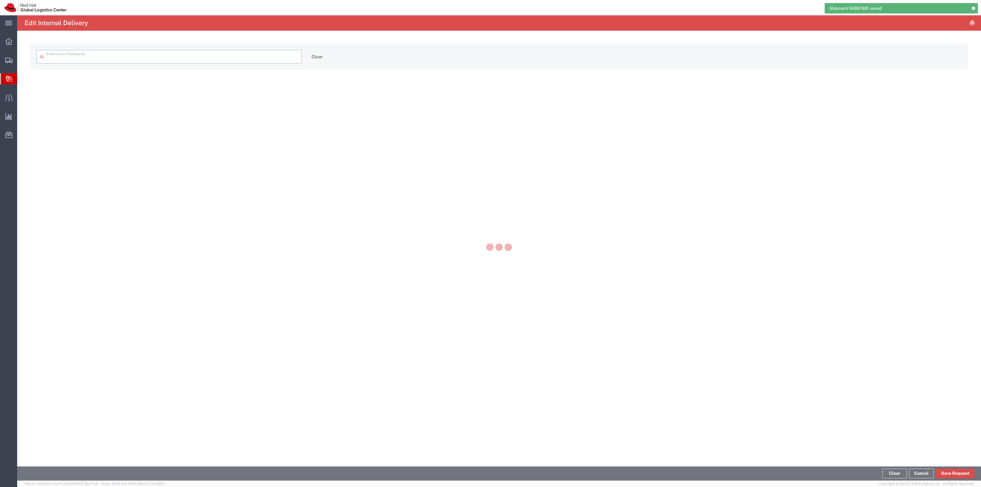
type input "14890137881600101137"
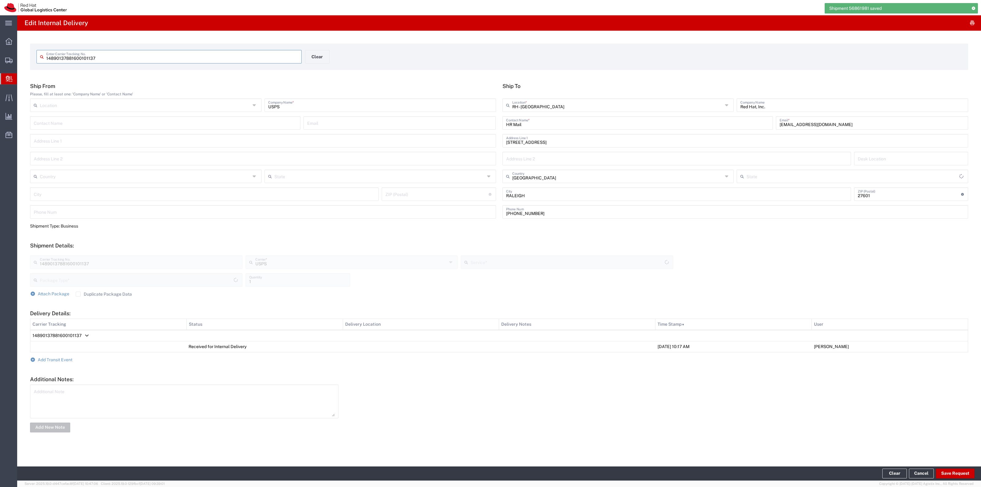
type input "[US_STATE]"
type input "Envelope"
type input "First-Class"
click at [65, 360] on span "Add Transit Event" at bounding box center [55, 359] width 35 height 5
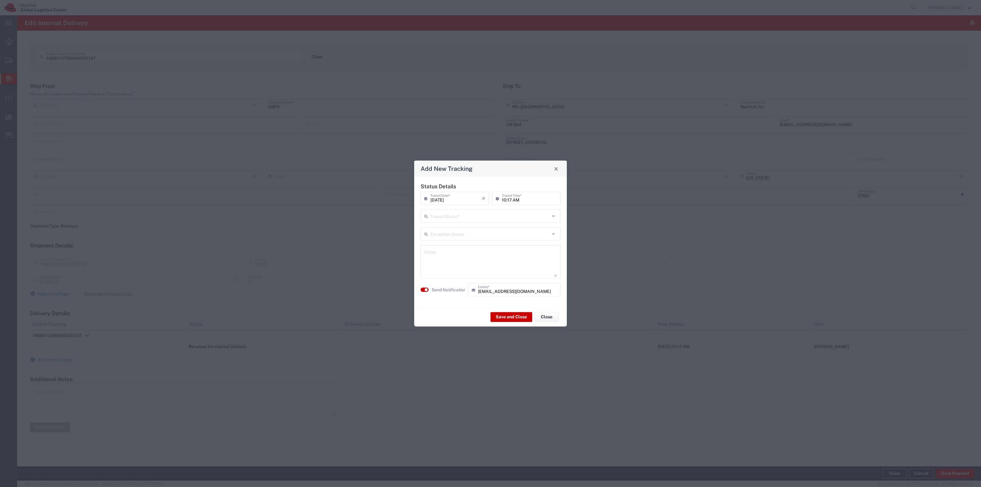
click at [477, 212] on input "text" at bounding box center [489, 215] width 119 height 11
click at [464, 229] on span "Delivery Confirmation" at bounding box center [490, 230] width 139 height 10
type input "Delivery Confirmation"
click at [452, 252] on textarea at bounding box center [490, 262] width 132 height 30
type textarea "Delivered to HR Mail room"
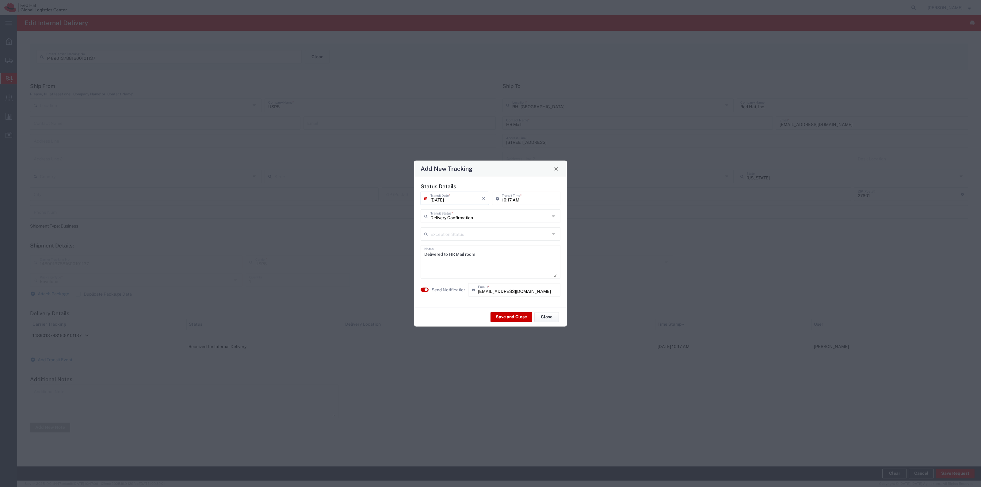
click at [459, 200] on input "09/18/2025" at bounding box center [456, 198] width 52 height 11
click at [441, 238] on tr "7 8 9 10 11 12 13" at bounding box center [456, 236] width 62 height 9
click at [440, 238] on span "8" at bounding box center [438, 236] width 9 height 9
type input "09/08/2025"
click at [435, 285] on agx-switch-control "Send Notification" at bounding box center [443, 289] width 48 height 13
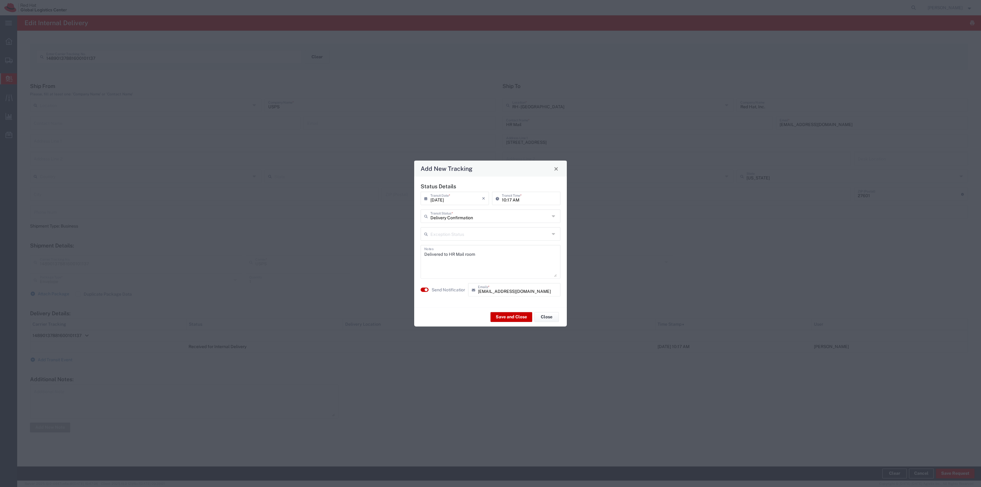
click at [436, 287] on label "Send Notification" at bounding box center [449, 289] width 34 height 6
click at [499, 313] on button "Save and Close" at bounding box center [512, 317] width 42 height 10
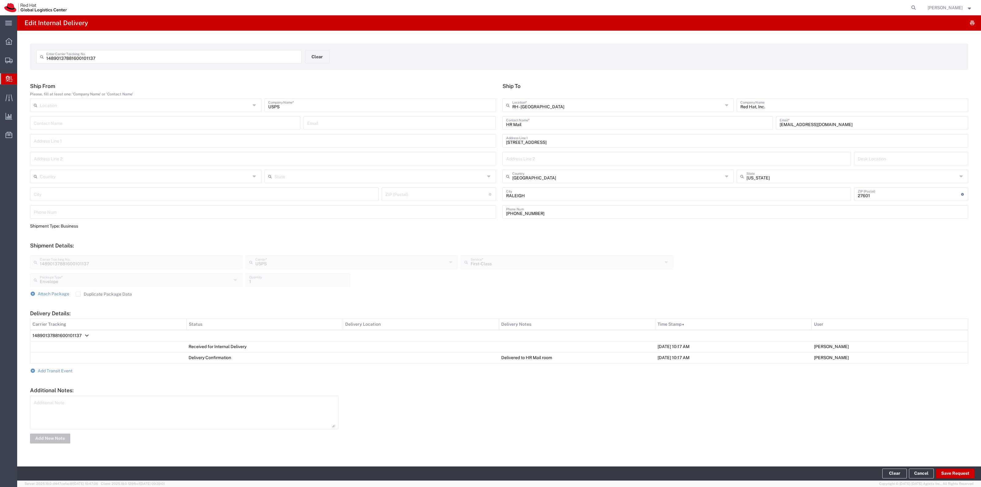
click at [313, 63] on div "14890137881600101137 Enter Carrier Tracking No. Clear" at bounding box center [305, 59] width 544 height 18
click at [314, 63] on button "Clear" at bounding box center [317, 56] width 25 height 13
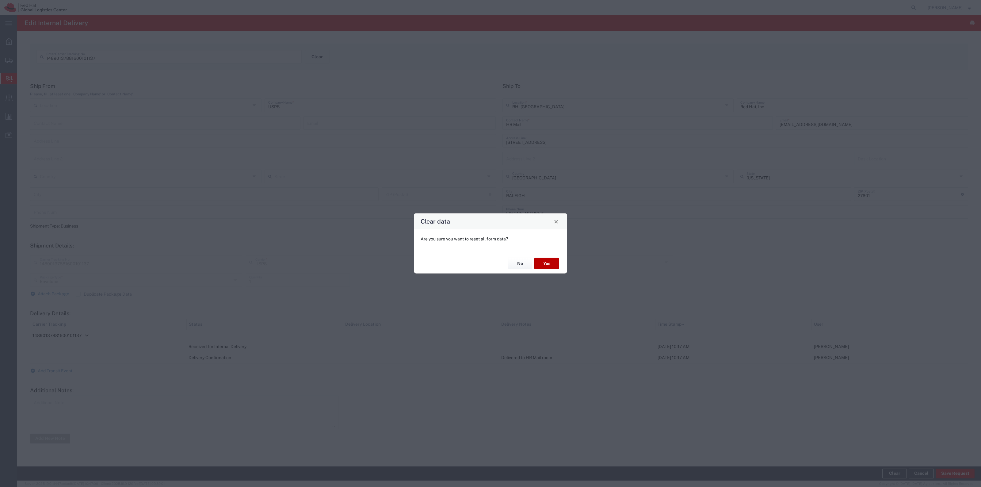
click at [545, 263] on button "Yes" at bounding box center [546, 263] width 25 height 11
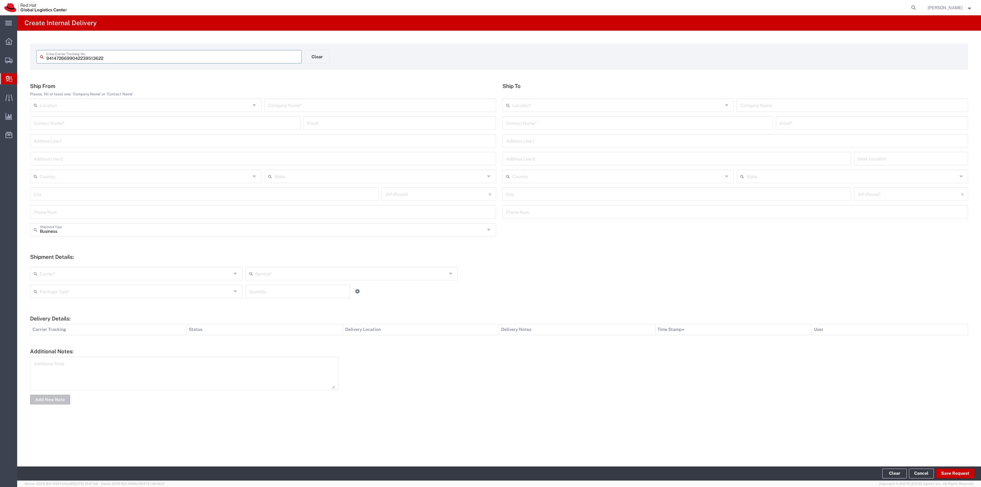
type input "9414726699042239513622"
click at [564, 129] on input "text" at bounding box center [637, 127] width 263 height 11
type input "Treasury mail"
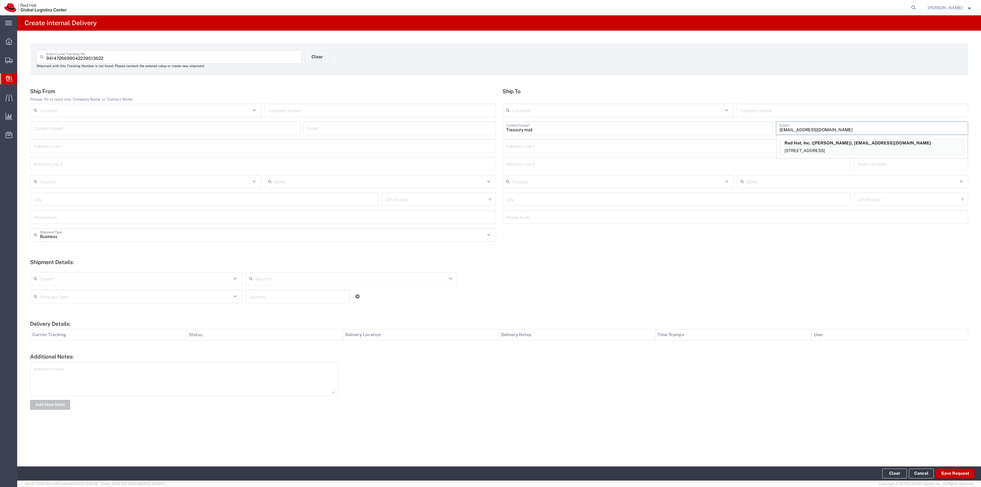
type input "rlomax@redhat.com"
click at [564, 118] on div "Location * RH - Amsterdam - MSO RH - Amsterdam Data Center RH - Ashburn Data Ce…" at bounding box center [735, 113] width 469 height 18
click at [564, 110] on input "text" at bounding box center [617, 110] width 211 height 11
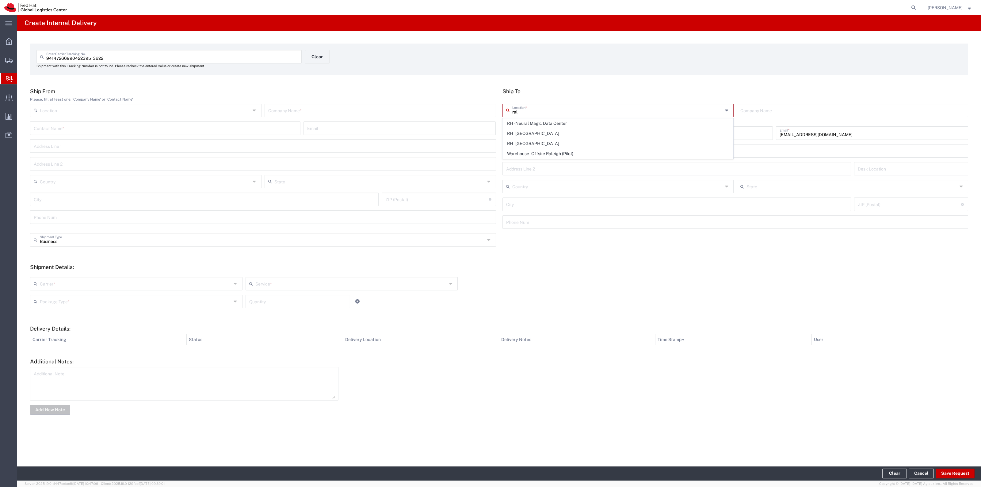
click at [534, 130] on span "RH - [GEOGRAPHIC_DATA]" at bounding box center [618, 134] width 230 height 10
type input "RH - [GEOGRAPHIC_DATA]"
type input "Red Hat, Inc."
type input "[STREET_ADDRESS]"
type input "[GEOGRAPHIC_DATA]"
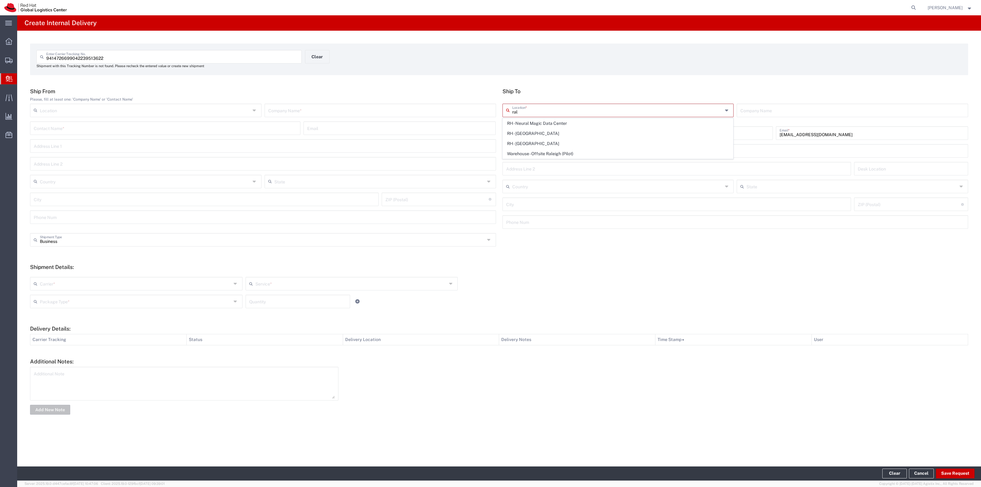
type input "RALEIGH"
type input "27601"
type input "919-754-4950"
type input "[US_STATE]"
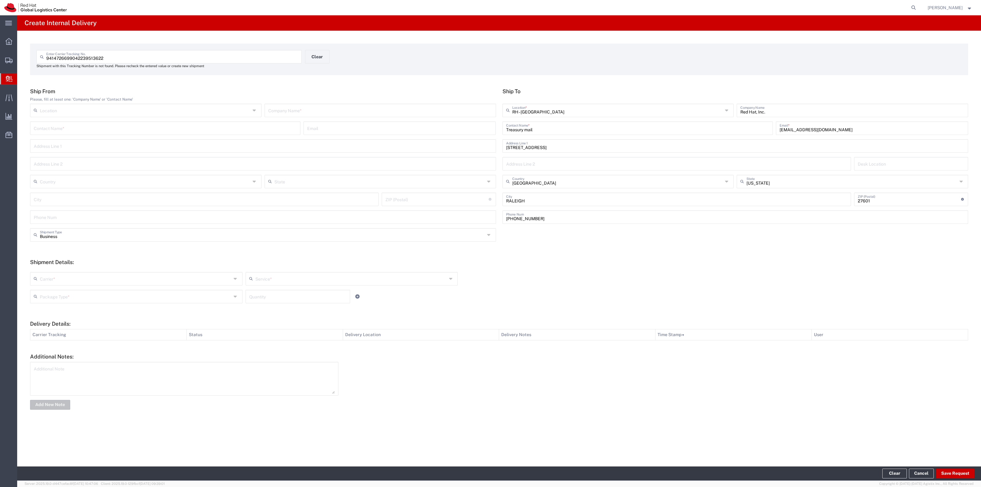
click at [472, 111] on input "text" at bounding box center [380, 110] width 224 height 11
type input "USPS"
click at [60, 281] on input "text" at bounding box center [136, 278] width 192 height 11
drag, startPoint x: 64, startPoint y: 376, endPoint x: 79, endPoint y: 369, distance: 16.9
click at [67, 375] on span "USPS" at bounding box center [136, 372] width 211 height 10
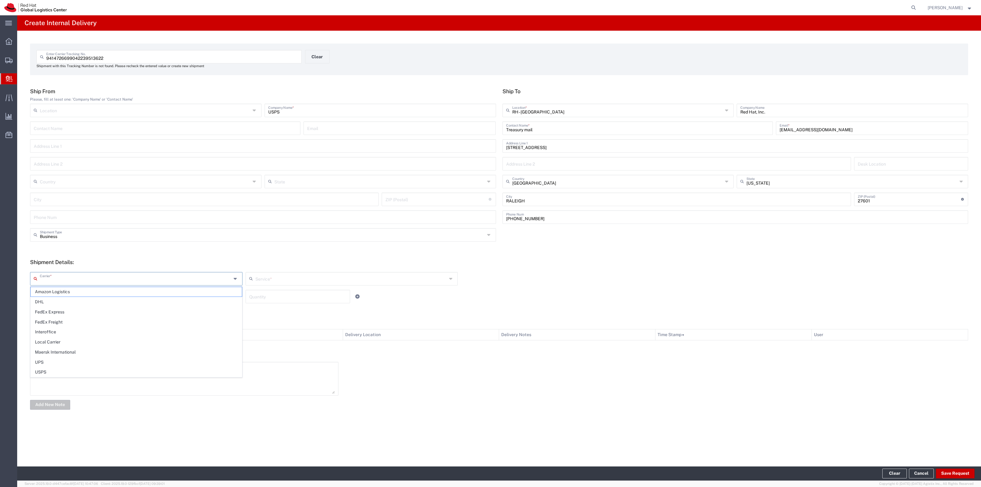
type input "USPS"
click at [284, 282] on input "text" at bounding box center [351, 278] width 192 height 11
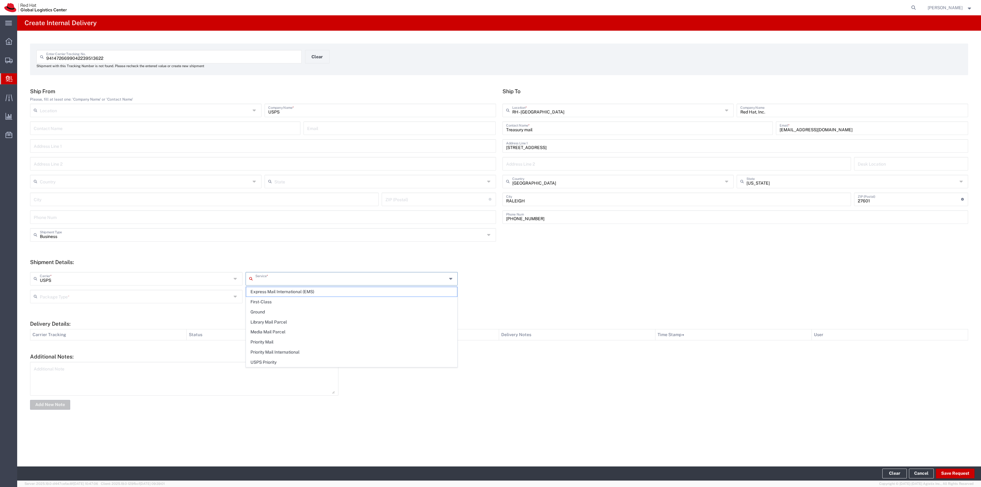
click at [271, 301] on span "First-Class" at bounding box center [351, 302] width 211 height 10
type input "First-Class"
click at [235, 295] on icon at bounding box center [236, 297] width 5 height 10
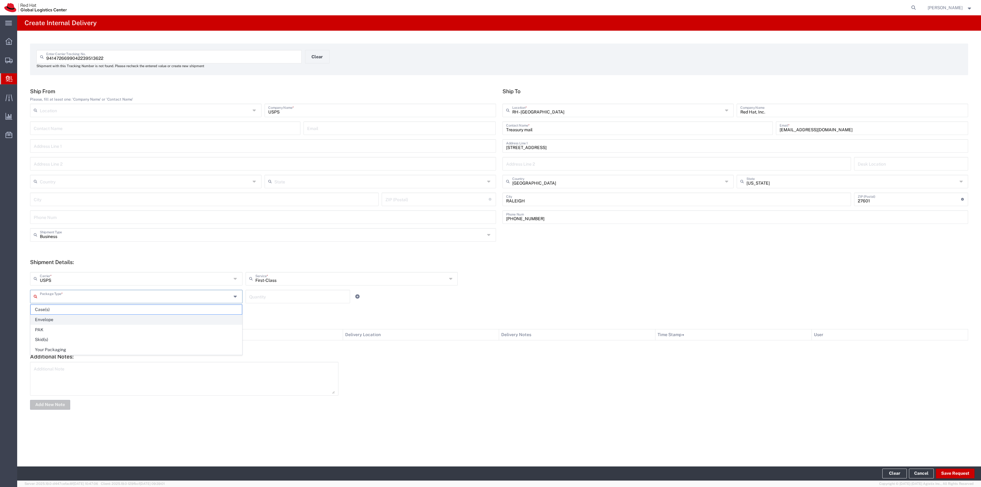
click at [195, 316] on span "Envelope" at bounding box center [136, 320] width 211 height 10
type input "Envelope"
click at [261, 294] on input "1" at bounding box center [297, 296] width 97 height 11
type input "1"
click at [951, 480] on agx-app-version "Server: 2025.19.0-d447cefac8f 2025-09-18 10:47:06 Client: 2025.19.0-129fbcf 202…" at bounding box center [499, 483] width 964 height 6
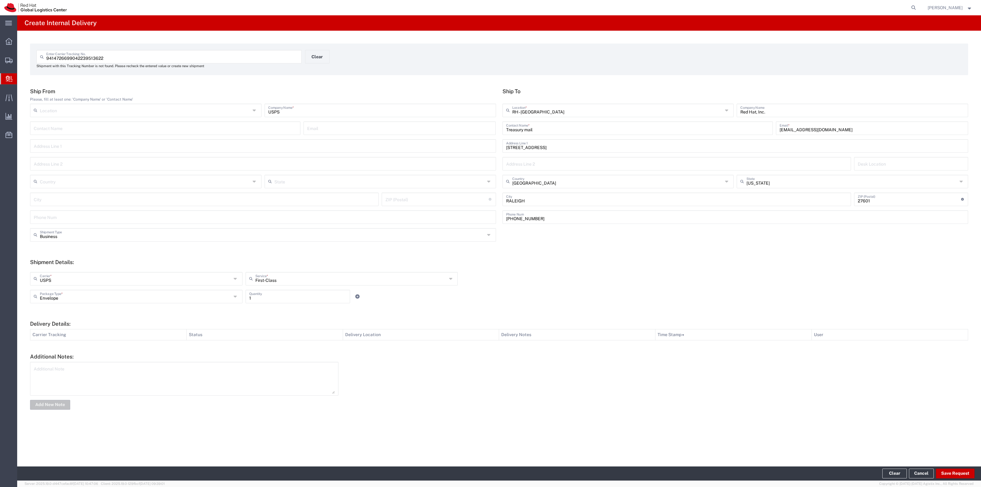
click at [951, 479] on footer "Clear Cancel Save Request" at bounding box center [499, 473] width 964 height 14
click at [950, 475] on button "Save Request" at bounding box center [955, 473] width 39 height 10
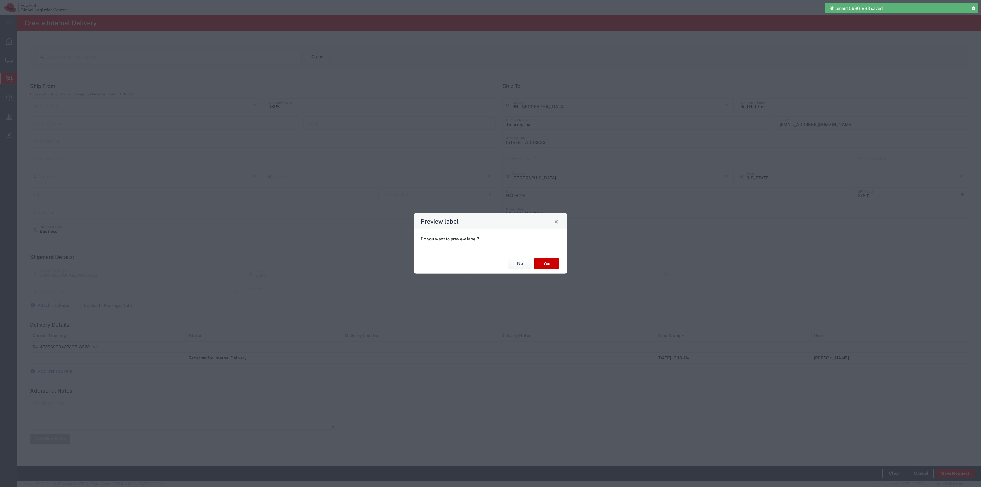
type input "Envelope"
type input "First-Class"
click at [514, 264] on button "No" at bounding box center [520, 263] width 25 height 11
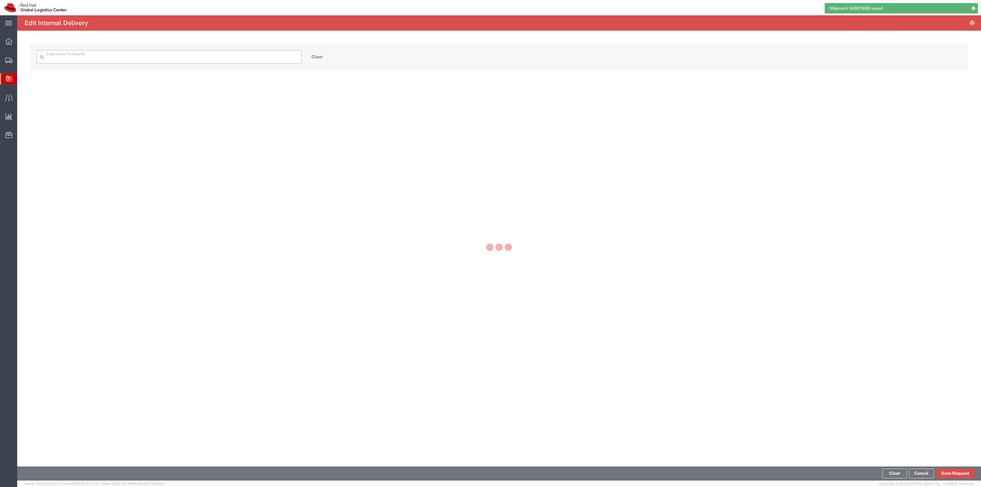
type input "9414726699042239513622"
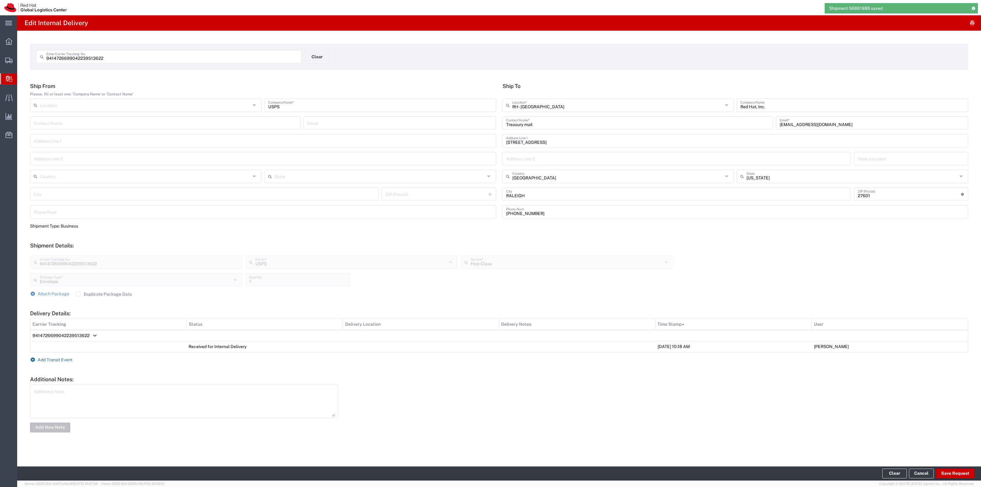
click at [59, 358] on span "Add Transit Event" at bounding box center [55, 359] width 35 height 5
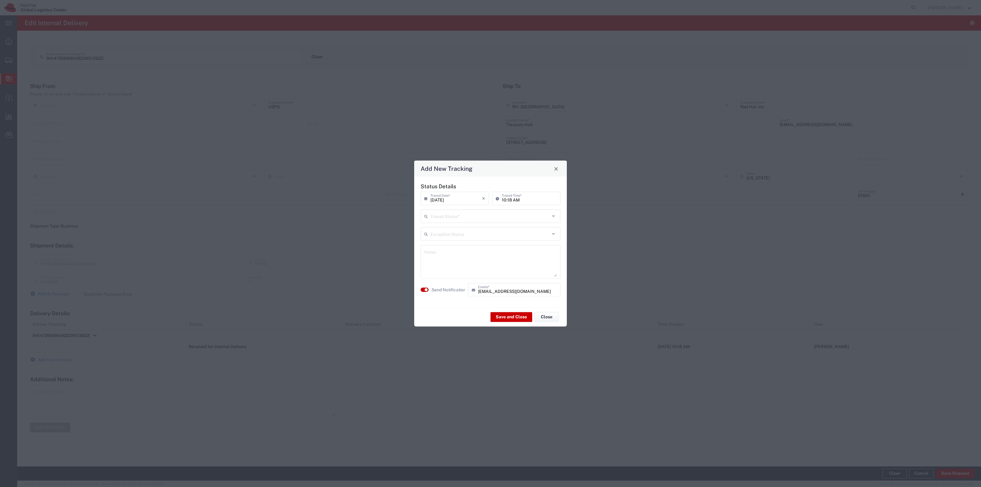
click at [440, 217] on input "text" at bounding box center [489, 215] width 119 height 11
click at [440, 226] on span "Delivery Confirmation" at bounding box center [490, 230] width 139 height 10
type input "Delivery Confirmation"
click at [454, 254] on textarea at bounding box center [490, 262] width 132 height 30
type textarea "Delivered to Treasury box"
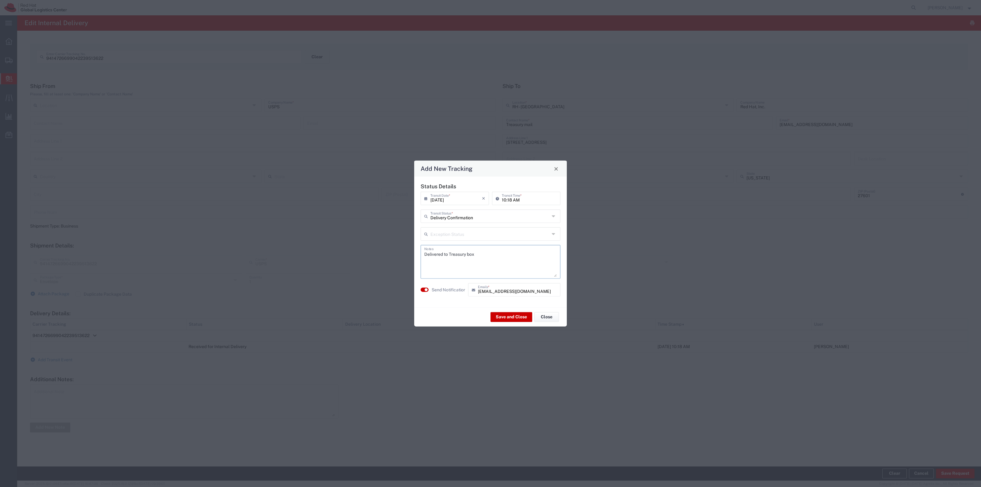
click at [449, 197] on input "09/18/2025" at bounding box center [456, 198] width 52 height 11
click at [465, 228] on span "4" at bounding box center [465, 227] width 9 height 9
type input "09/04/2025"
click at [450, 287] on label "Send Notification" at bounding box center [449, 289] width 34 height 6
click at [506, 321] on button "Save and Close" at bounding box center [512, 317] width 42 height 10
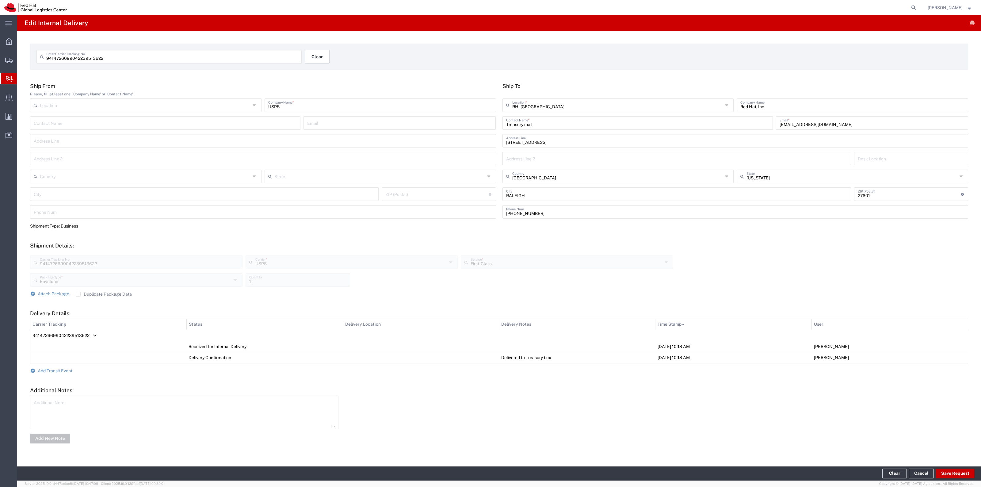
click at [324, 58] on button "Clear" at bounding box center [317, 56] width 25 height 13
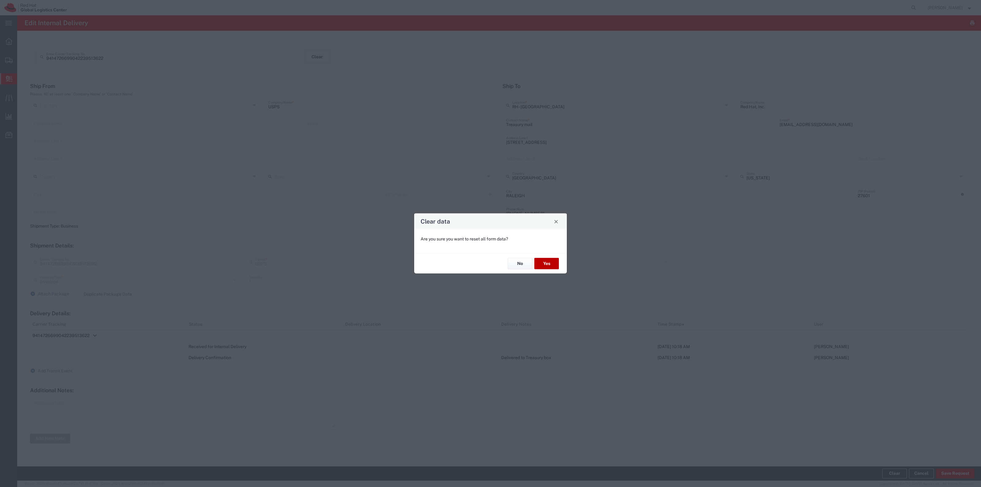
click at [550, 267] on button "Yes" at bounding box center [546, 263] width 25 height 11
